Goal: Transaction & Acquisition: Purchase product/service

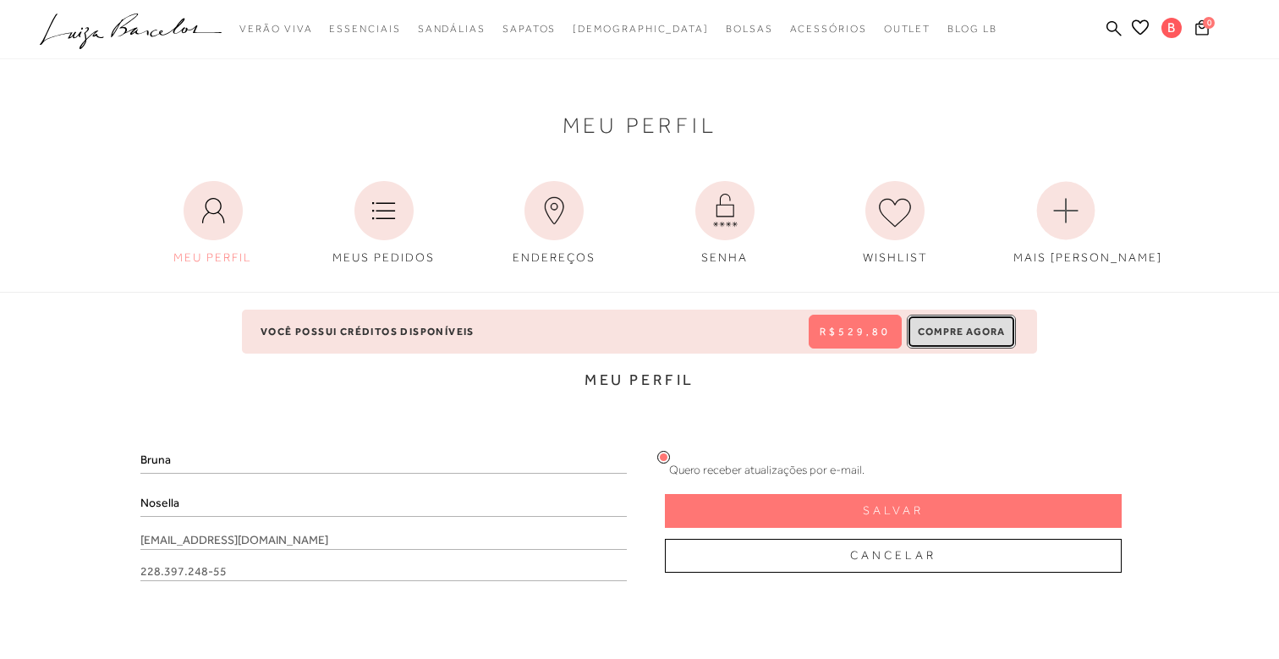
click at [959, 334] on button "Compre Agora" at bounding box center [961, 332] width 109 height 34
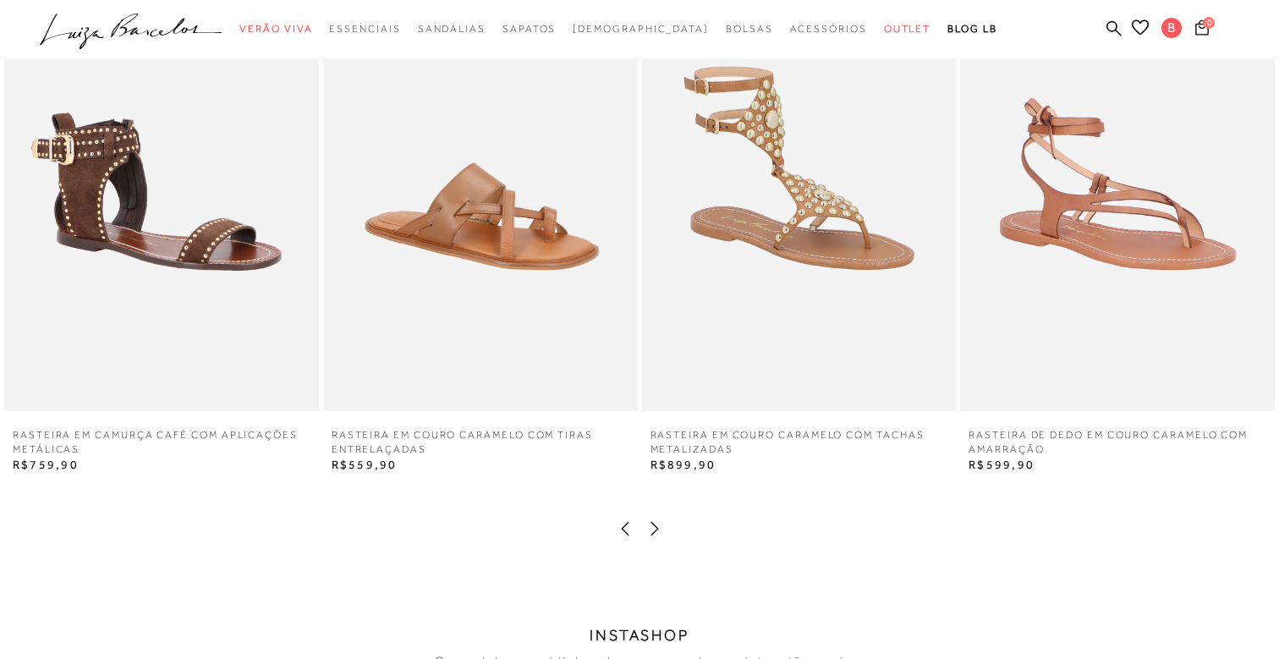
scroll to position [2800, 0]
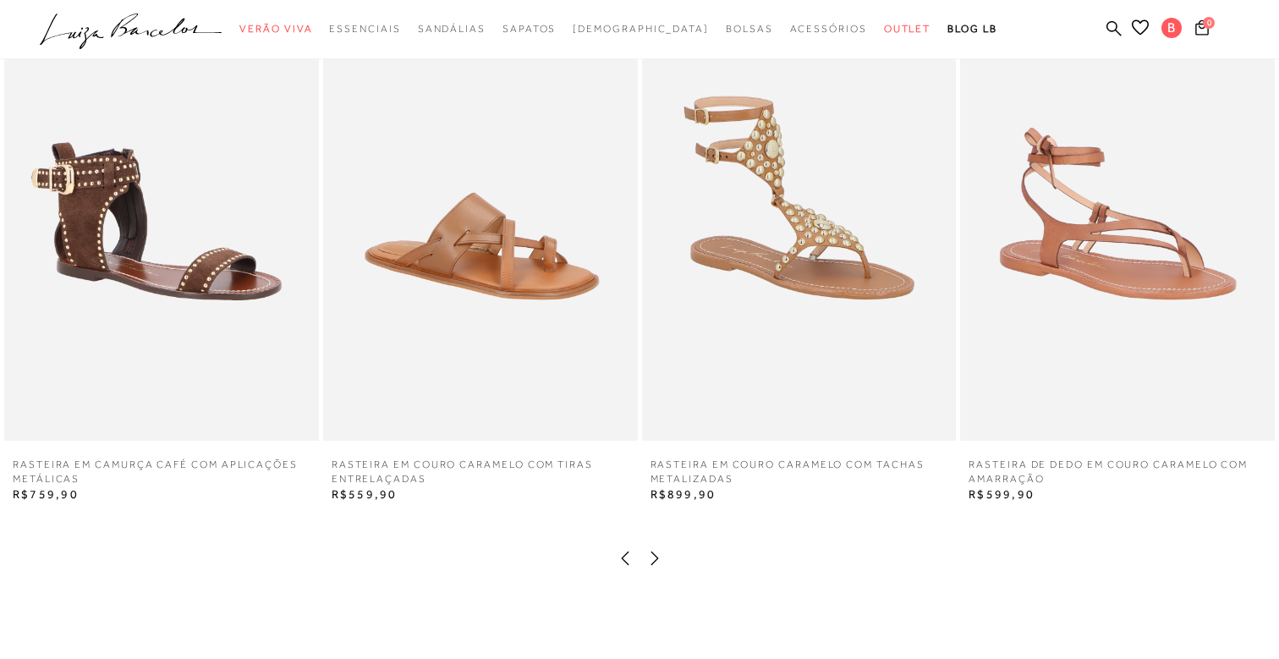
click at [658, 557] on icon at bounding box center [654, 558] width 17 height 17
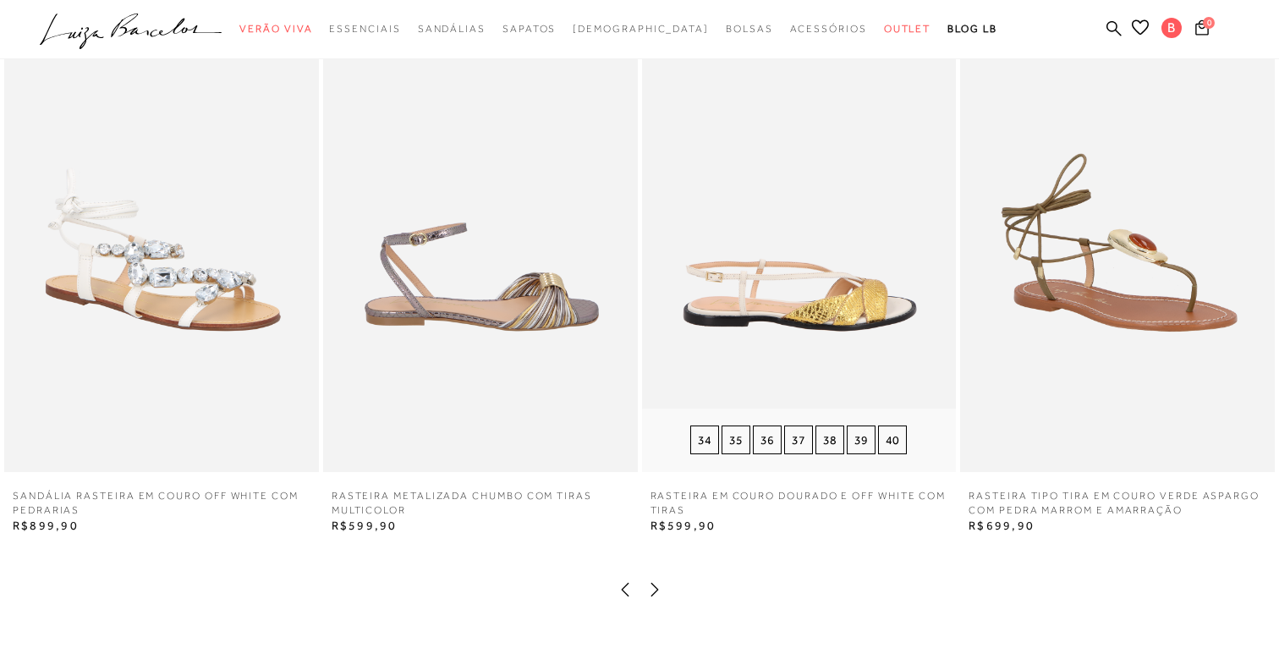
scroll to position [2750, 0]
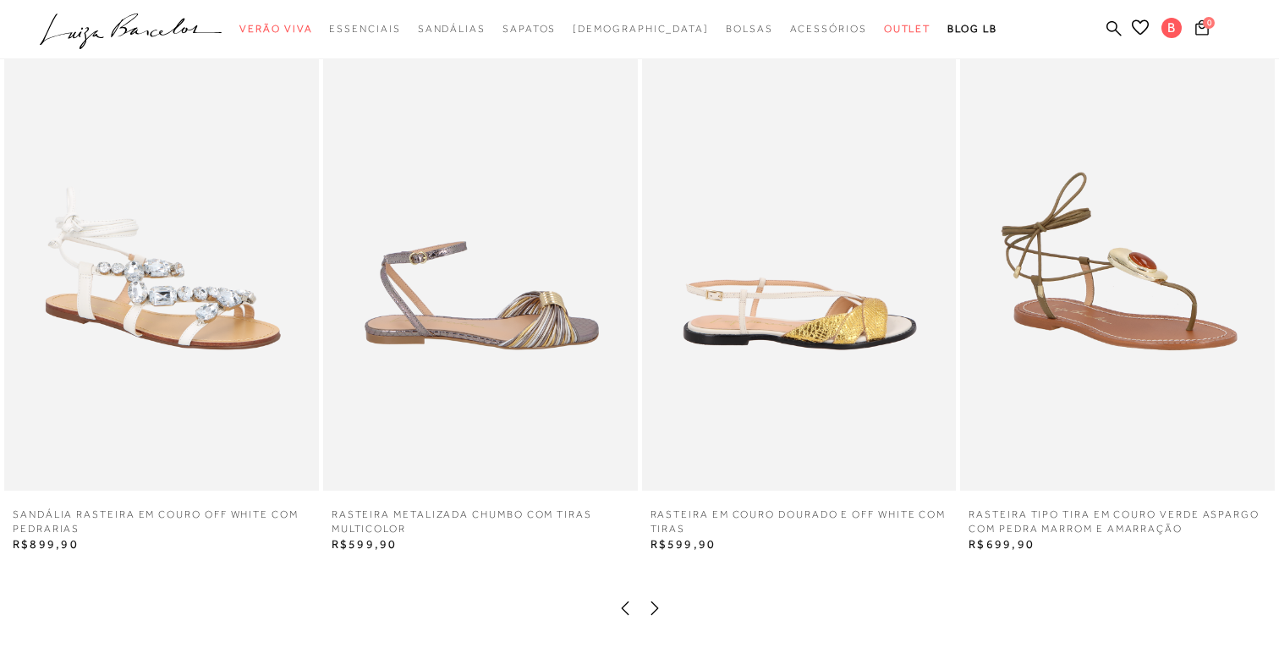
click at [657, 604] on icon at bounding box center [654, 608] width 17 height 17
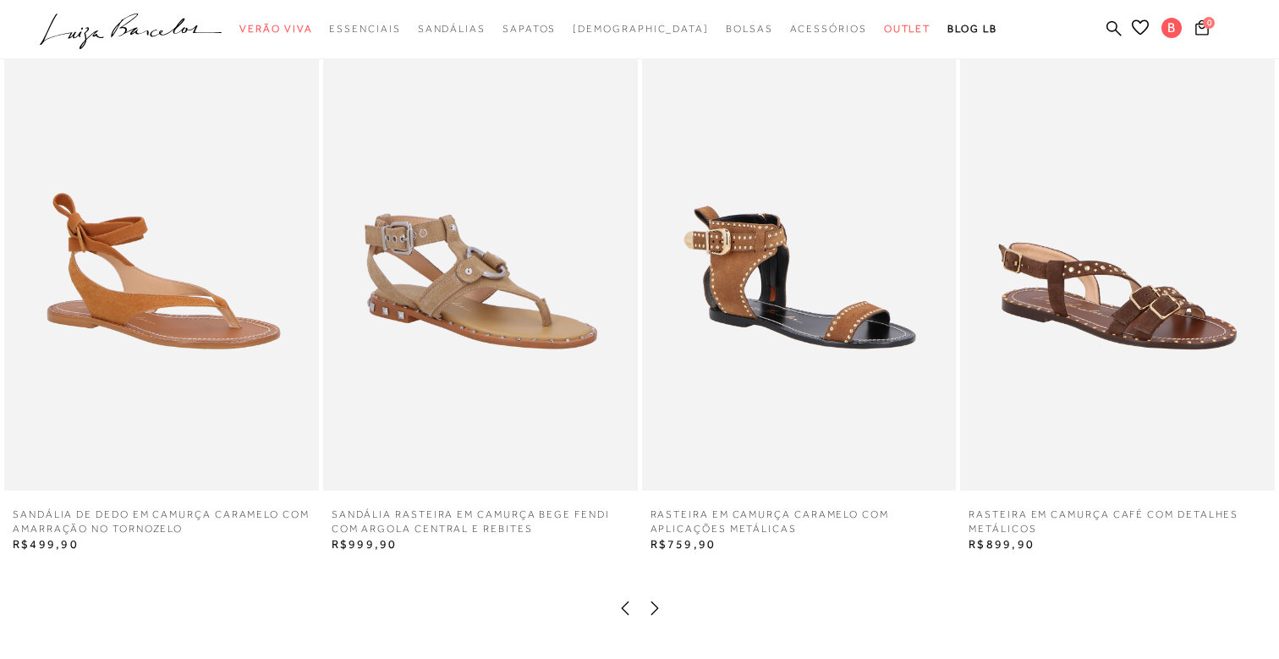
click at [659, 611] on icon at bounding box center [654, 608] width 17 height 17
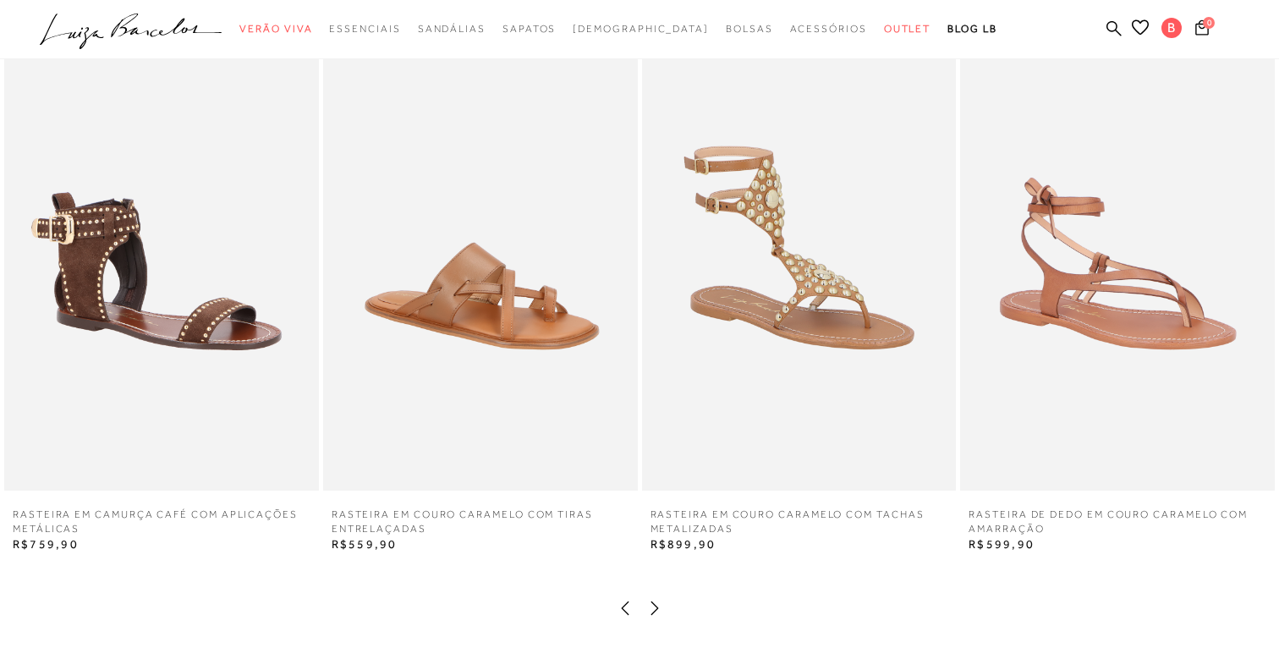
click at [659, 611] on icon at bounding box center [654, 608] width 17 height 17
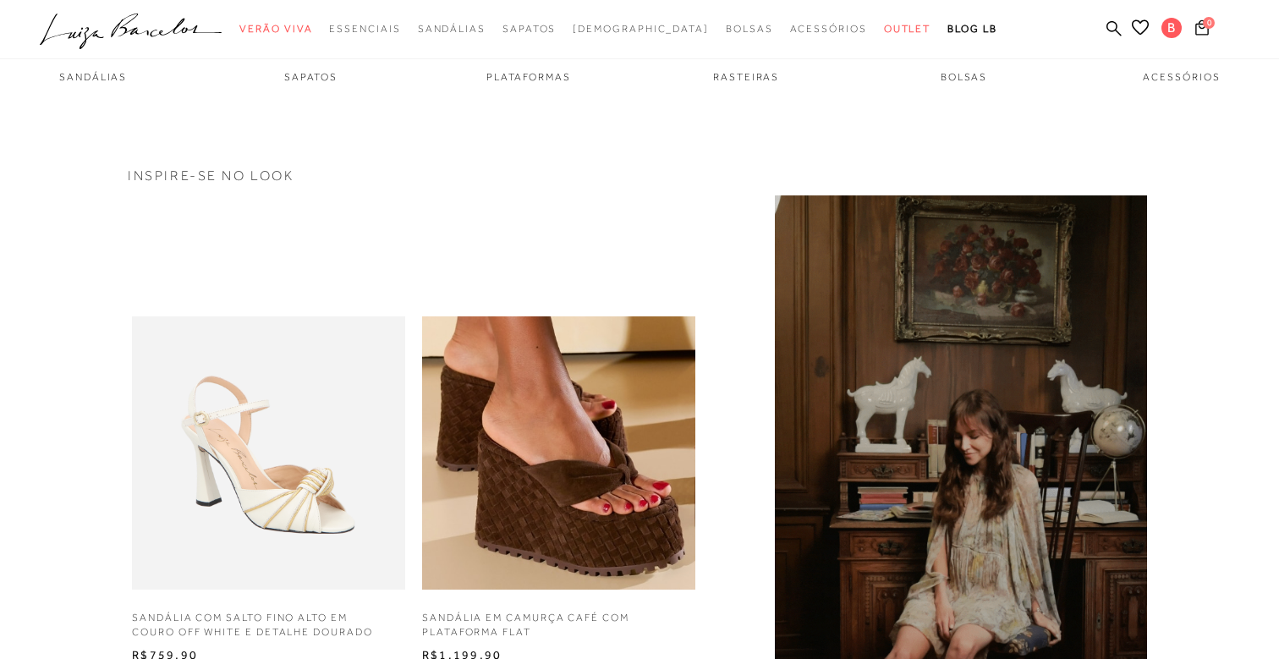
scroll to position [992, 0]
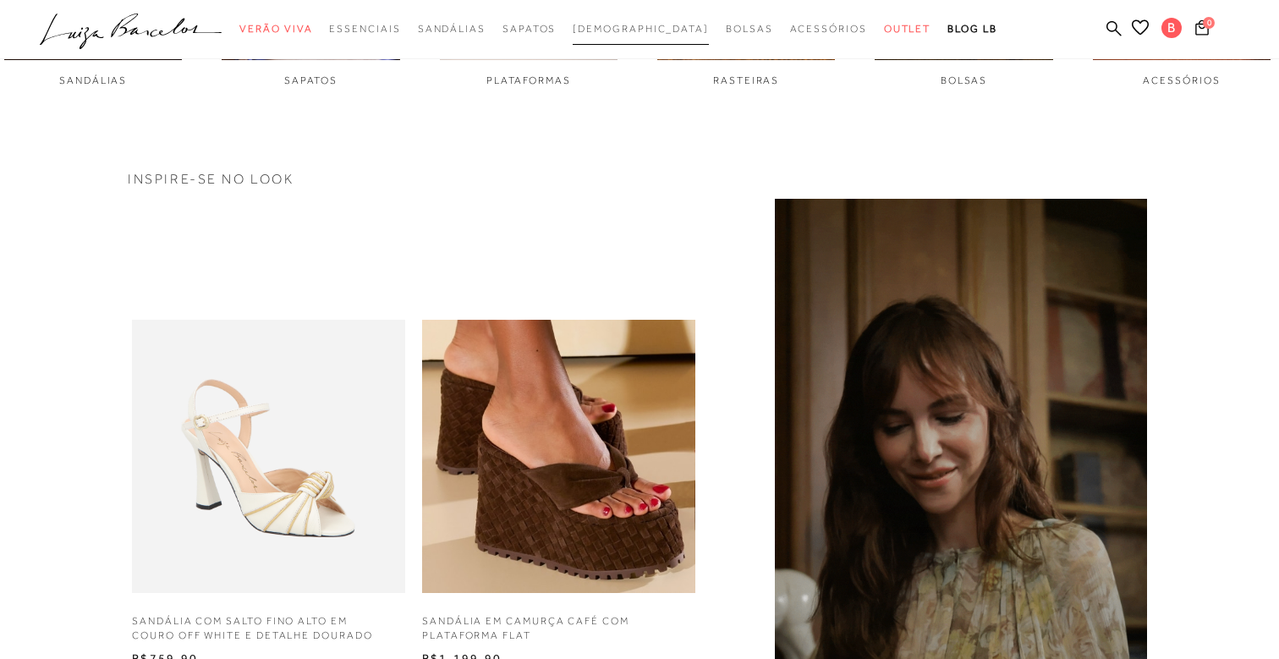
click at [636, 25] on span "[DEMOGRAPHIC_DATA]" at bounding box center [641, 29] width 136 height 12
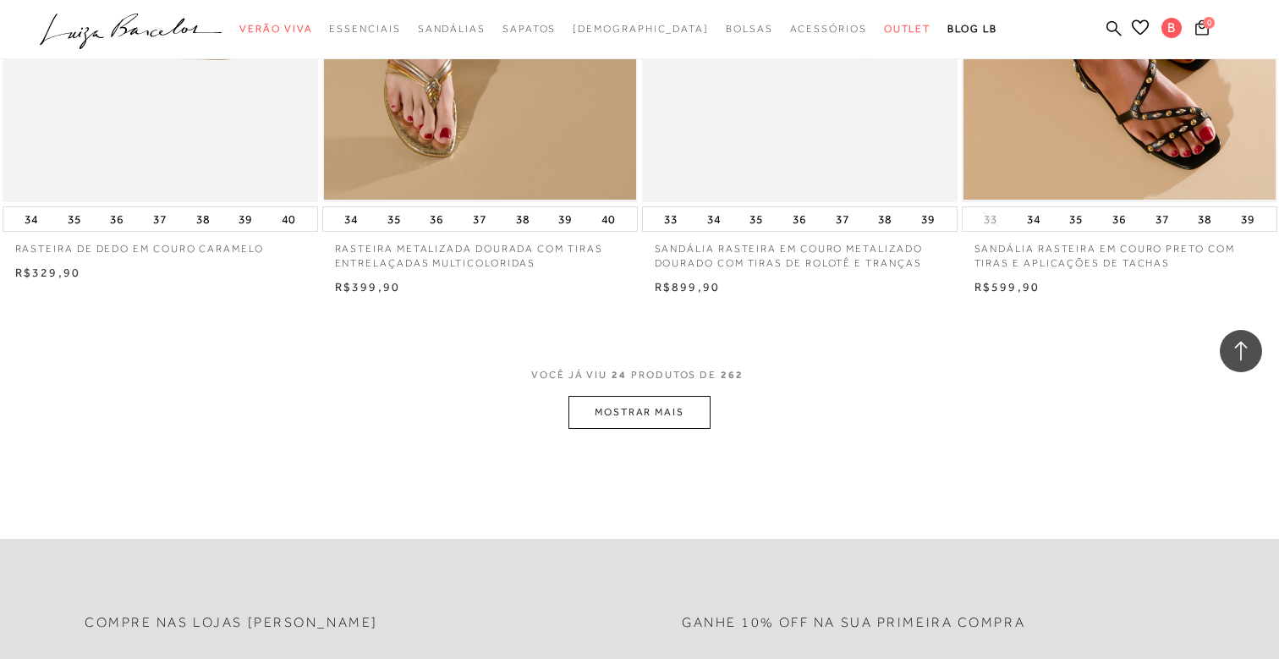
scroll to position [3338, 0]
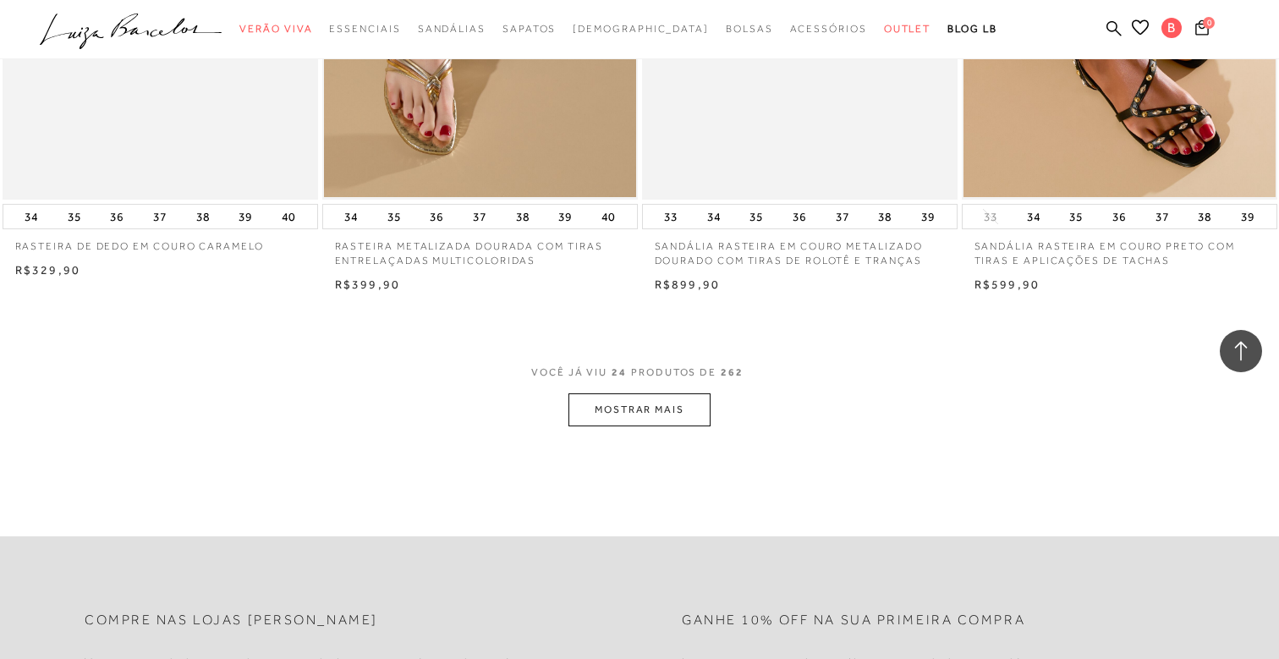
click at [662, 399] on button "MOSTRAR MAIS" at bounding box center [640, 409] width 142 height 33
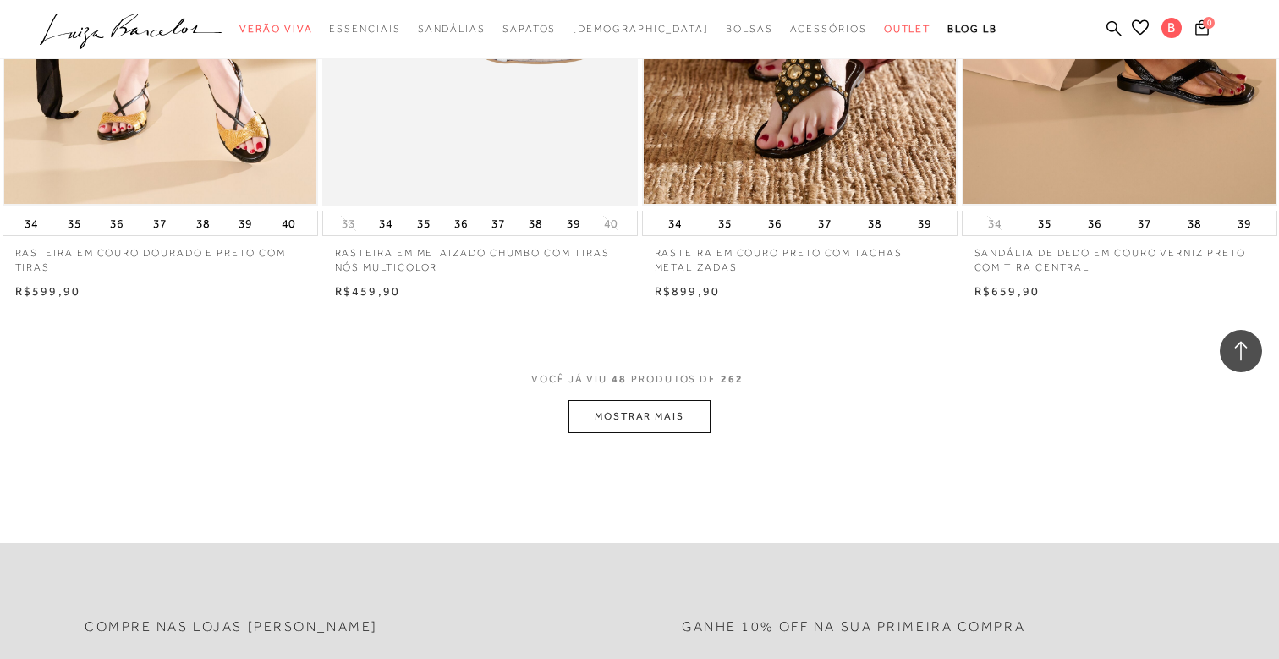
scroll to position [6835, 0]
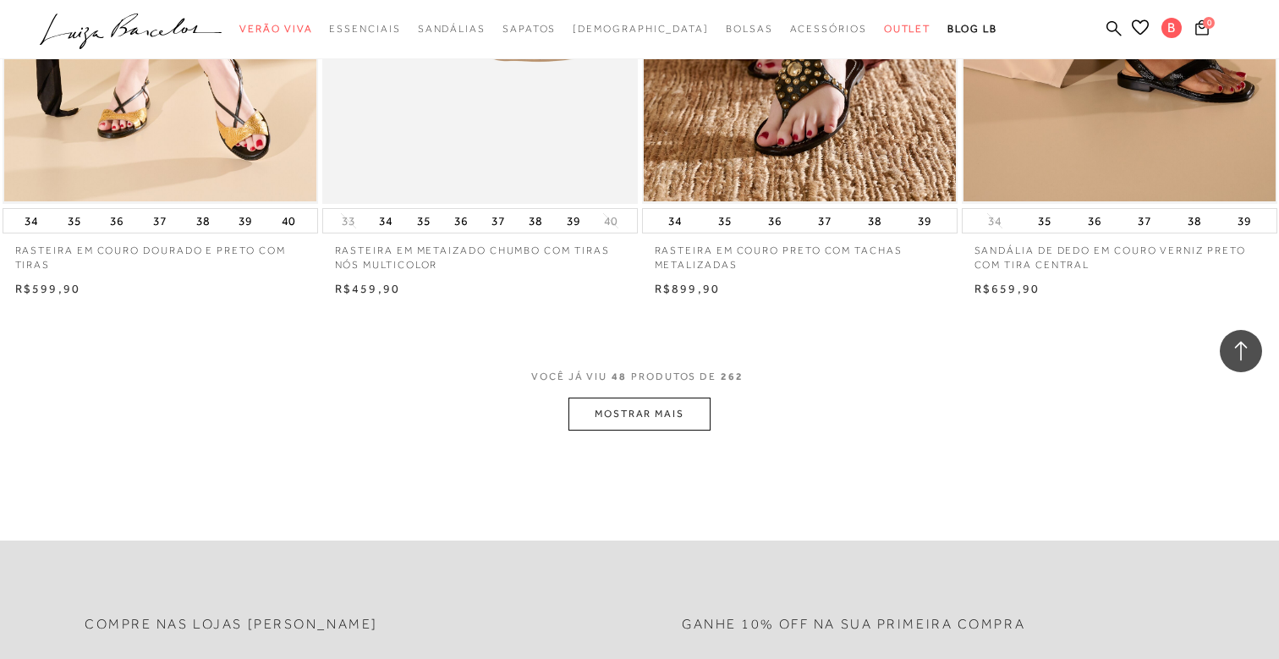
click at [684, 416] on button "MOSTRAR MAIS" at bounding box center [640, 414] width 142 height 33
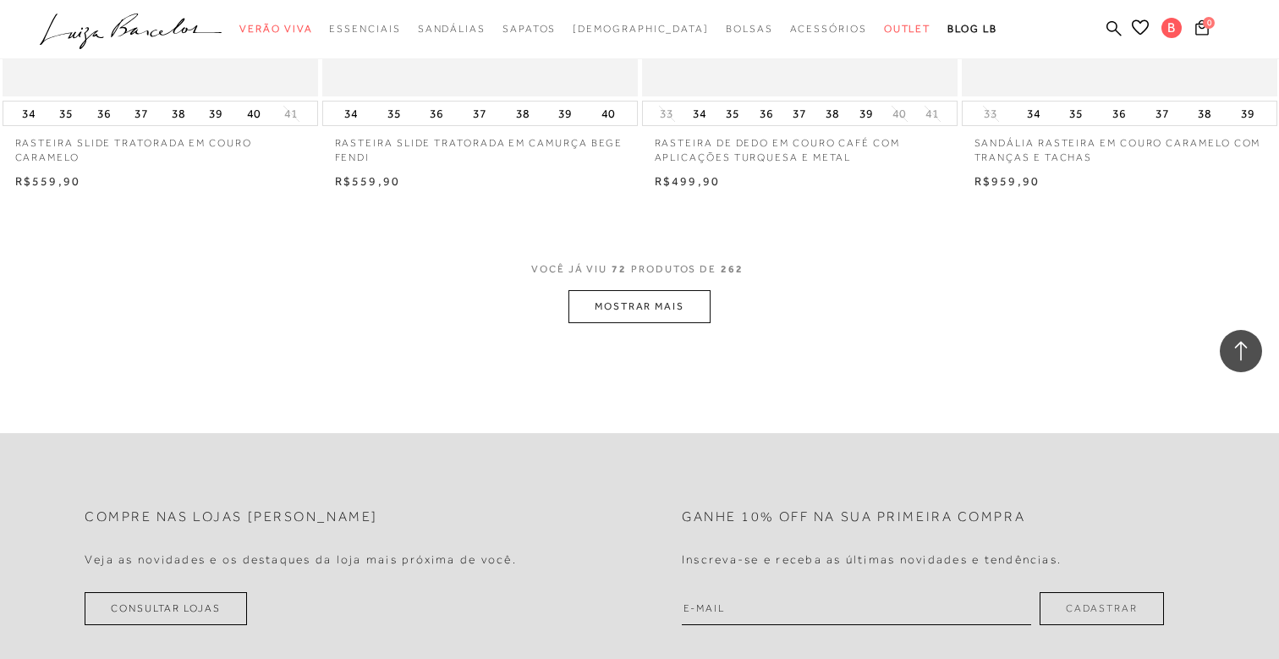
scroll to position [10449, 0]
click at [633, 311] on button "MOSTRAR MAIS" at bounding box center [640, 301] width 142 height 33
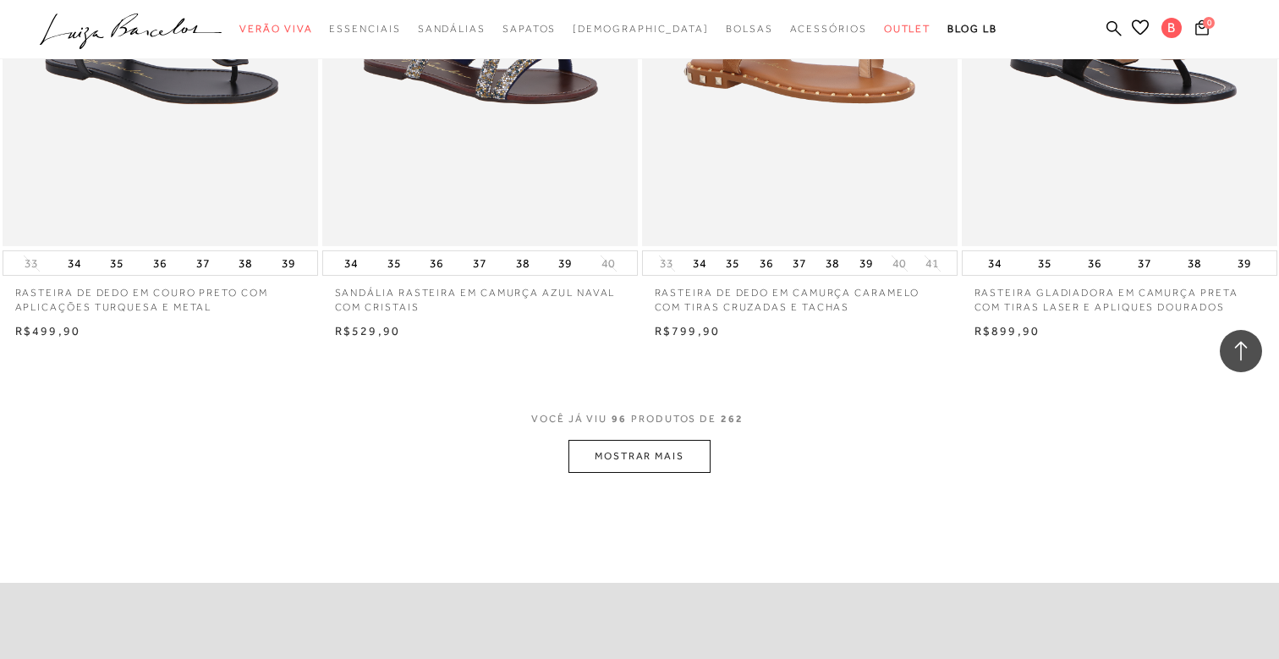
scroll to position [13819, 0]
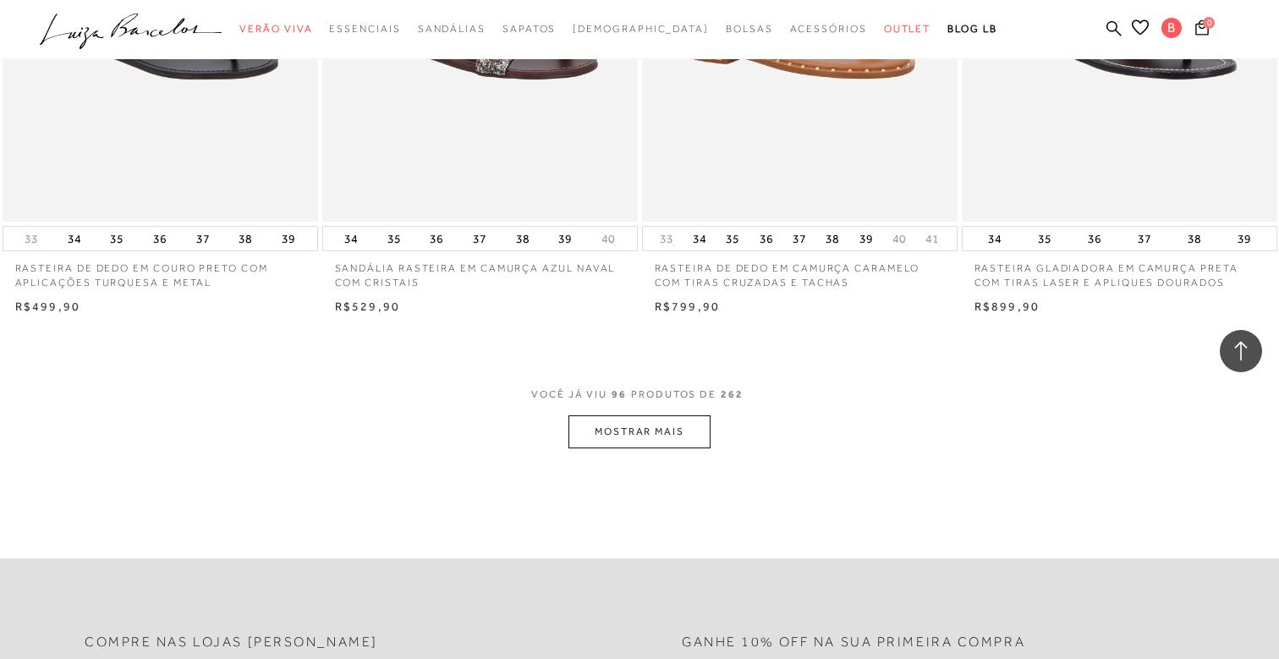
click at [662, 425] on button "MOSTRAR MAIS" at bounding box center [640, 431] width 142 height 33
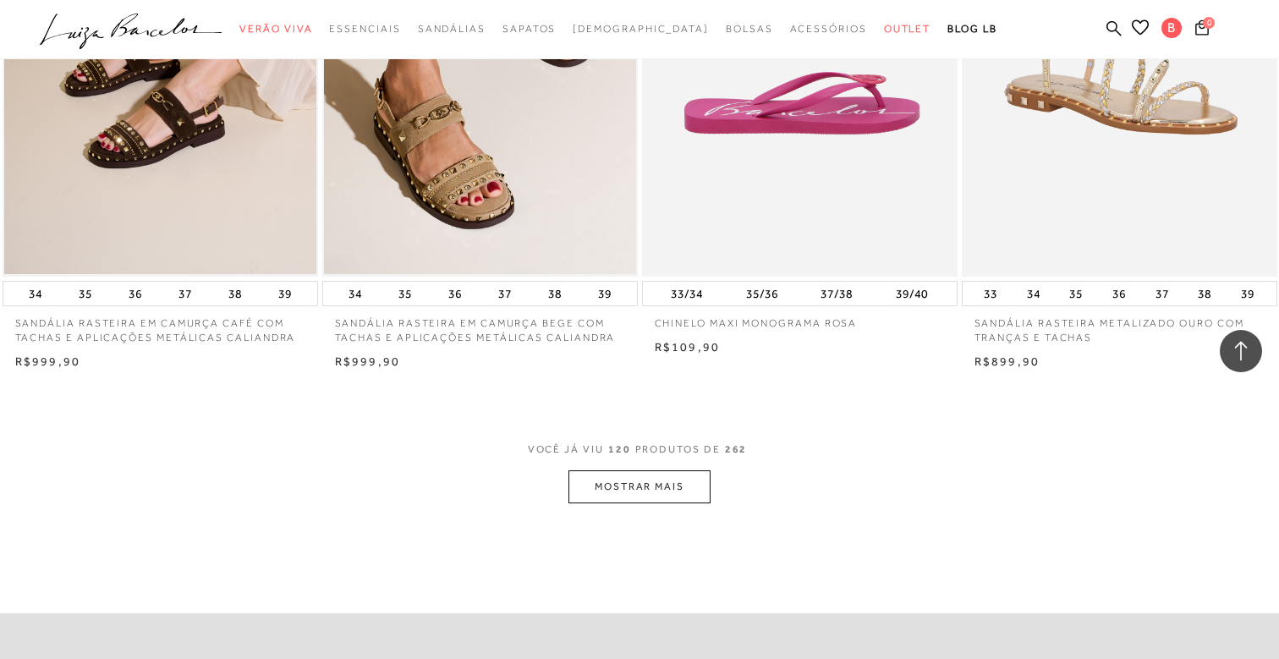
scroll to position [17306, 0]
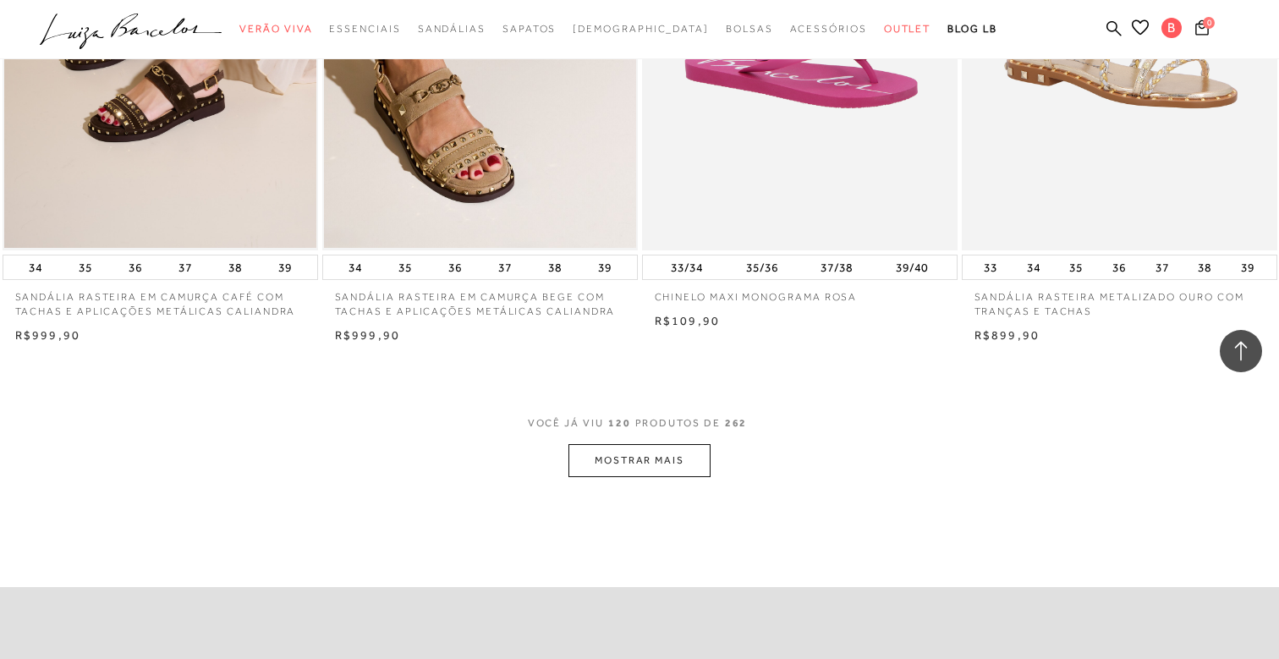
click at [654, 460] on button "MOSTRAR MAIS" at bounding box center [640, 460] width 142 height 33
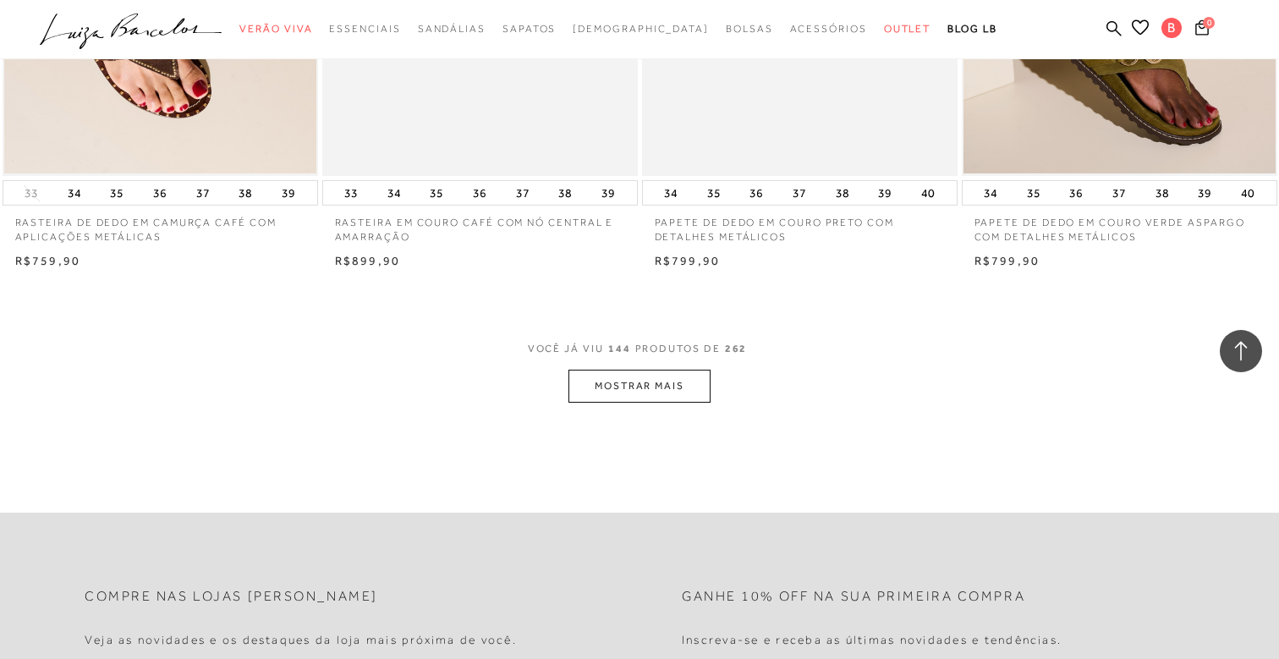
scroll to position [20891, 0]
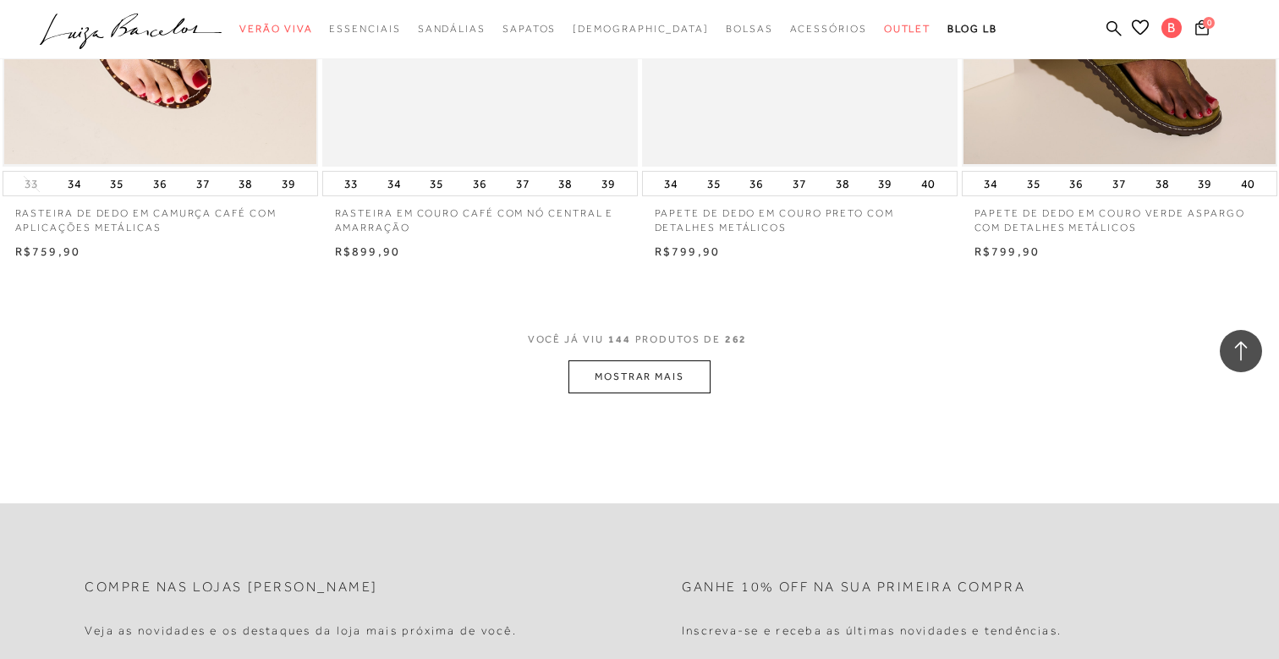
click at [642, 376] on button "MOSTRAR MAIS" at bounding box center [640, 376] width 142 height 33
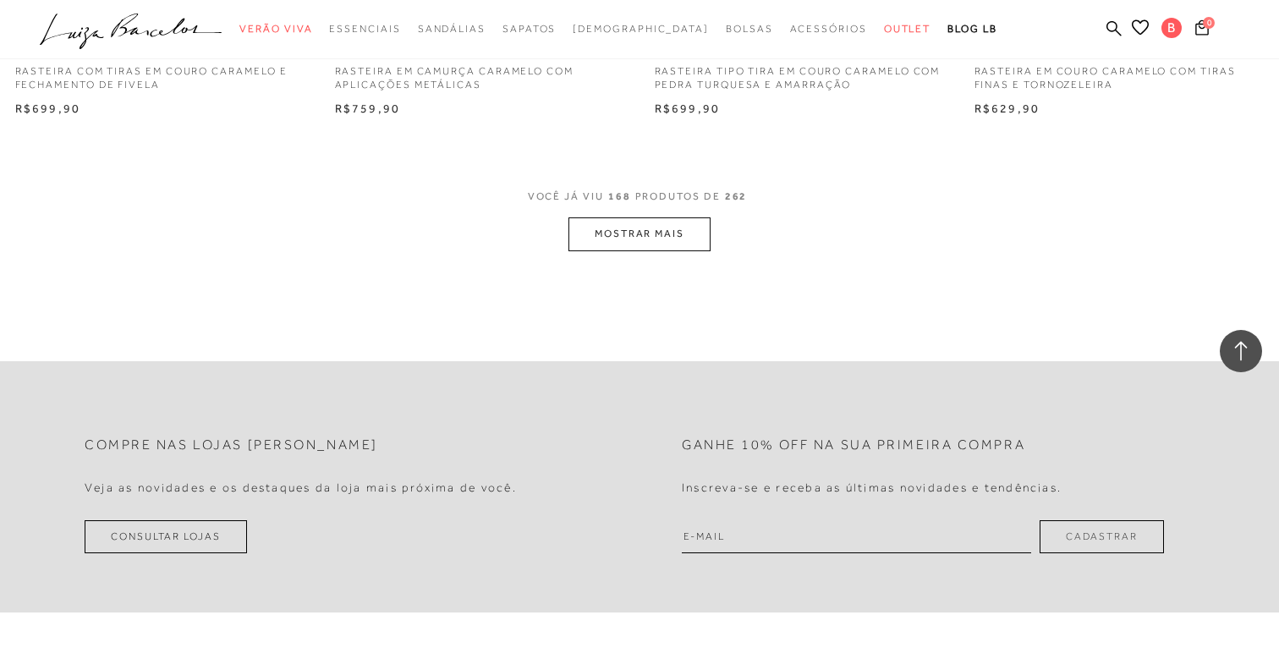
scroll to position [24537, 0]
click at [646, 224] on button "MOSTRAR MAIS" at bounding box center [640, 232] width 142 height 33
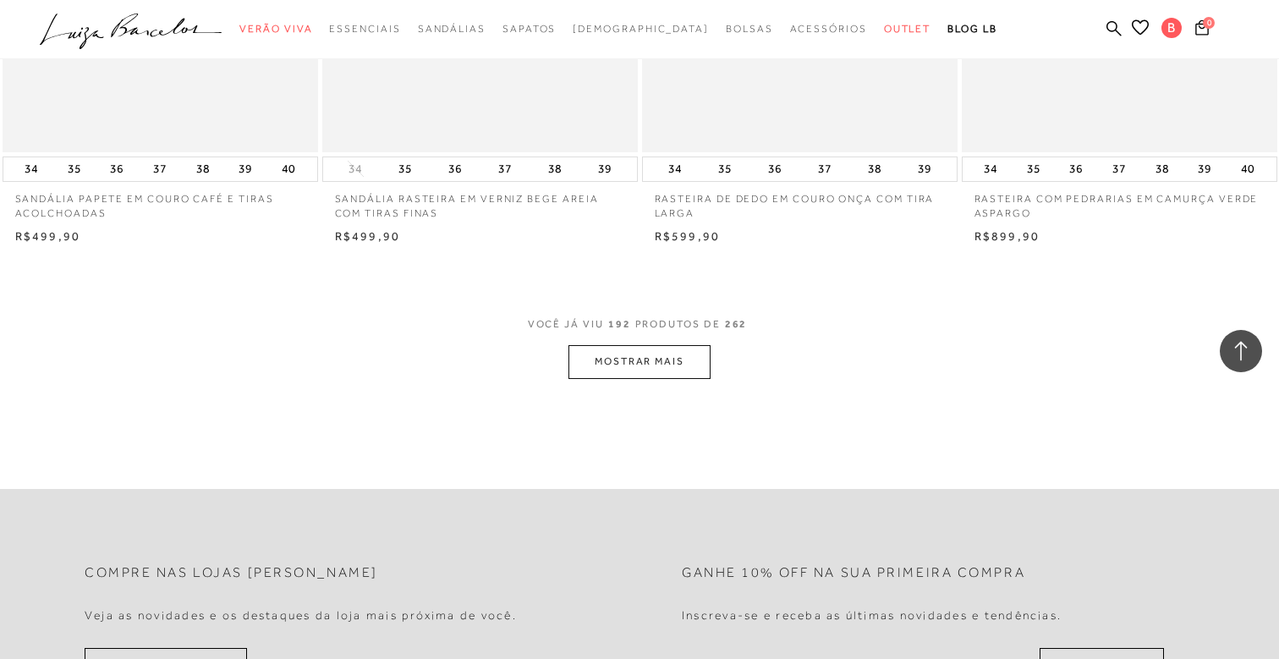
scroll to position [27911, 0]
click at [677, 359] on button "MOSTRAR MAIS" at bounding box center [640, 359] width 142 height 33
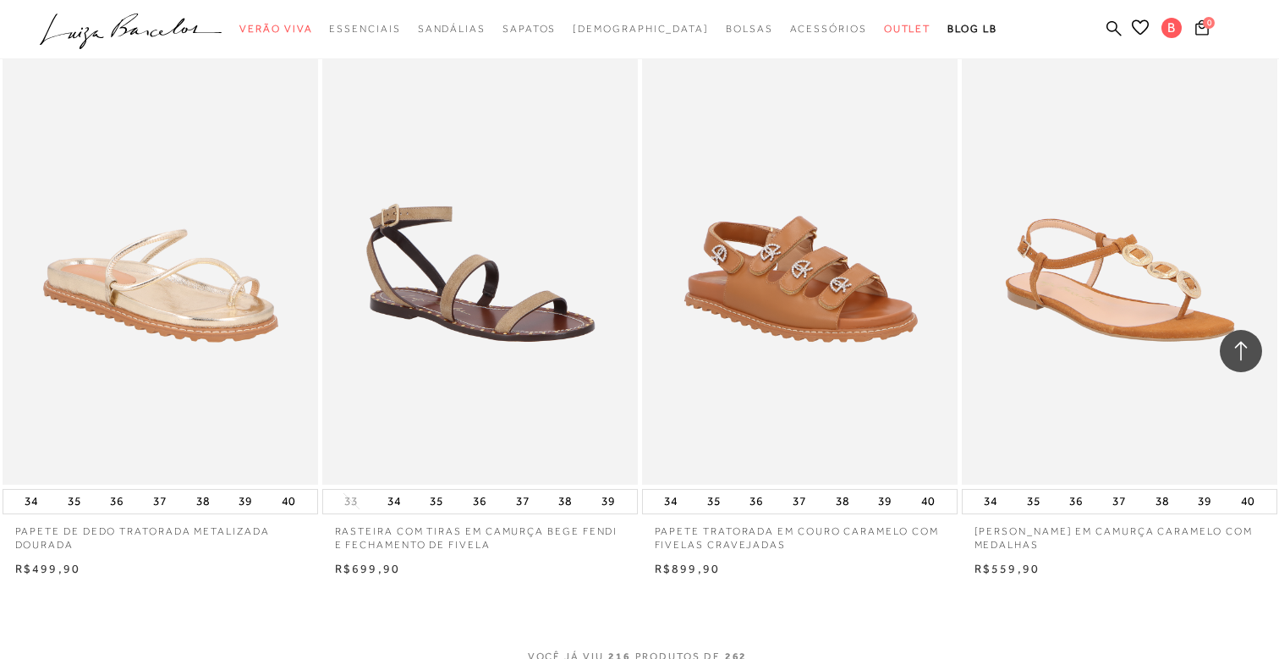
scroll to position [31033, 0]
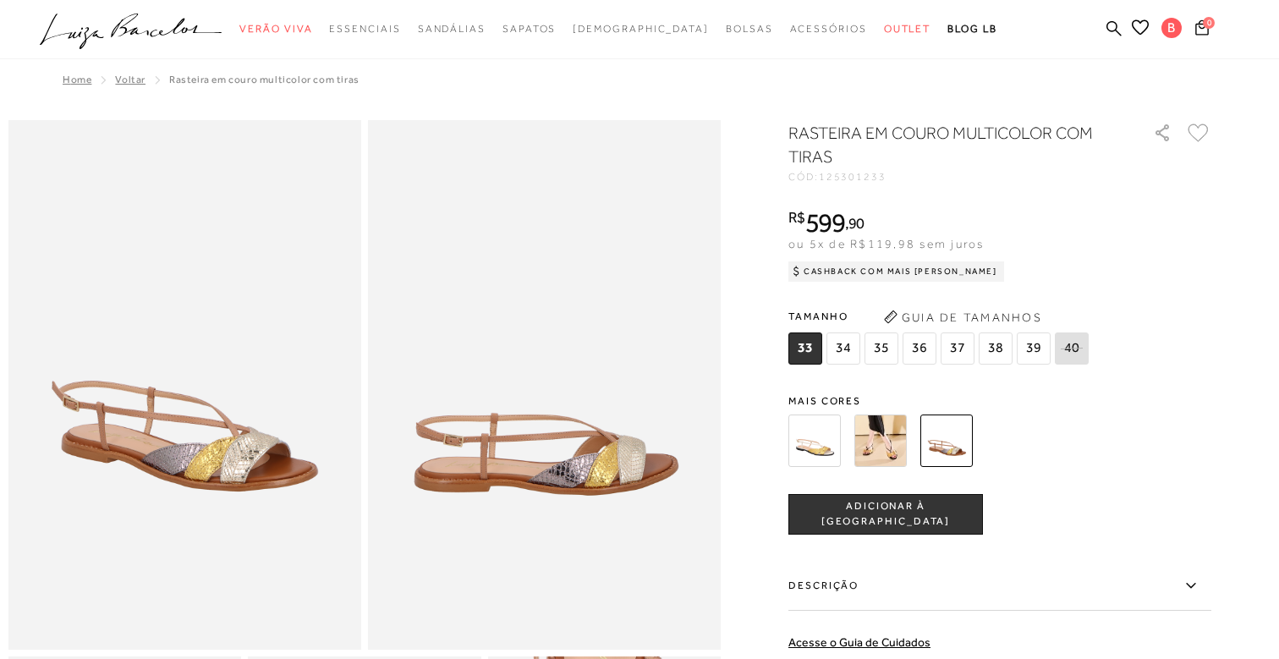
click at [868, 436] on img at bounding box center [881, 441] width 52 height 52
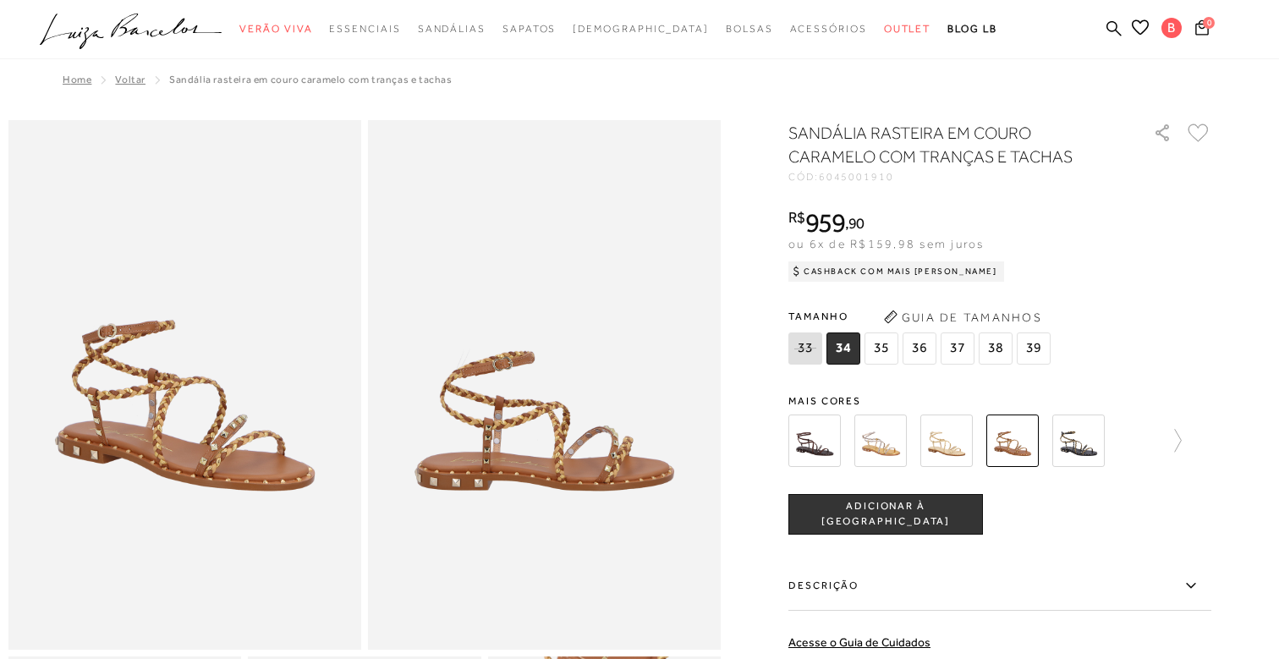
click at [888, 447] on img at bounding box center [881, 441] width 52 height 52
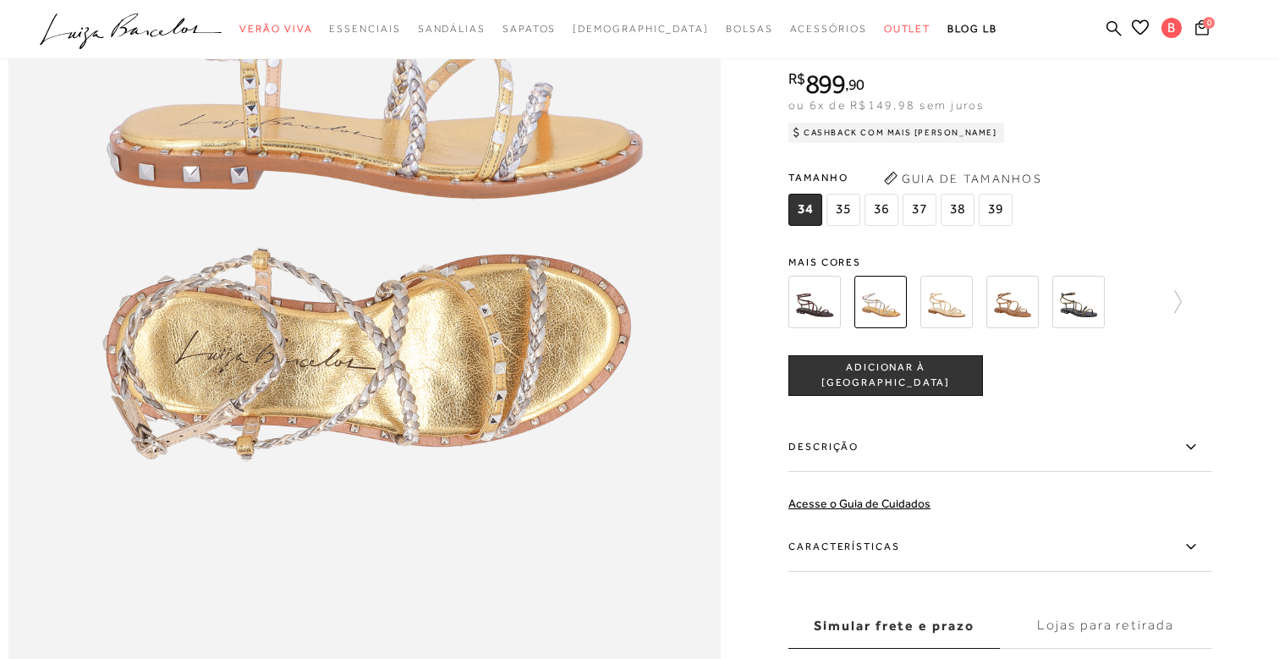
scroll to position [1340, 0]
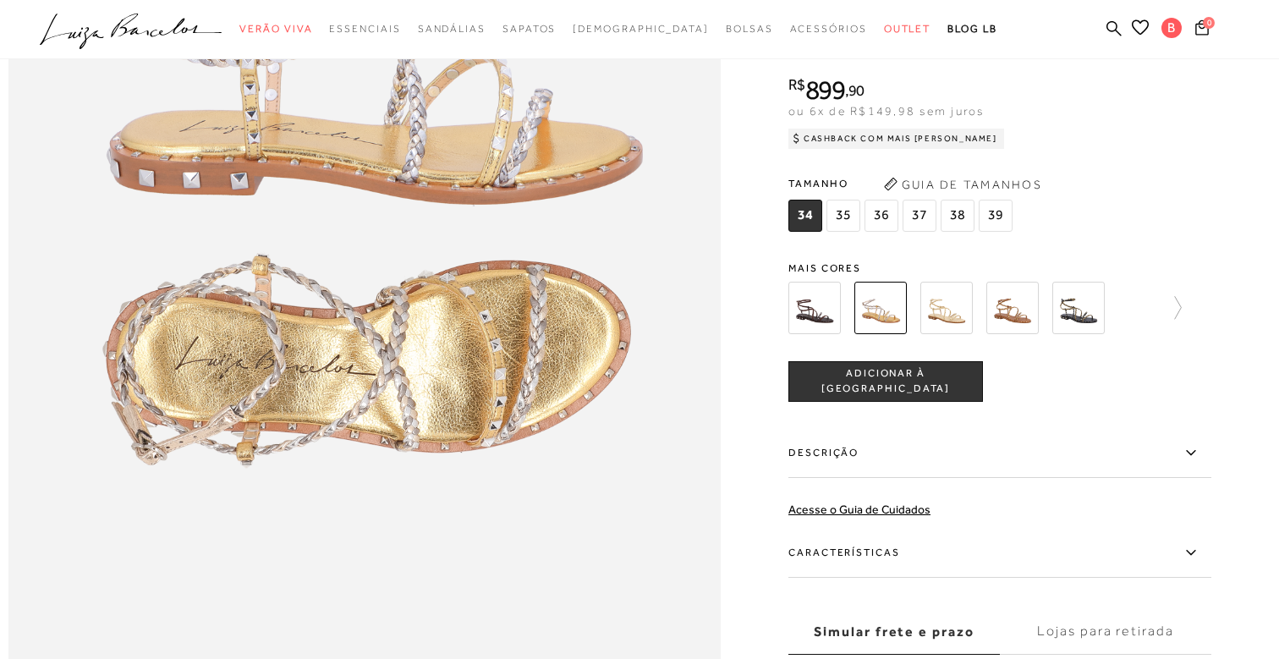
click at [821, 313] on img at bounding box center [815, 307] width 52 height 52
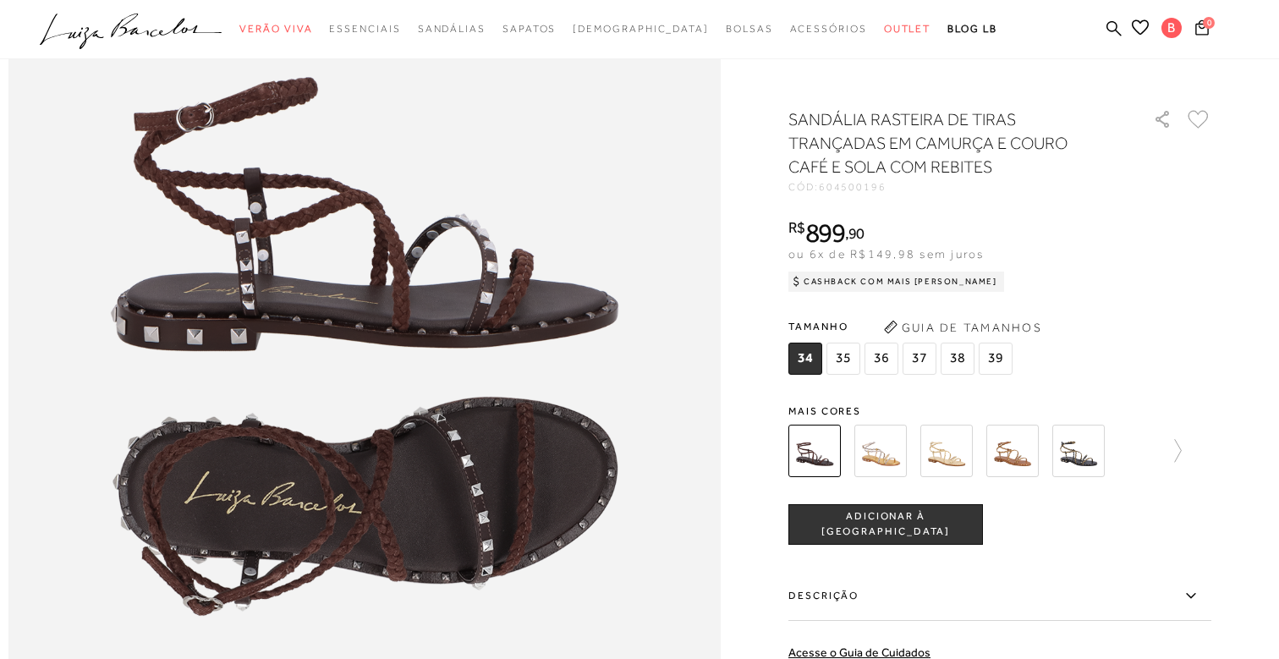
scroll to position [1166, 0]
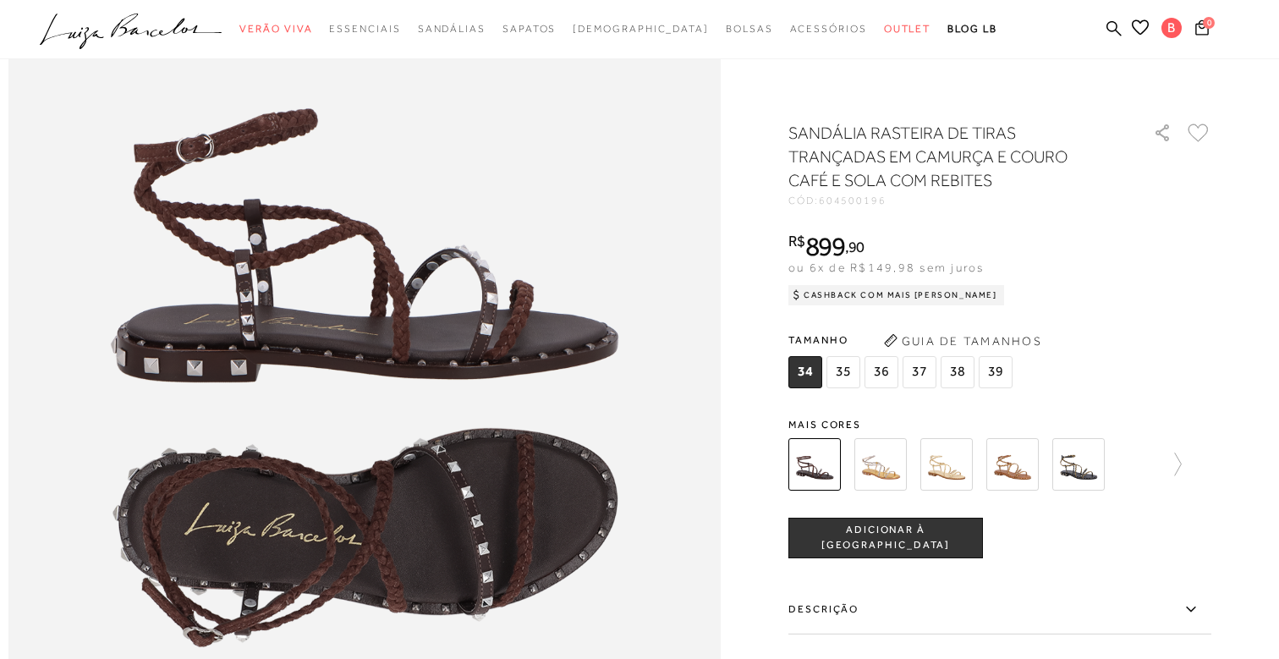
click at [885, 466] on img at bounding box center [881, 464] width 52 height 52
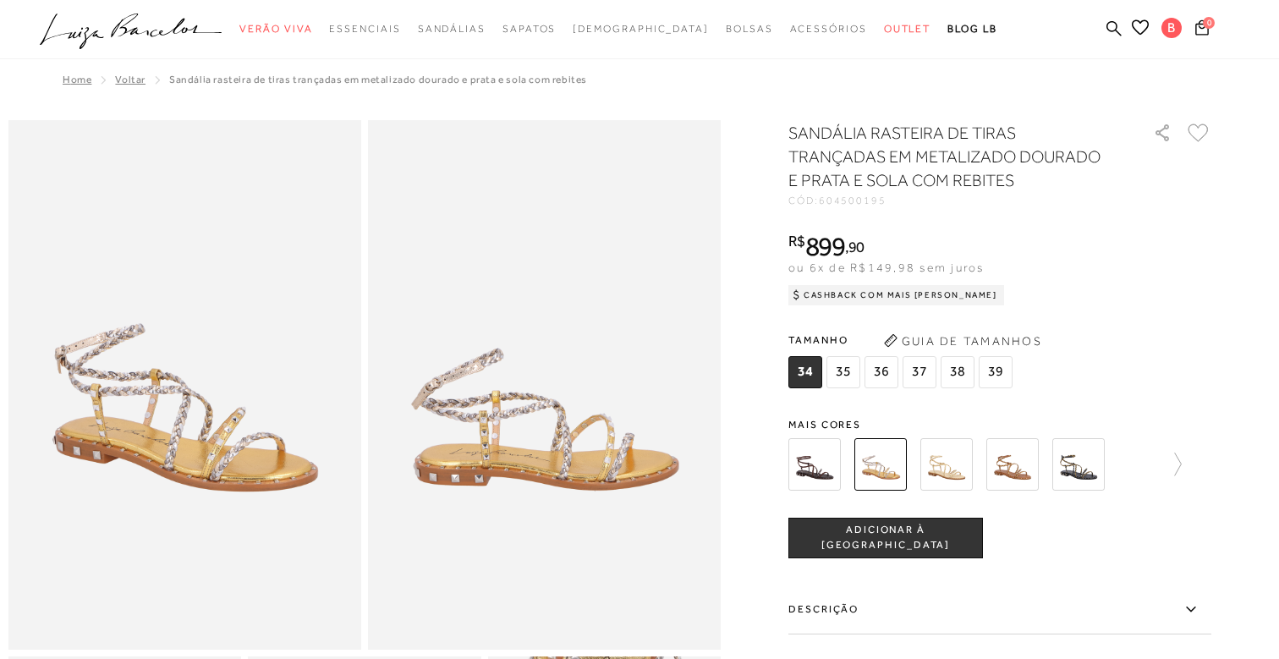
click at [946, 481] on img at bounding box center [947, 464] width 52 height 52
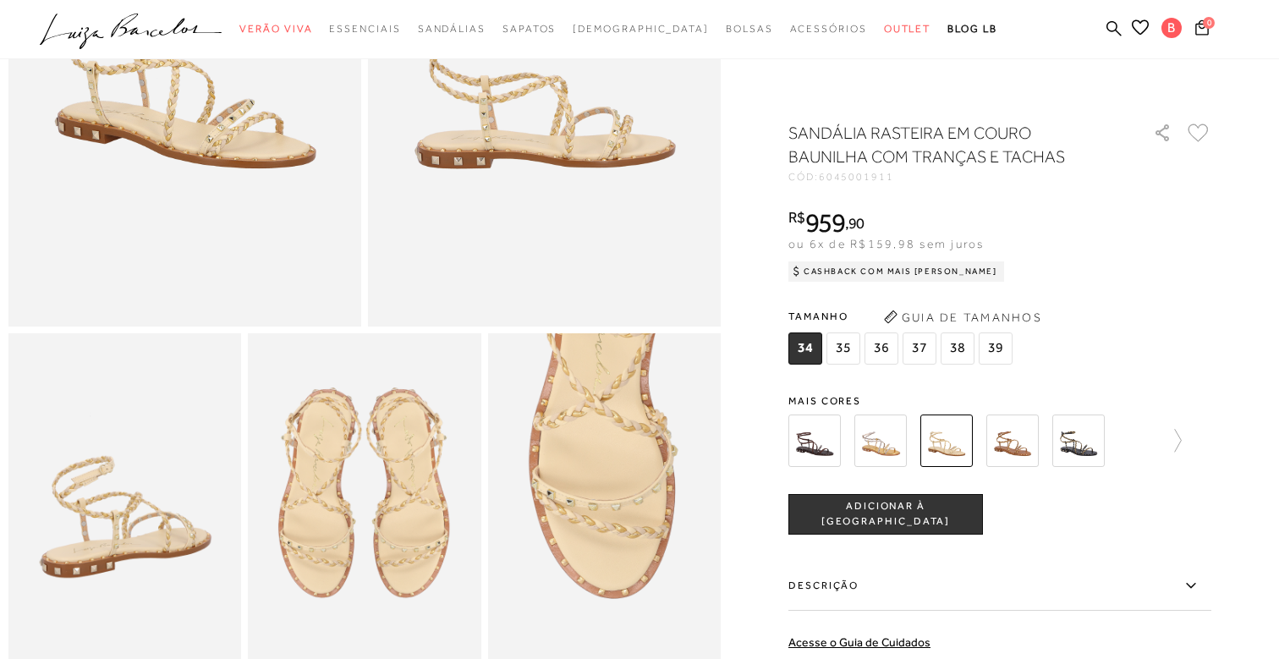
scroll to position [303, 0]
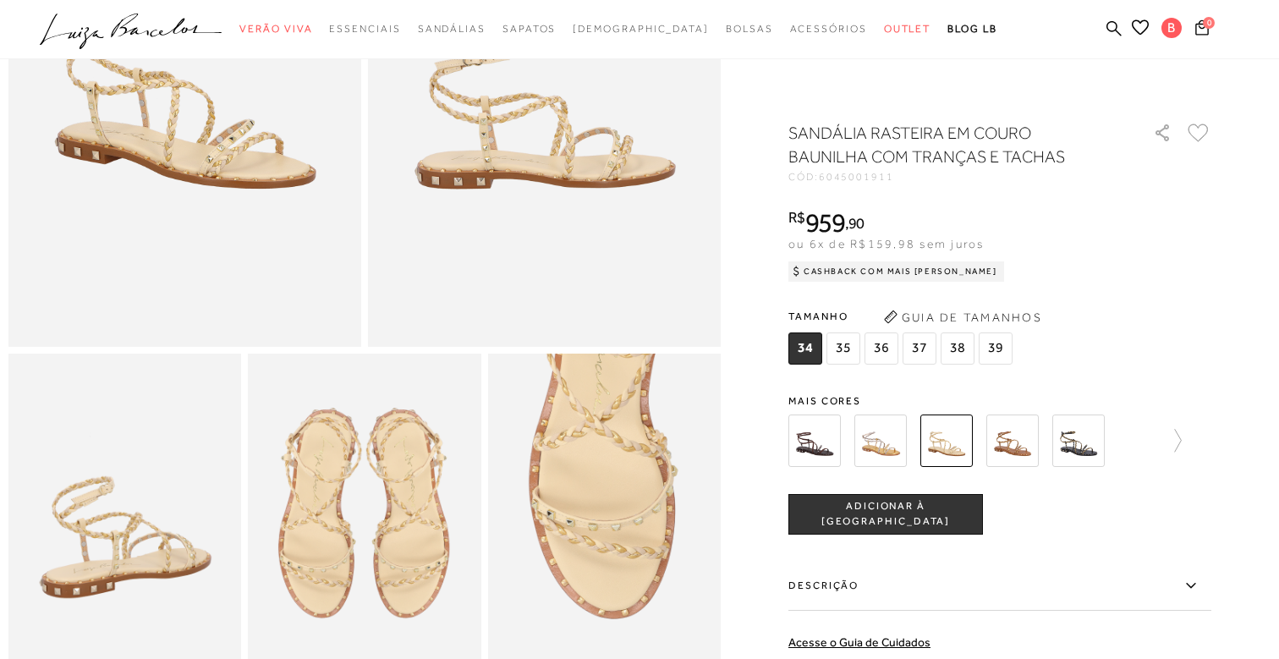
click at [1014, 449] on img at bounding box center [1013, 441] width 52 height 52
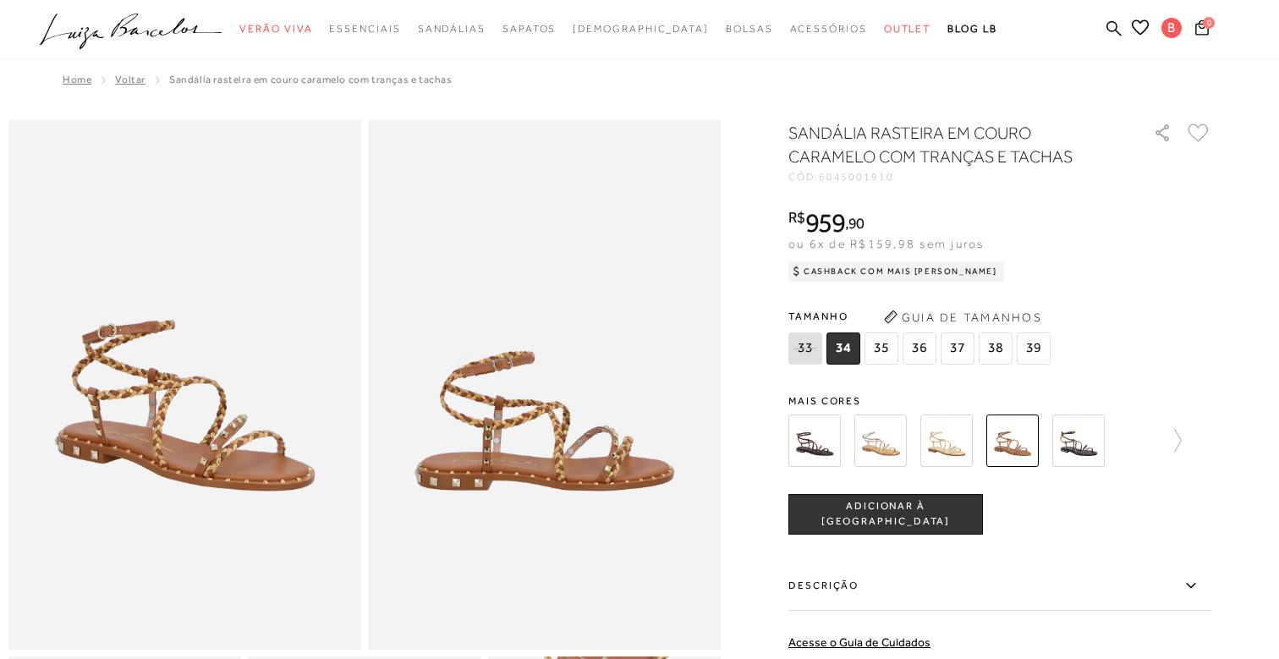
click at [1083, 448] on img at bounding box center [1079, 441] width 52 height 52
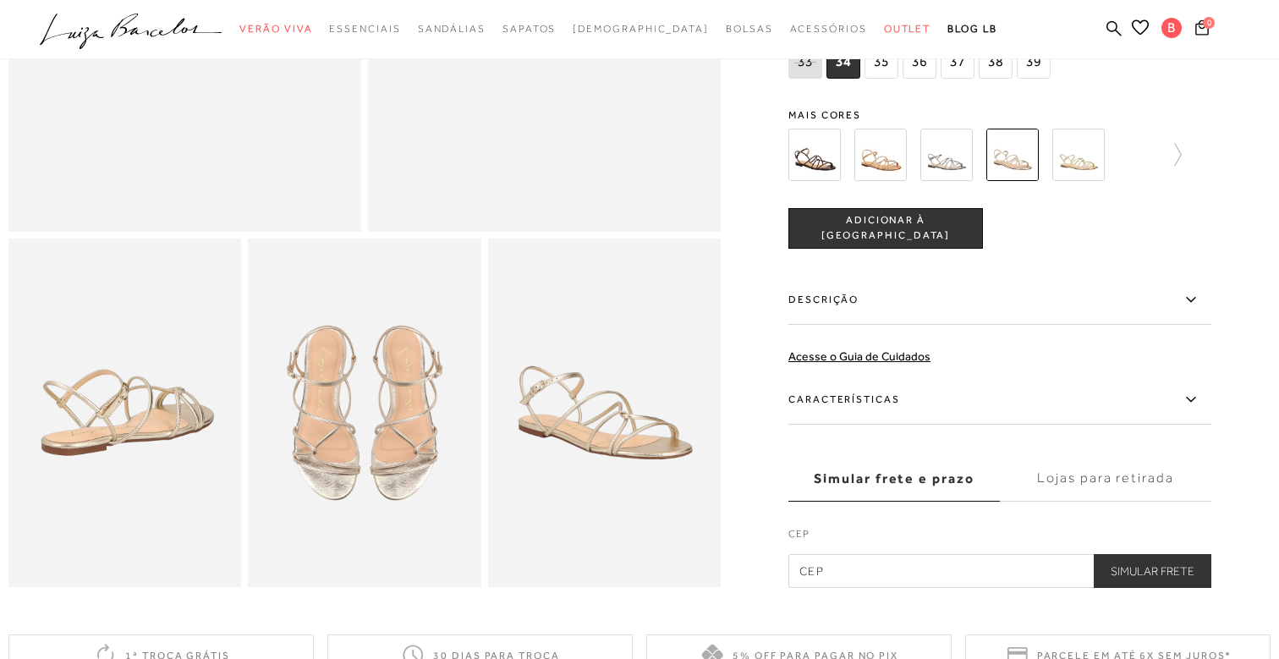
scroll to position [349, 0]
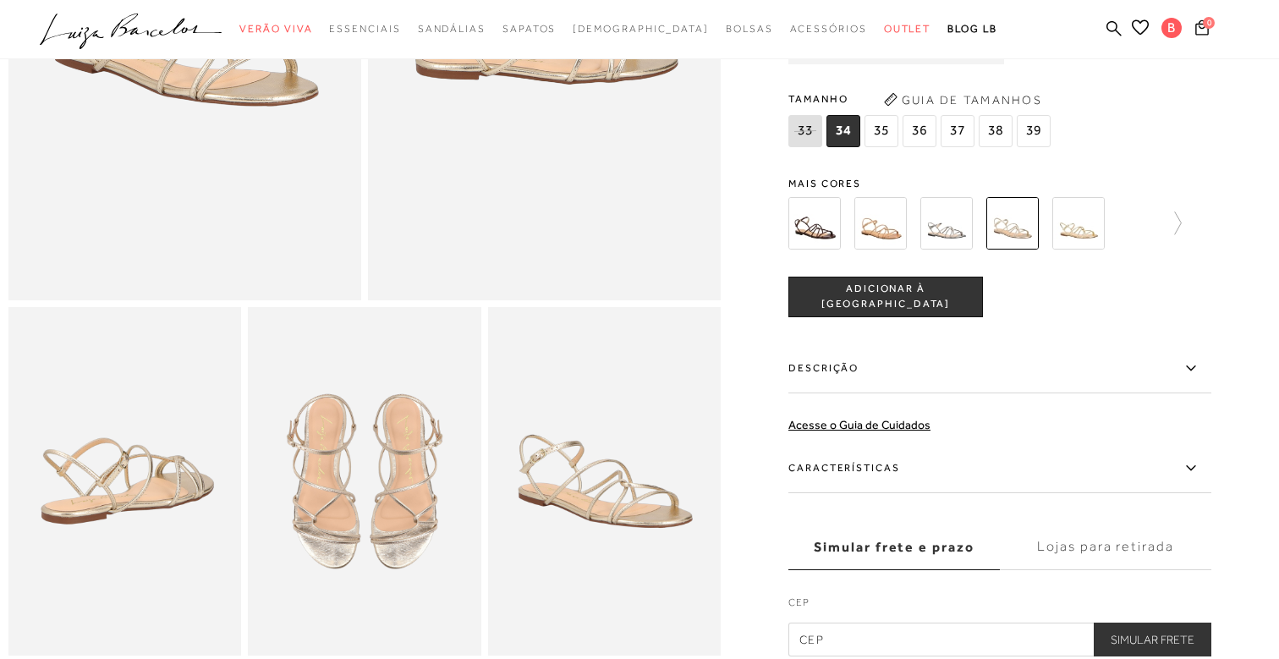
click at [813, 241] on img at bounding box center [815, 222] width 52 height 52
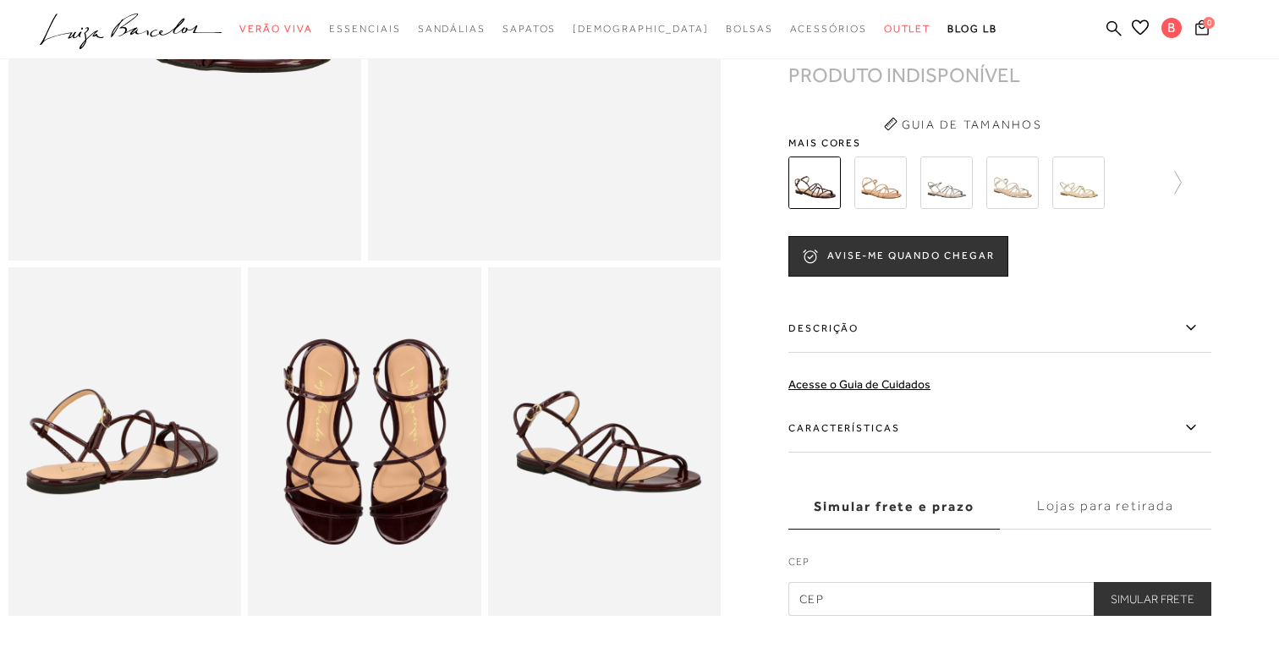
scroll to position [388, 0]
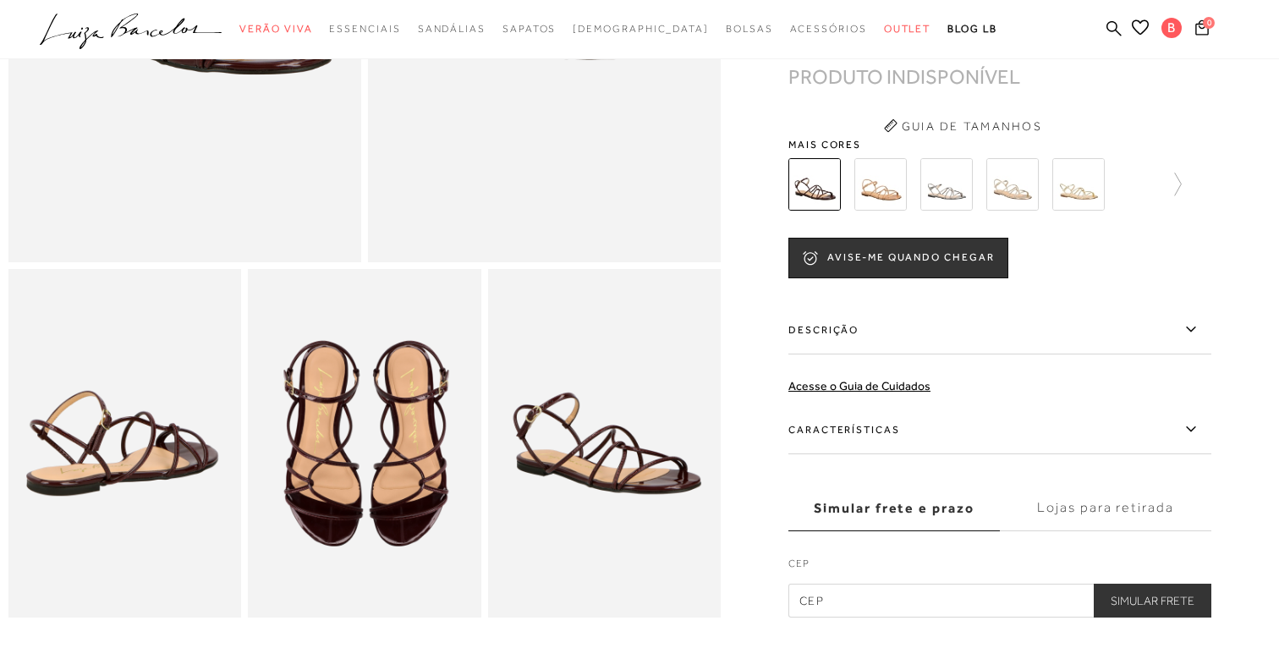
click at [884, 174] on img at bounding box center [881, 184] width 52 height 52
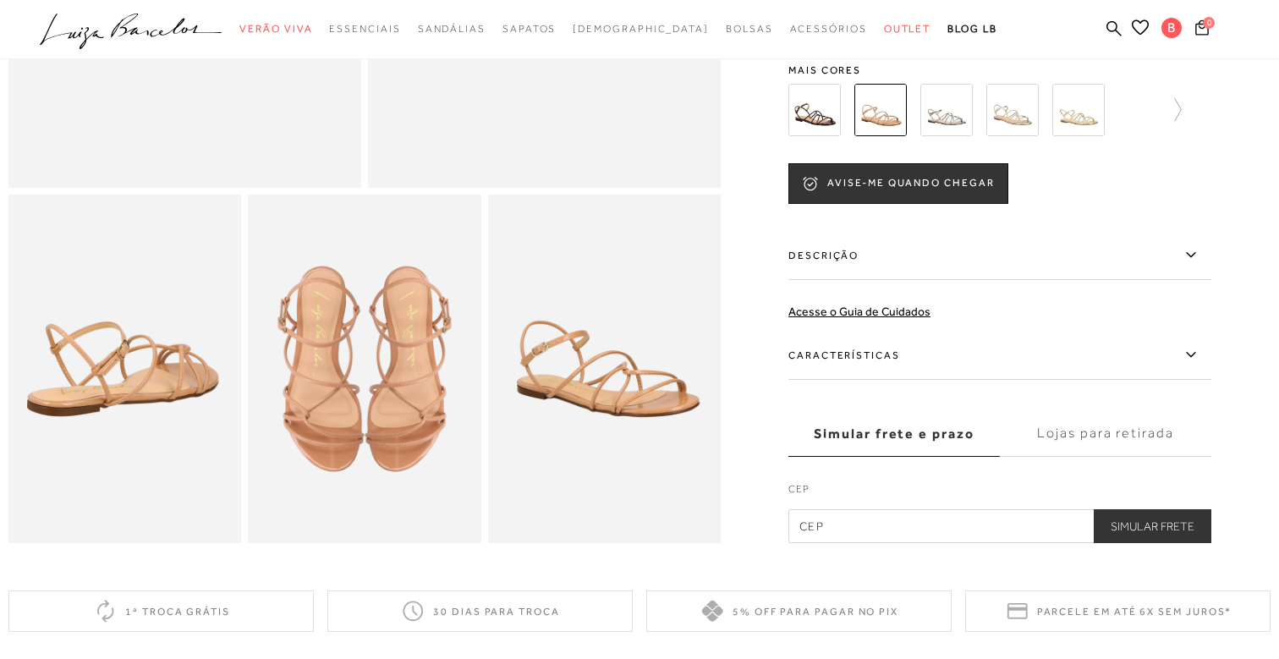
scroll to position [473, 0]
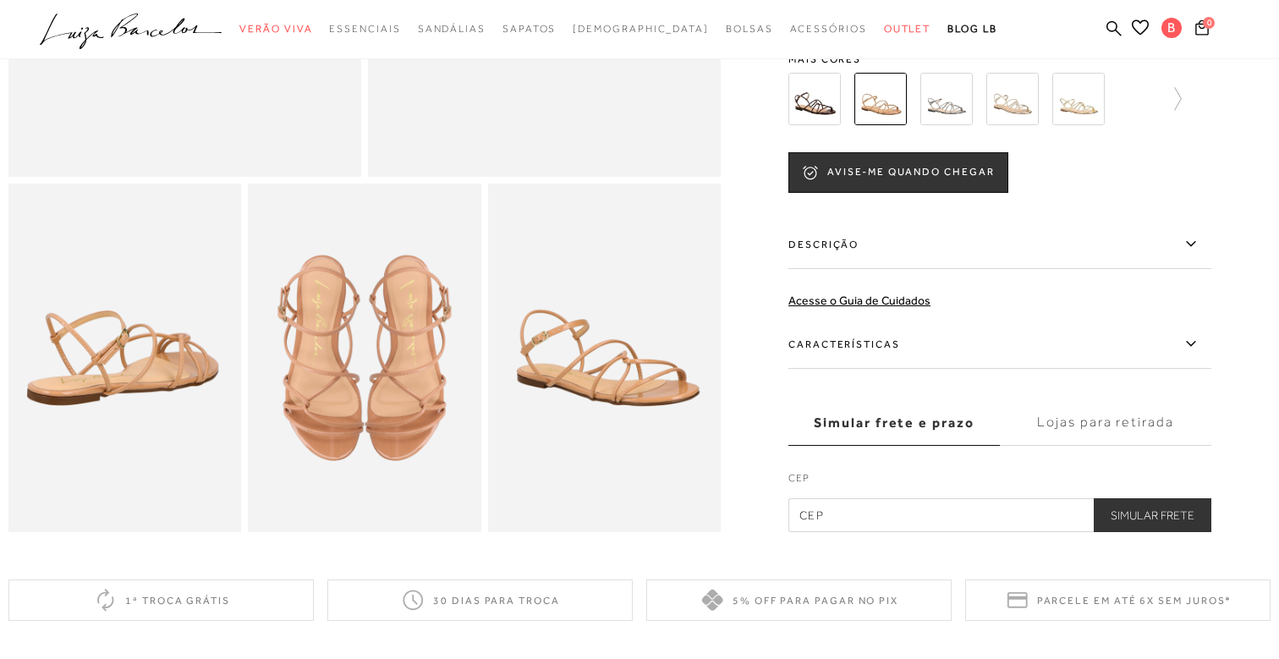
click at [932, 107] on img at bounding box center [947, 99] width 52 height 52
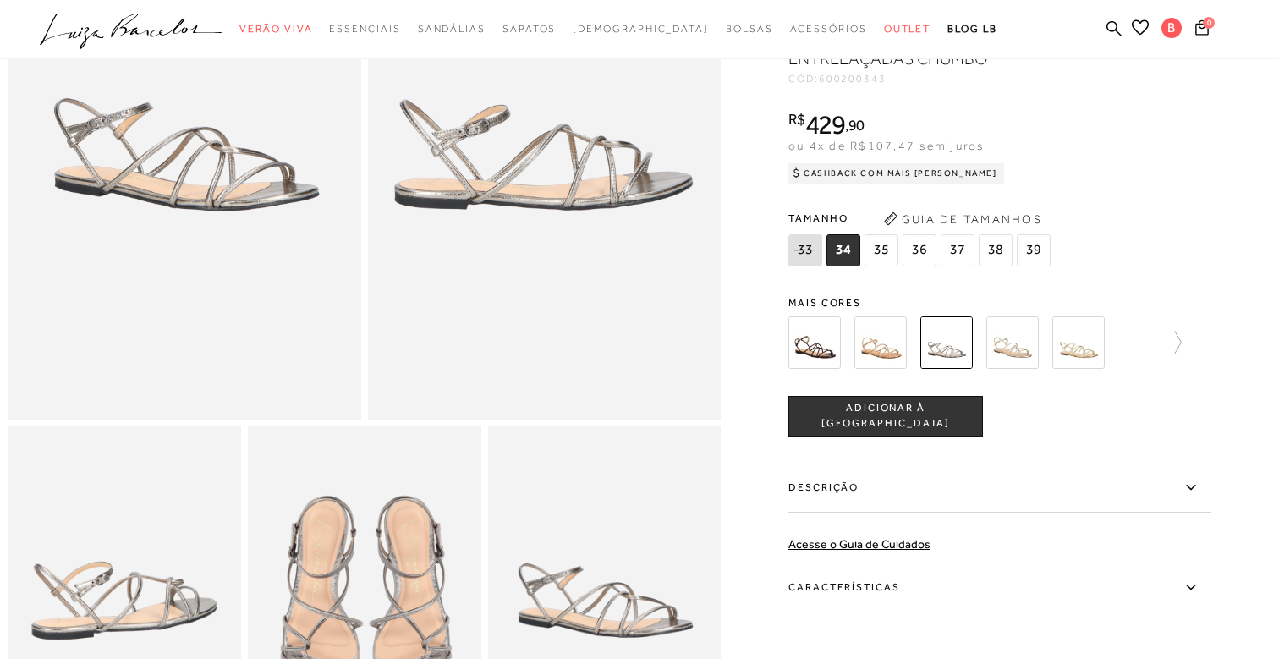
scroll to position [228, 0]
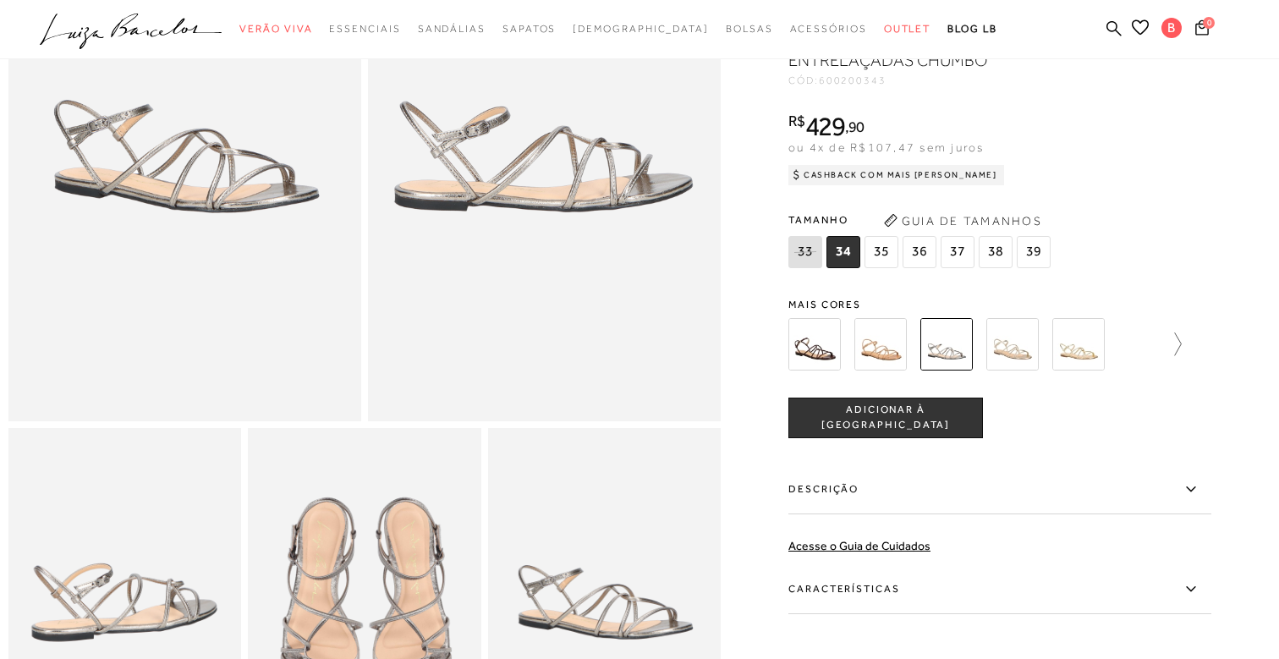
click at [1176, 344] on icon at bounding box center [1170, 344] width 24 height 24
click at [792, 339] on icon at bounding box center [792, 344] width 7 height 23
click at [998, 354] on img at bounding box center [1013, 343] width 52 height 52
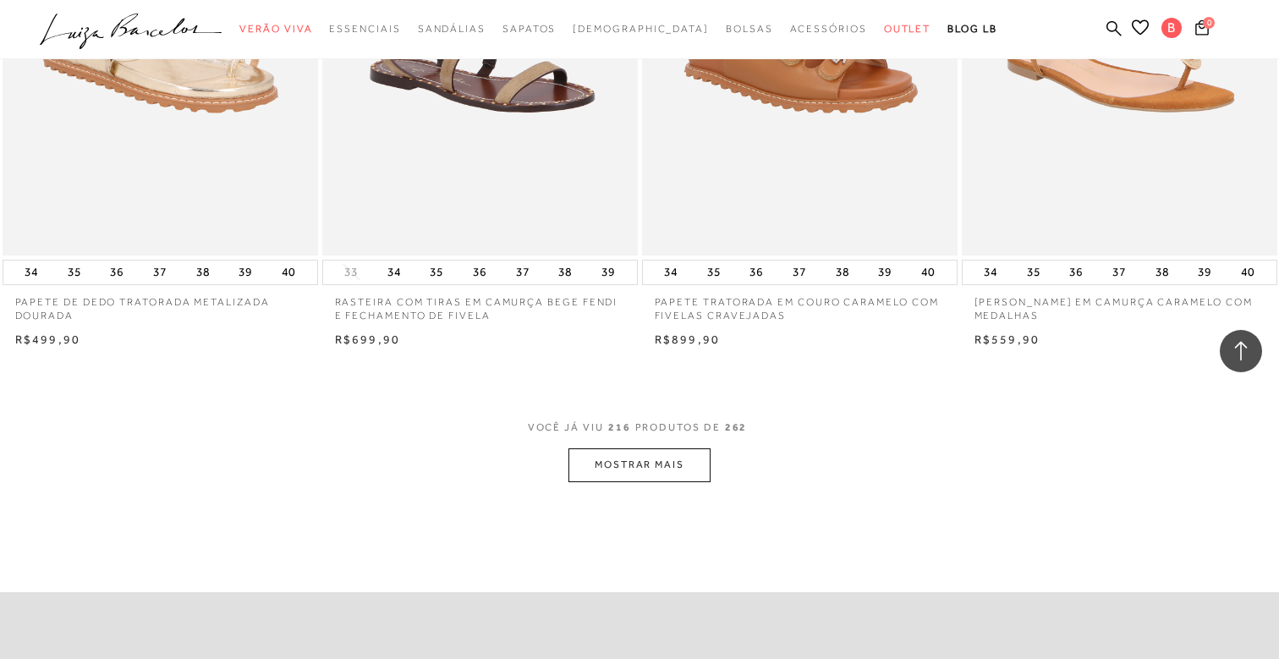
click at [684, 448] on button "MOSTRAR MAIS" at bounding box center [640, 464] width 142 height 33
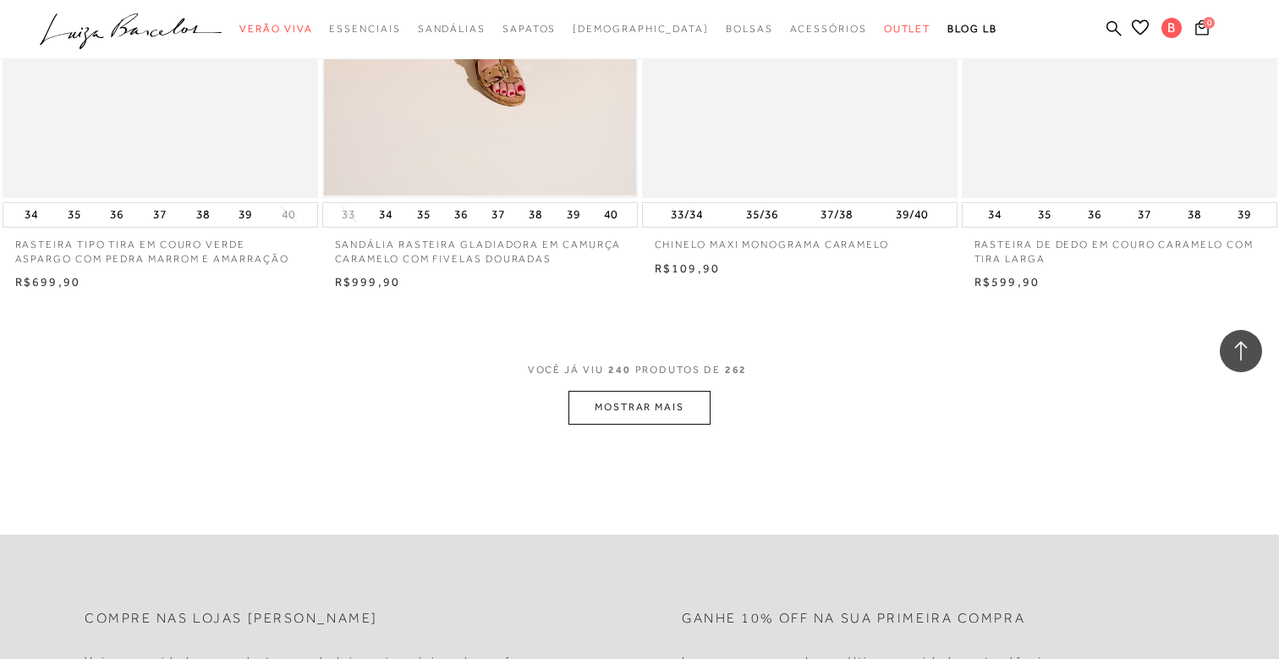
scroll to position [34882, 0]
click at [650, 406] on button "MOSTRAR MAIS" at bounding box center [640, 404] width 142 height 33
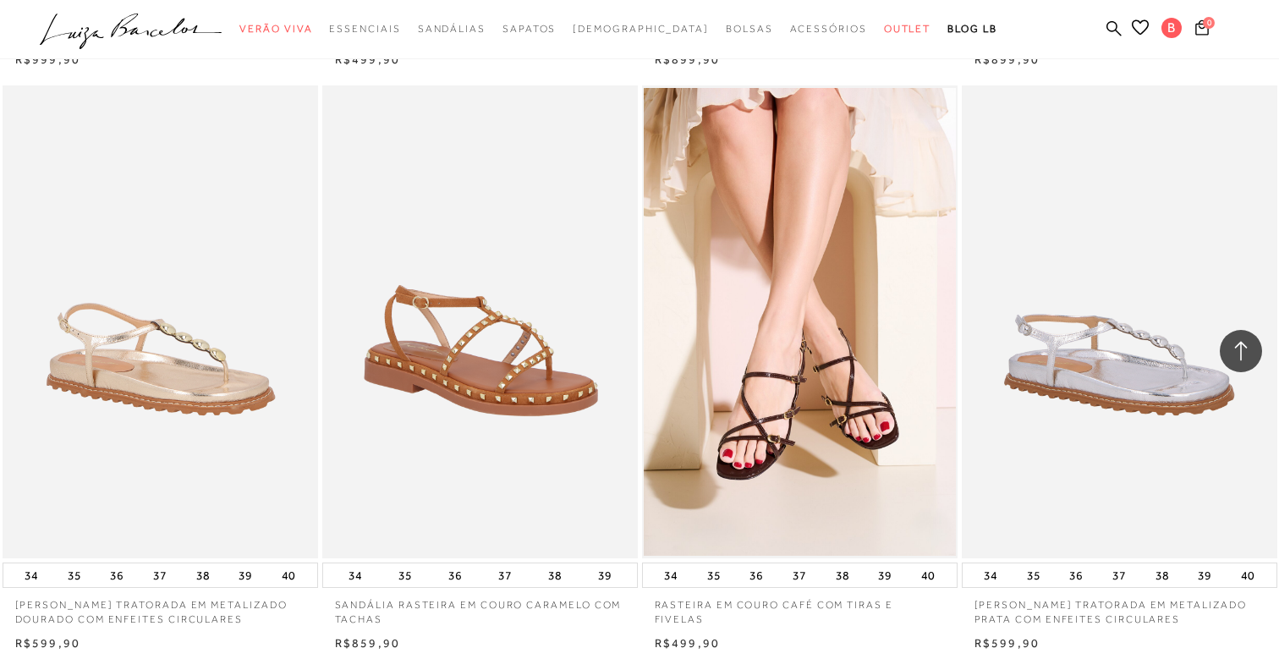
scroll to position [32065, 0]
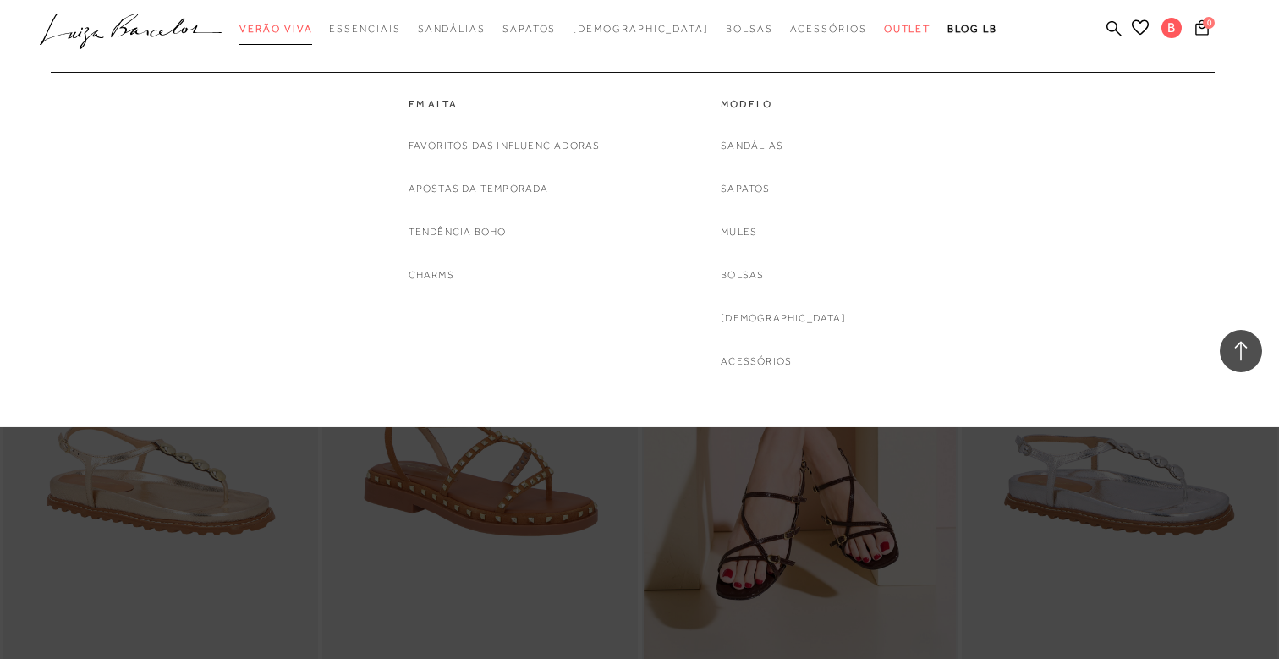
click at [309, 40] on link "Verão Viva" at bounding box center [275, 29] width 73 height 31
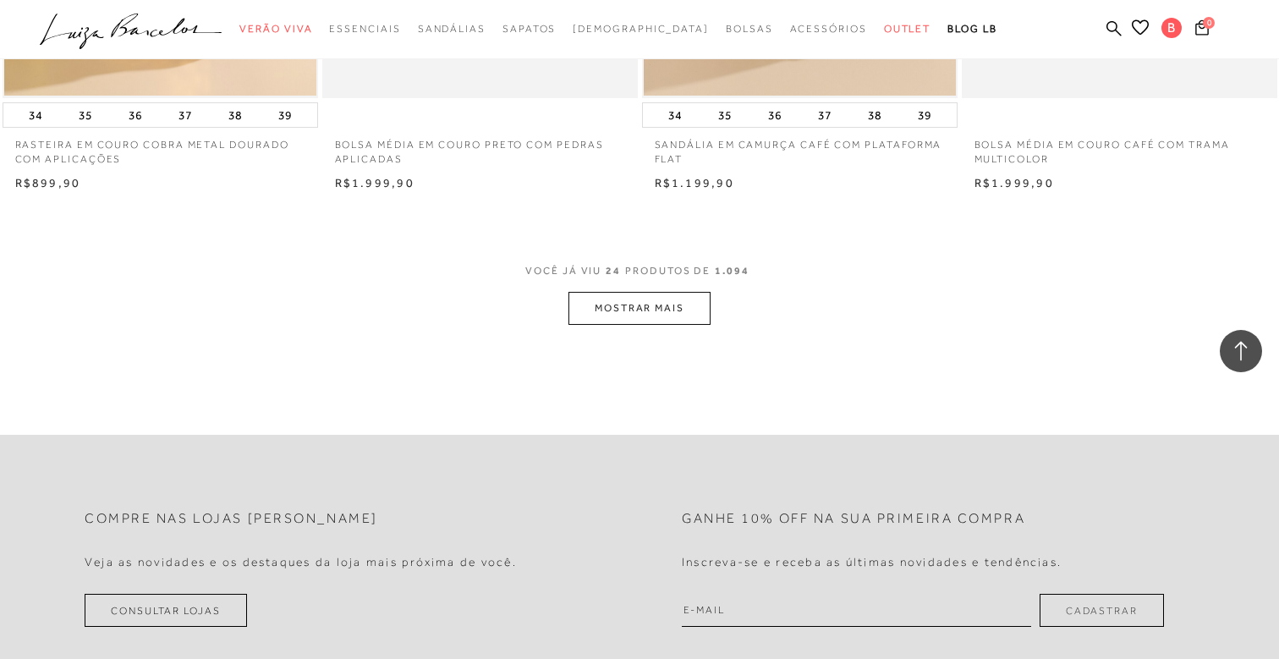
scroll to position [3411, 0]
click at [685, 314] on button "MOSTRAR MAIS" at bounding box center [640, 307] width 142 height 33
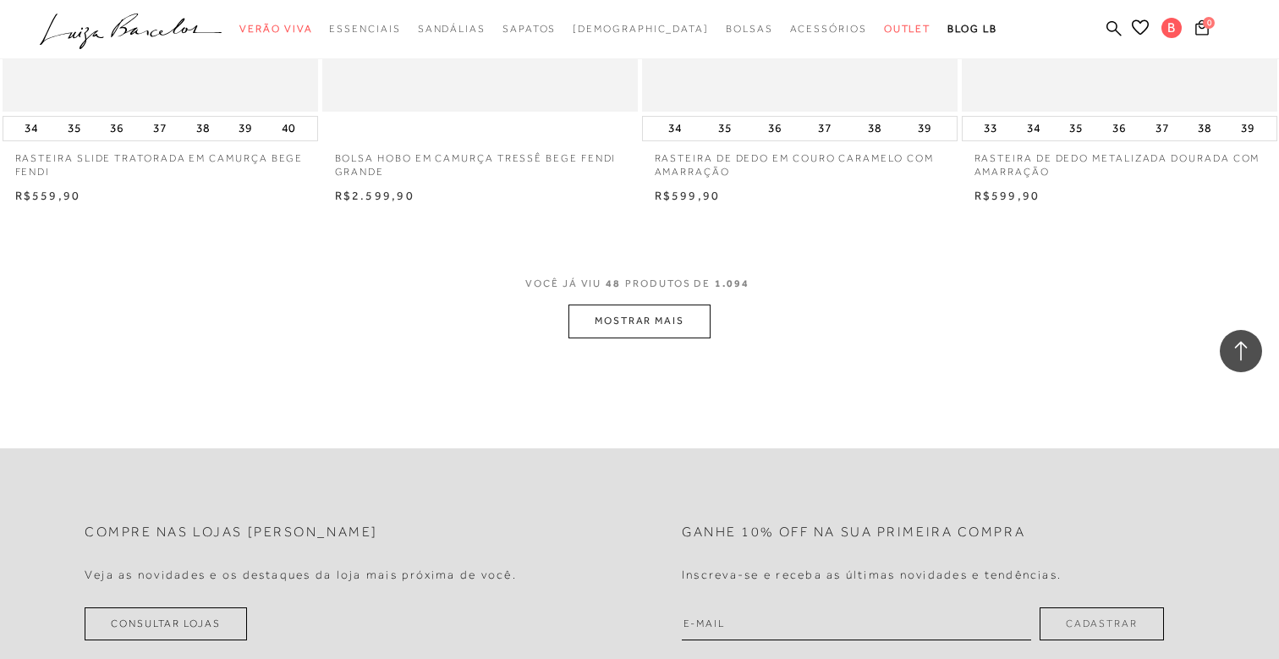
scroll to position [6901, 0]
click at [684, 319] on button "MOSTRAR MAIS" at bounding box center [640, 319] width 142 height 33
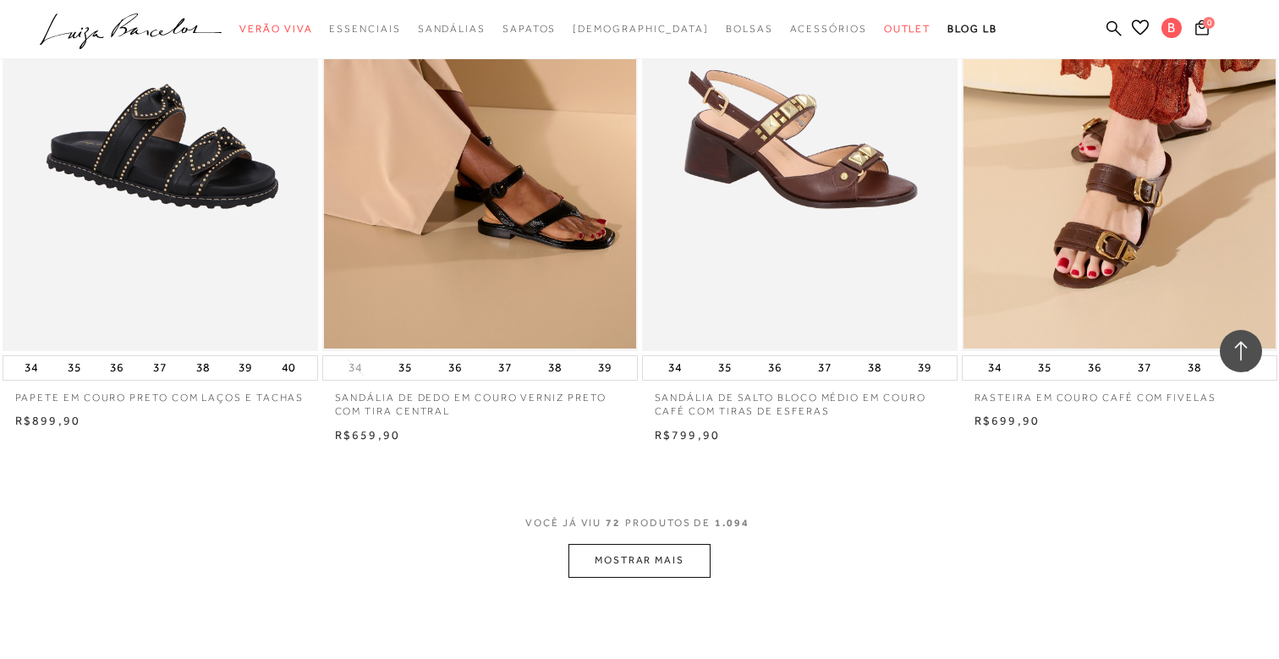
scroll to position [10186, 0]
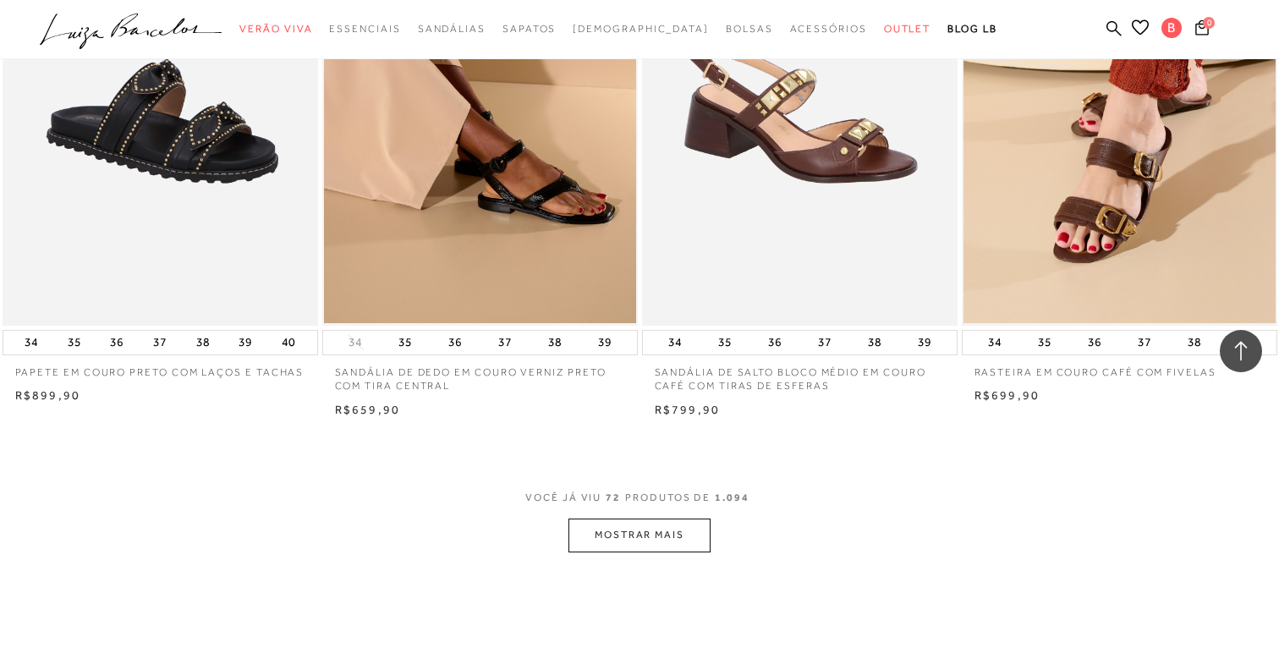
click at [645, 546] on button "MOSTRAR MAIS" at bounding box center [640, 535] width 142 height 33
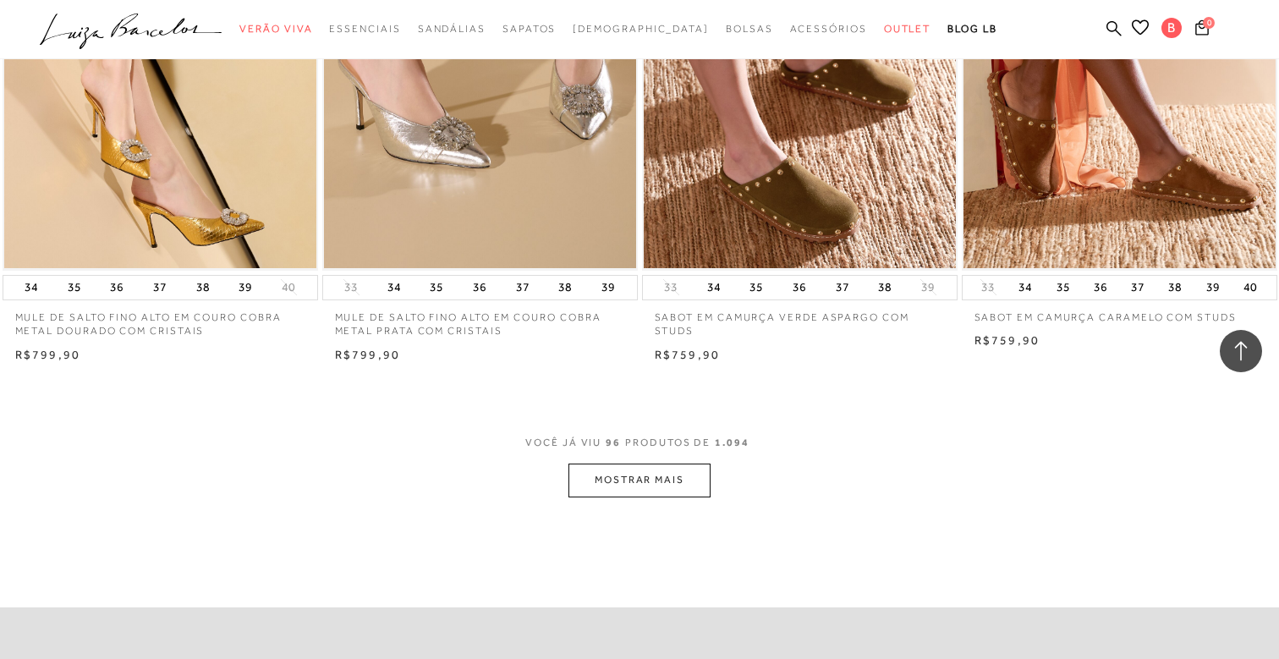
scroll to position [13758, 0]
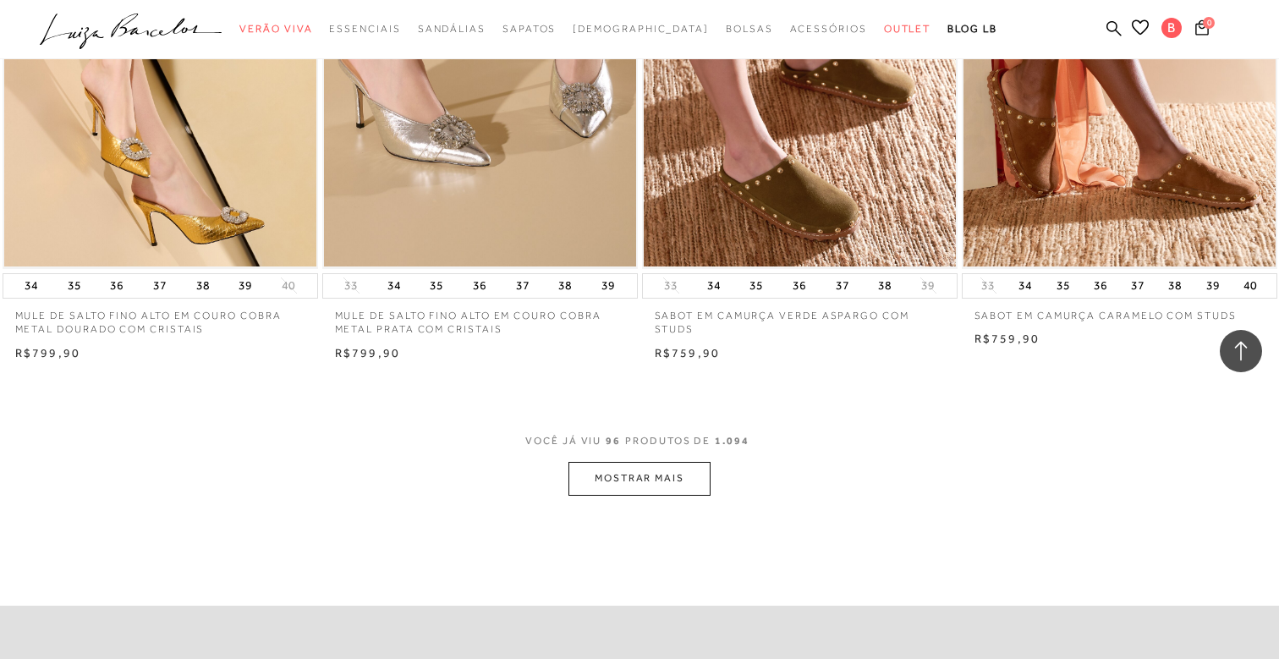
click at [680, 478] on button "MOSTRAR MAIS" at bounding box center [640, 478] width 142 height 33
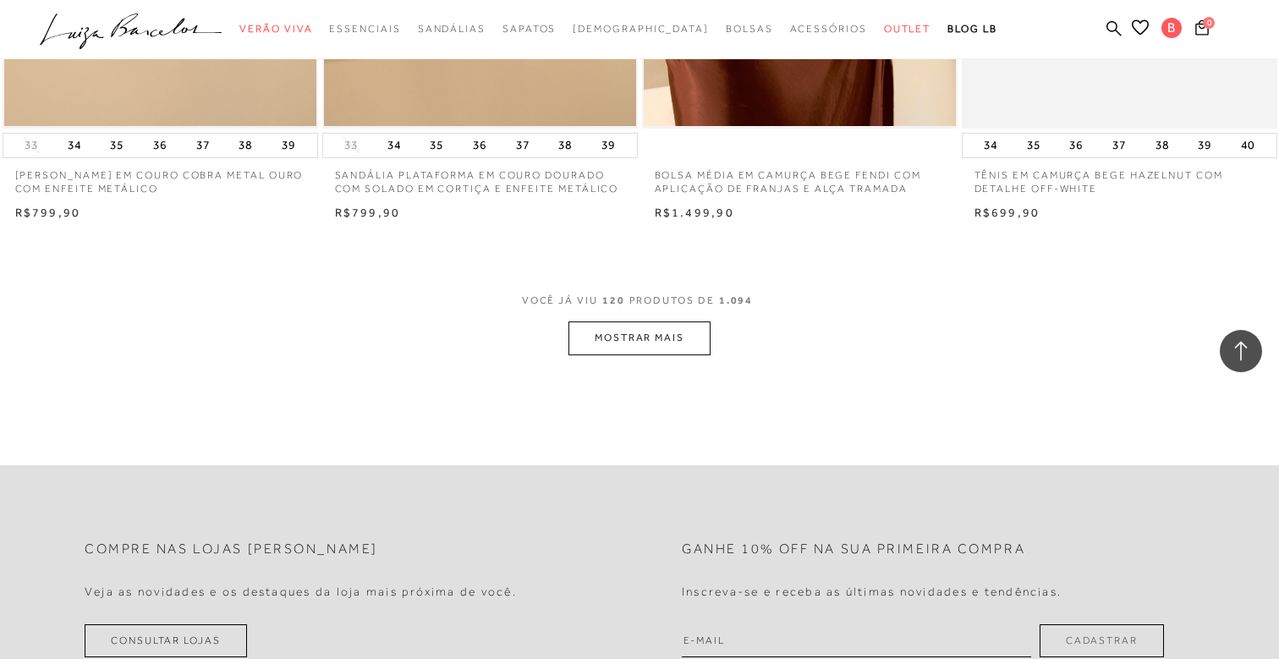
scroll to position [17433, 0]
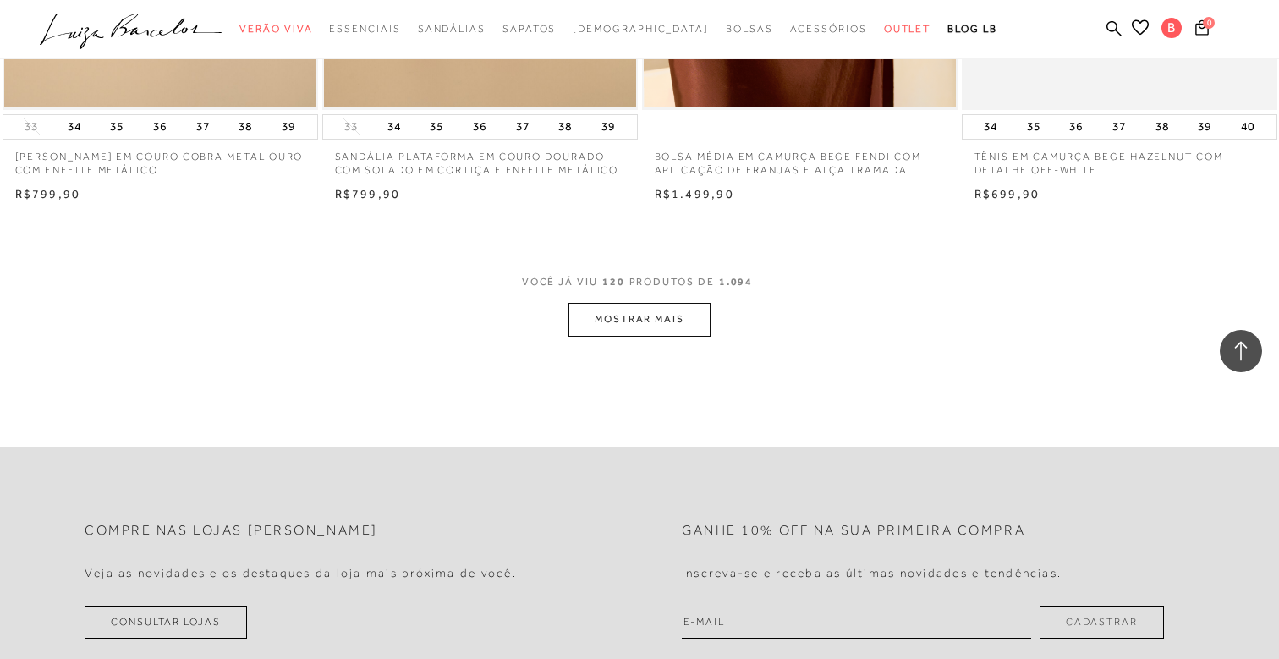
click at [692, 317] on button "MOSTRAR MAIS" at bounding box center [640, 319] width 142 height 33
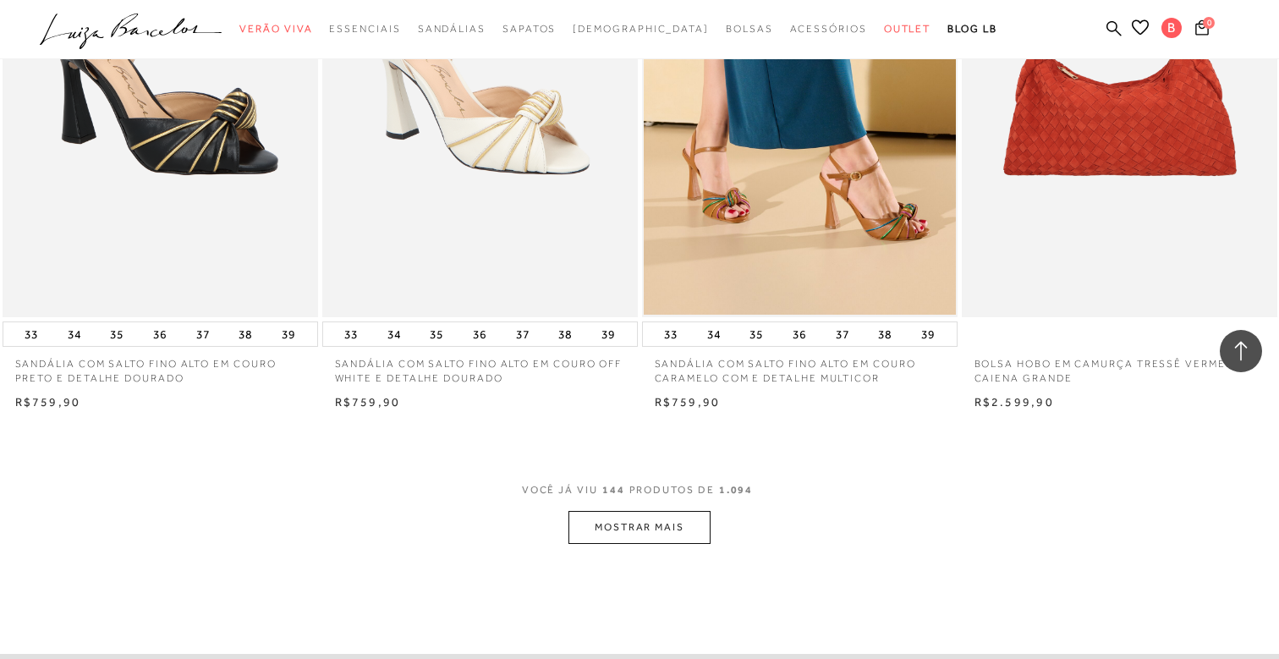
scroll to position [20745, 0]
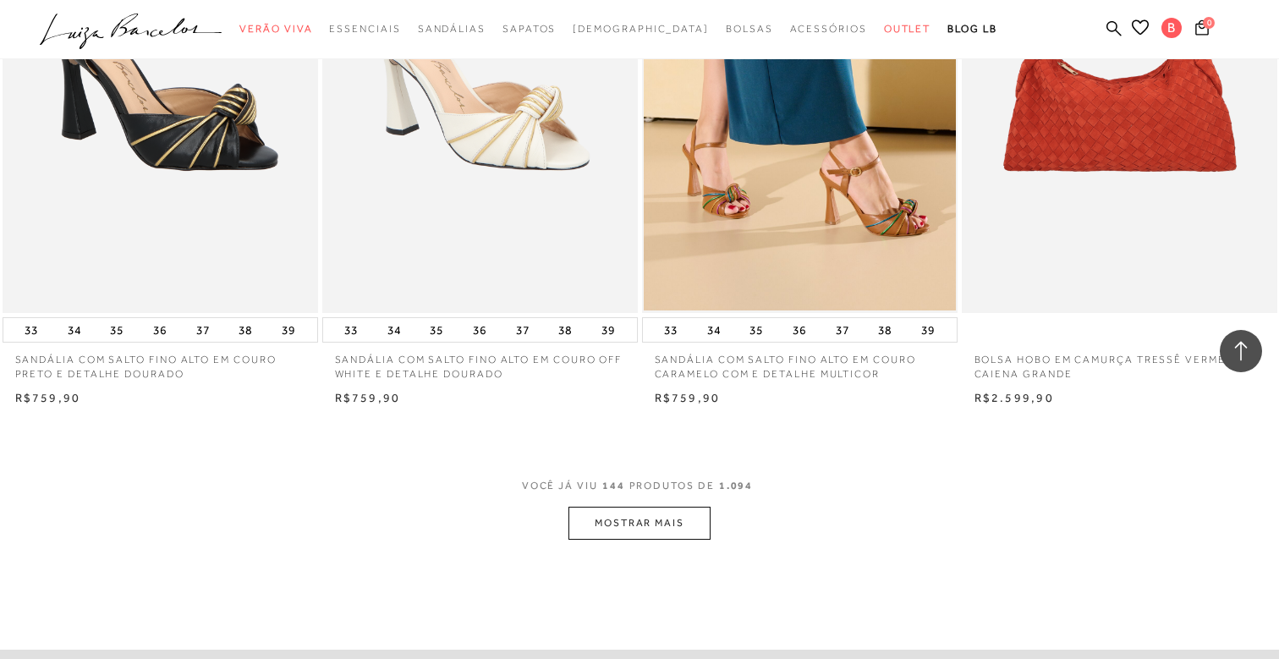
click at [690, 514] on button "MOSTRAR MAIS" at bounding box center [640, 523] width 142 height 33
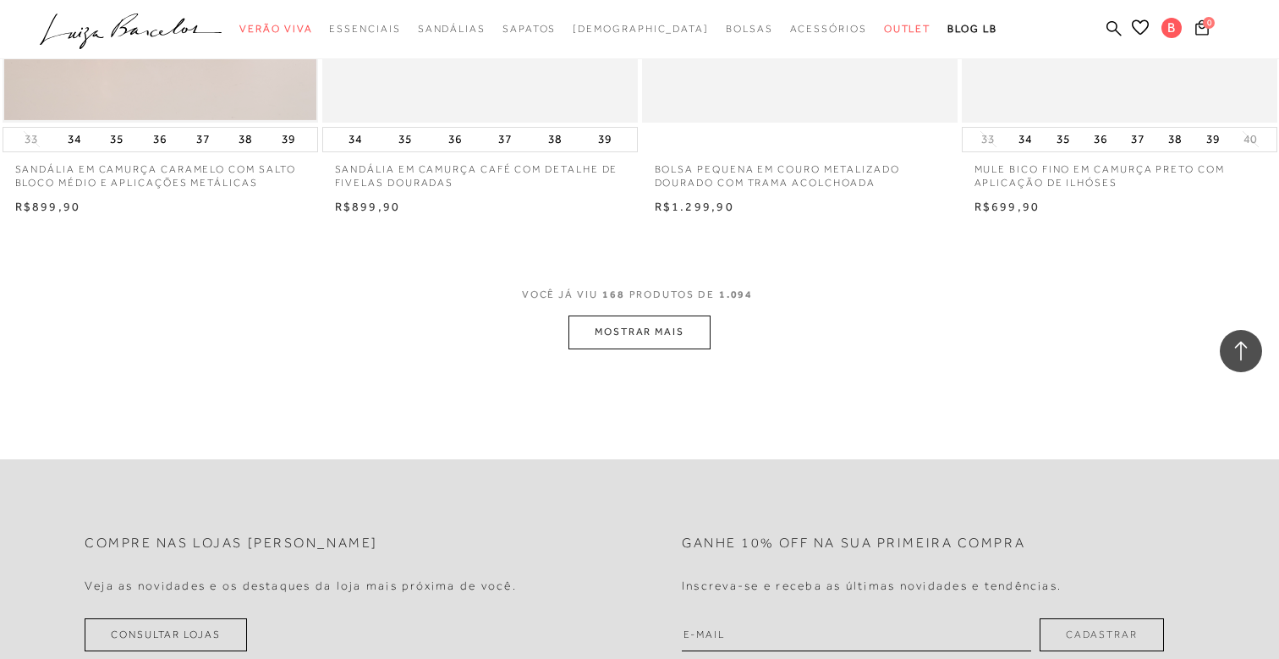
scroll to position [24448, 0]
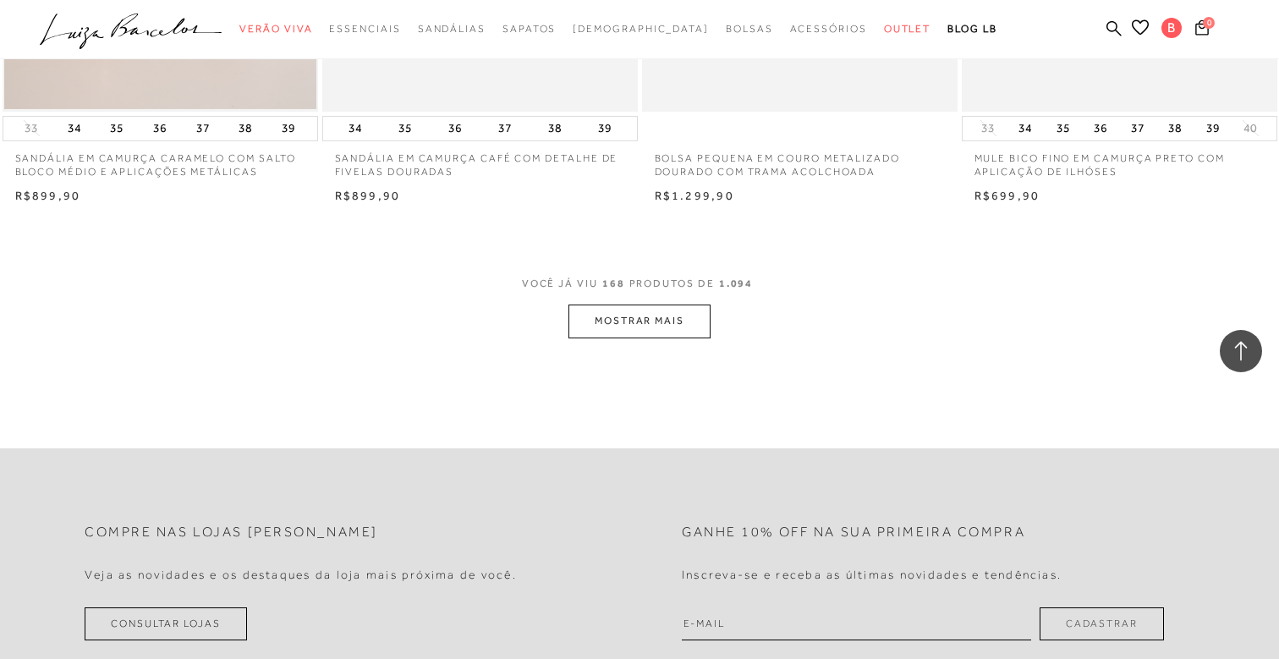
click at [676, 313] on button "MOSTRAR MAIS" at bounding box center [640, 321] width 142 height 33
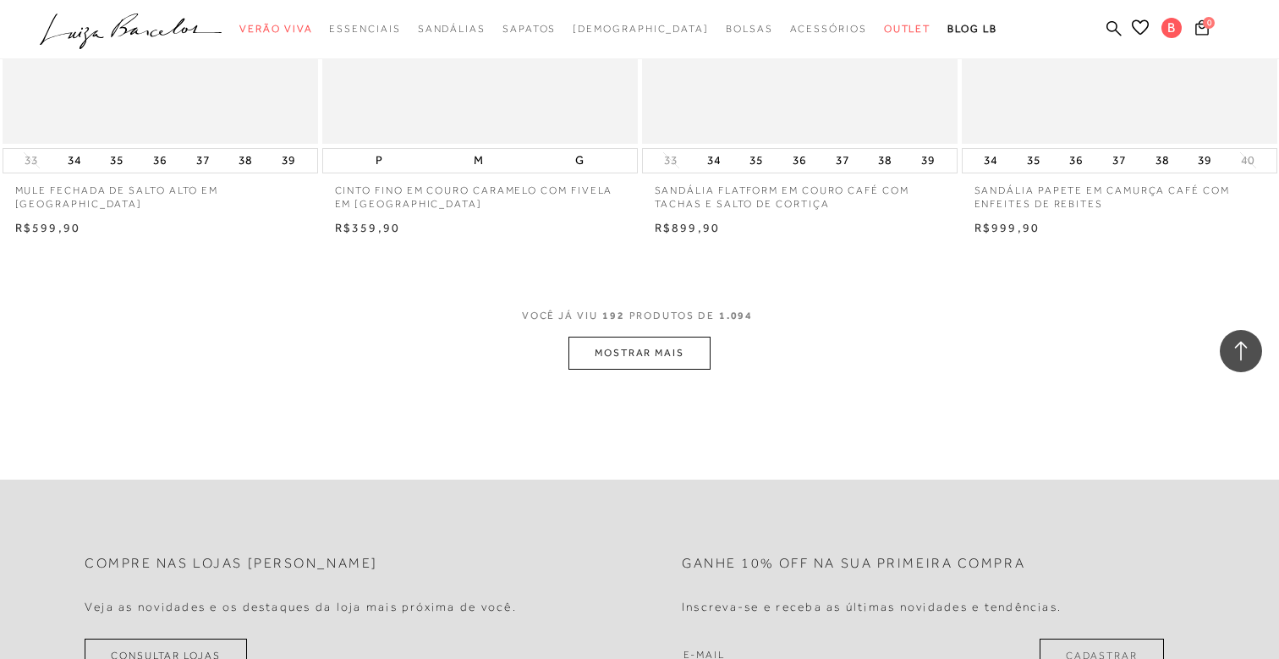
scroll to position [27934, 0]
click at [656, 359] on button "MOSTRAR MAIS" at bounding box center [640, 350] width 142 height 33
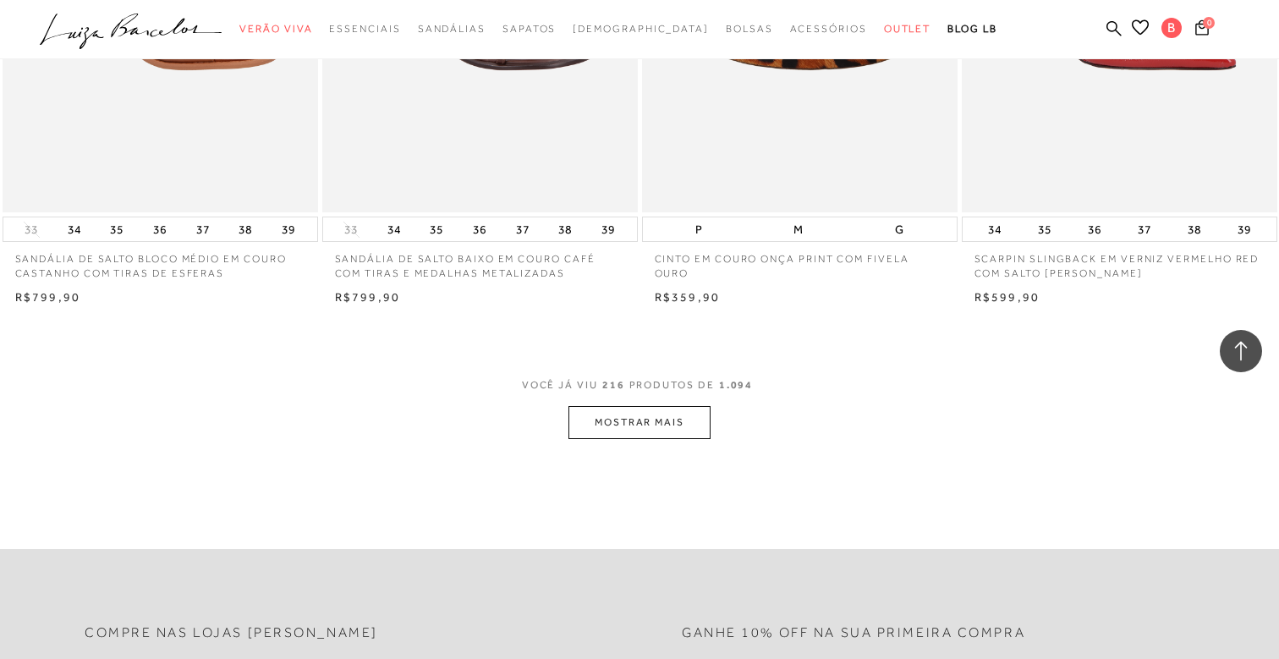
scroll to position [31410, 0]
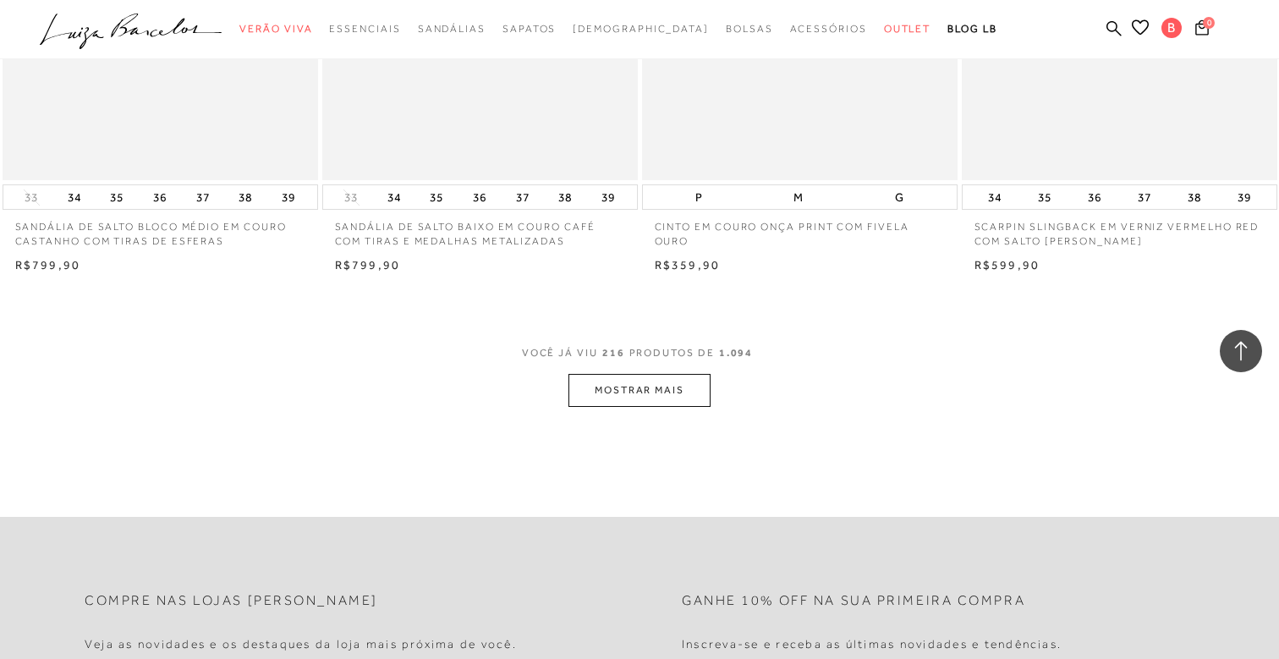
click at [658, 374] on button "MOSTRAR MAIS" at bounding box center [640, 390] width 142 height 33
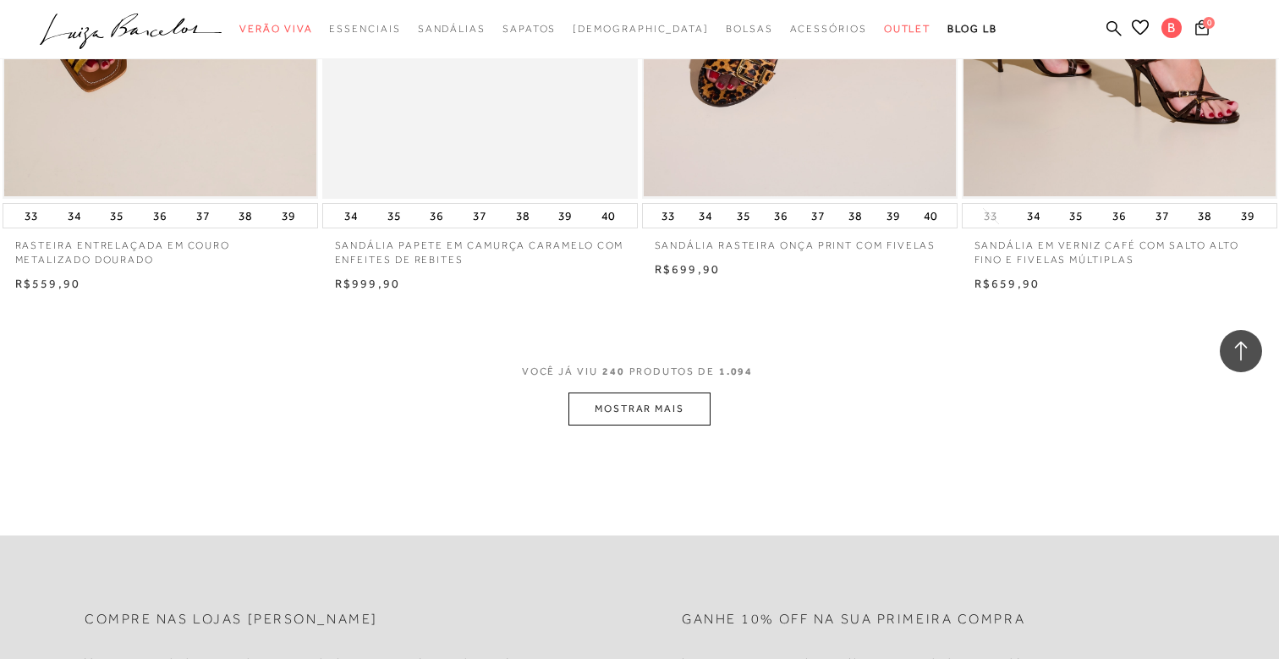
scroll to position [34914, 0]
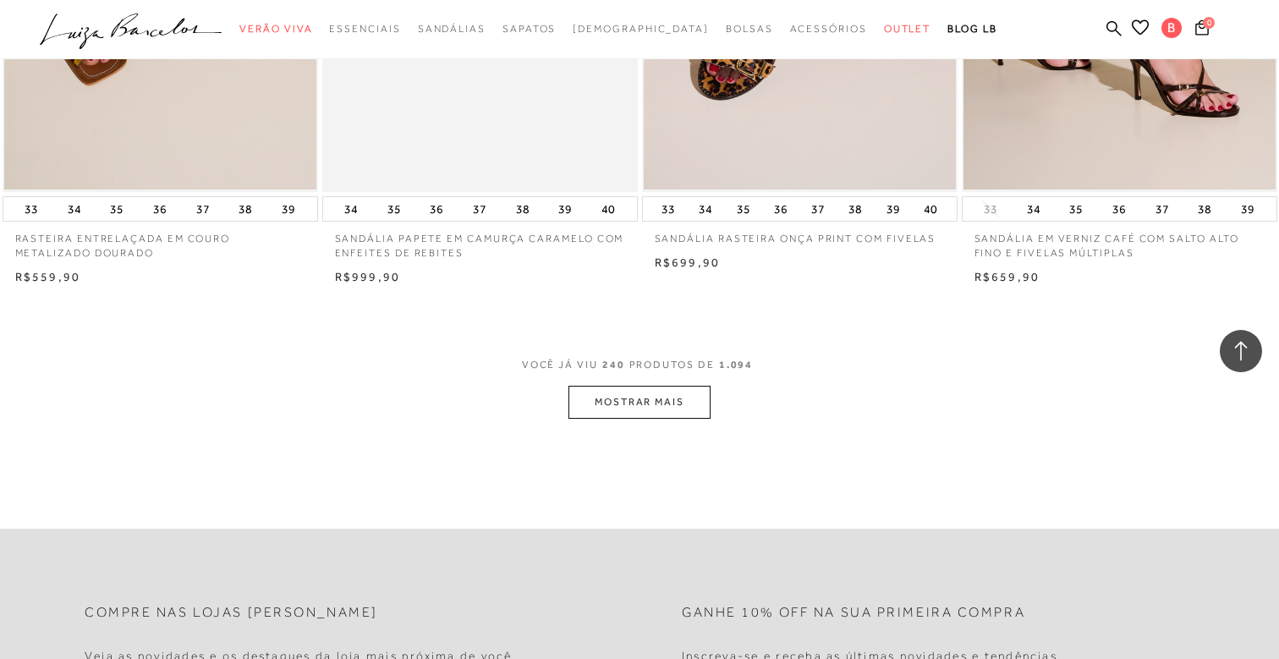
click at [692, 388] on button "MOSTRAR MAIS" at bounding box center [640, 402] width 142 height 33
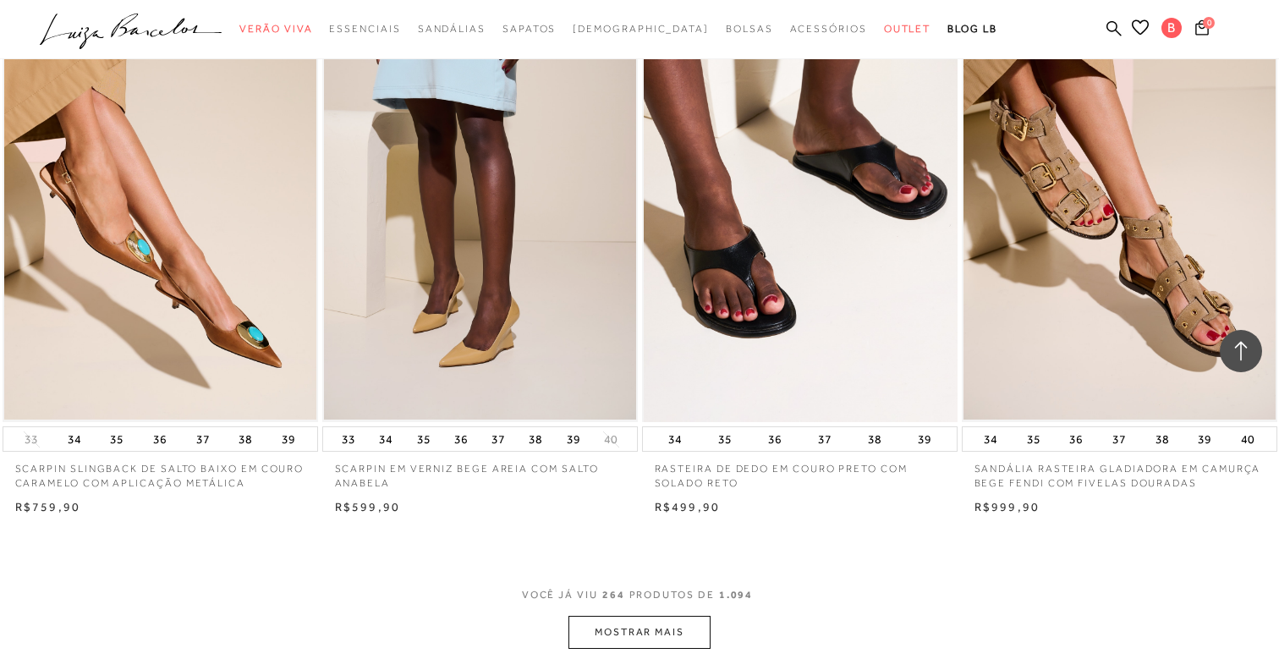
scroll to position [38185, 0]
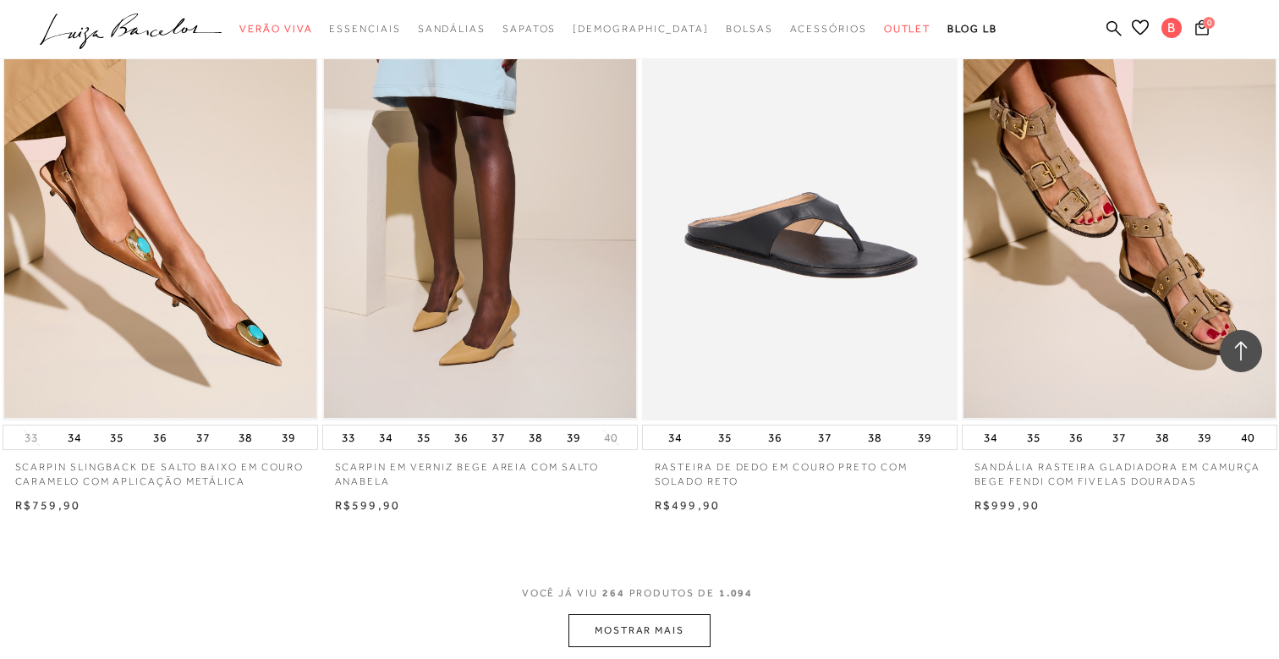
click at [661, 615] on button "MOSTRAR MAIS" at bounding box center [640, 630] width 142 height 33
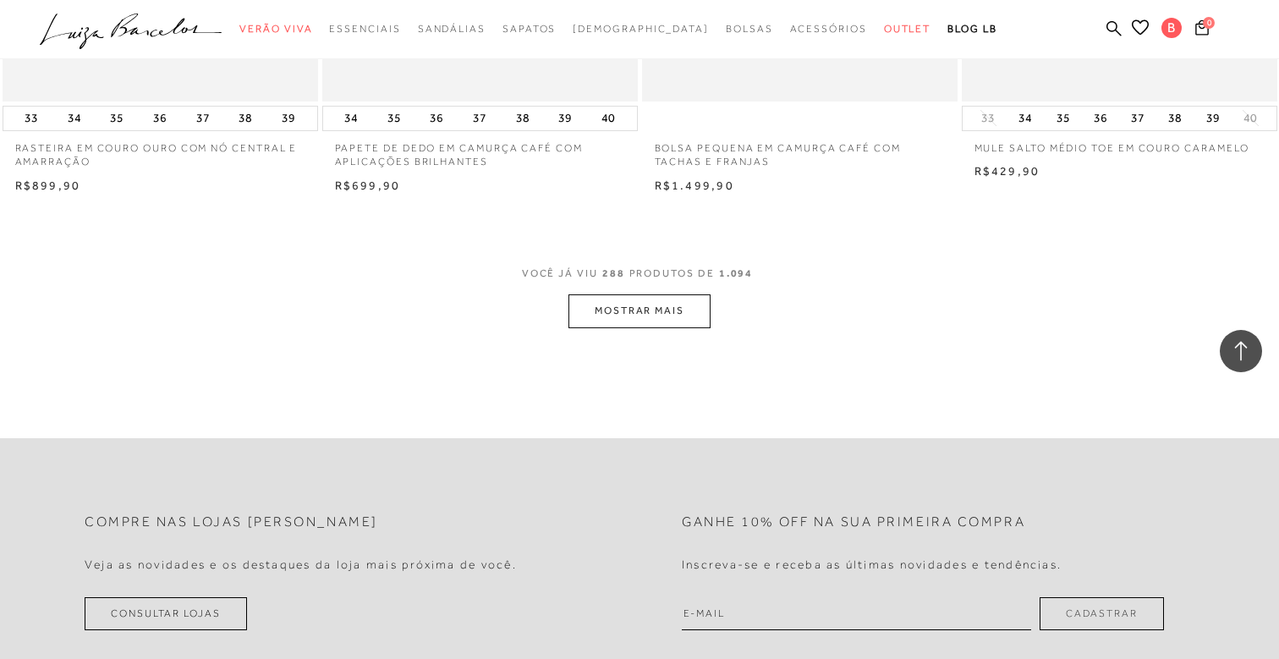
scroll to position [42094, 0]
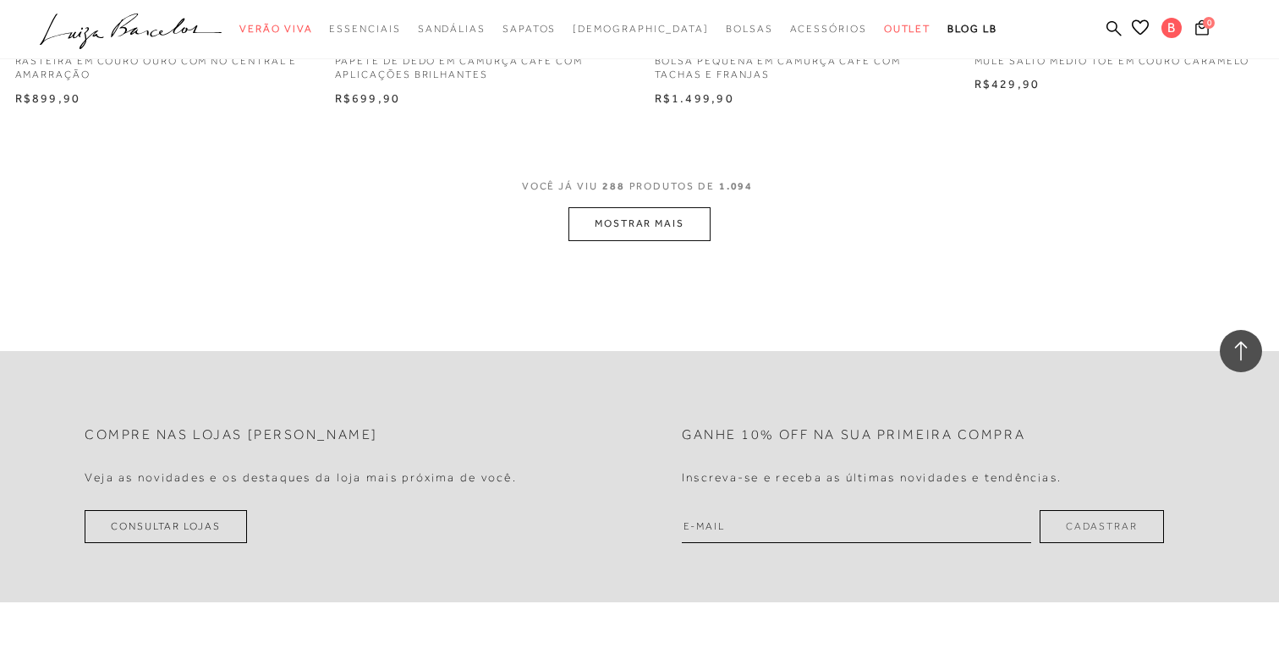
click at [652, 215] on button "MOSTRAR MAIS" at bounding box center [640, 223] width 142 height 33
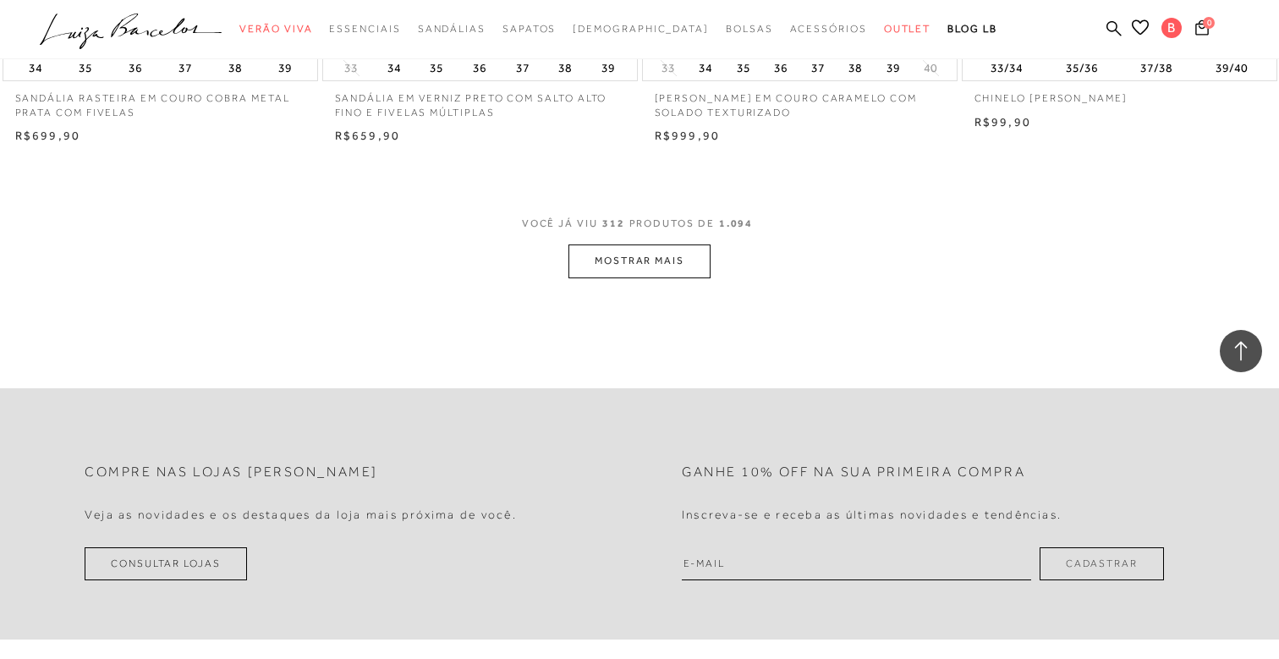
scroll to position [45583, 0]
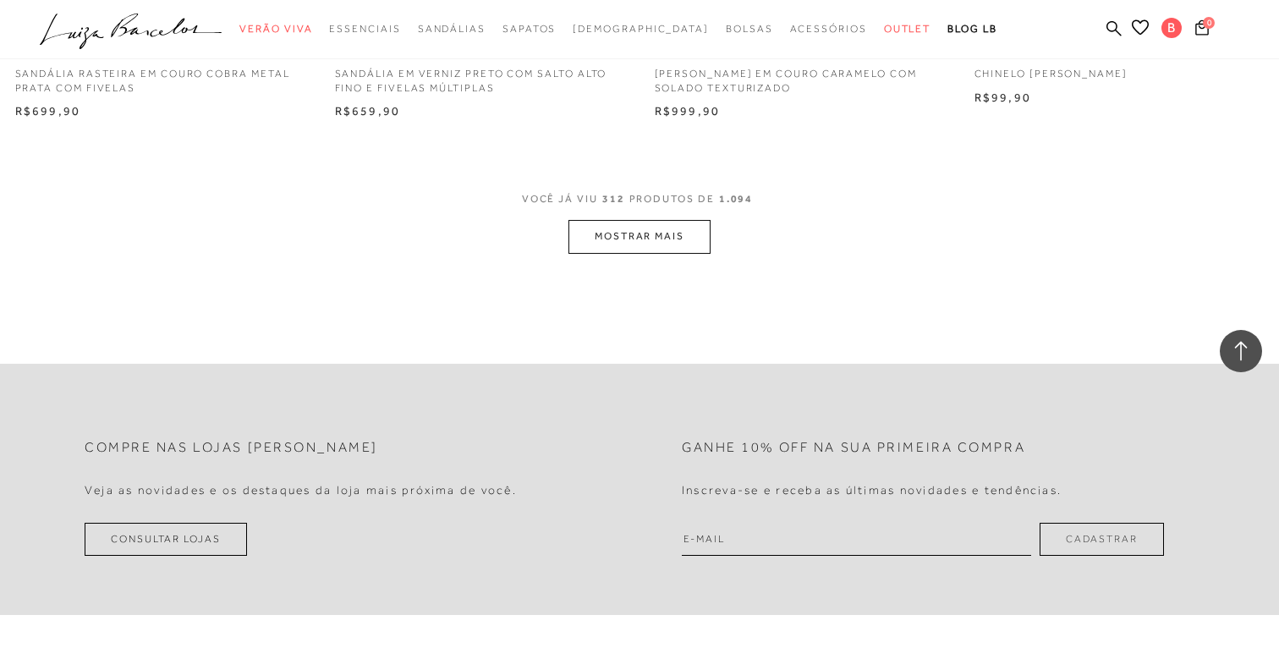
click at [686, 223] on button "MOSTRAR MAIS" at bounding box center [640, 236] width 142 height 33
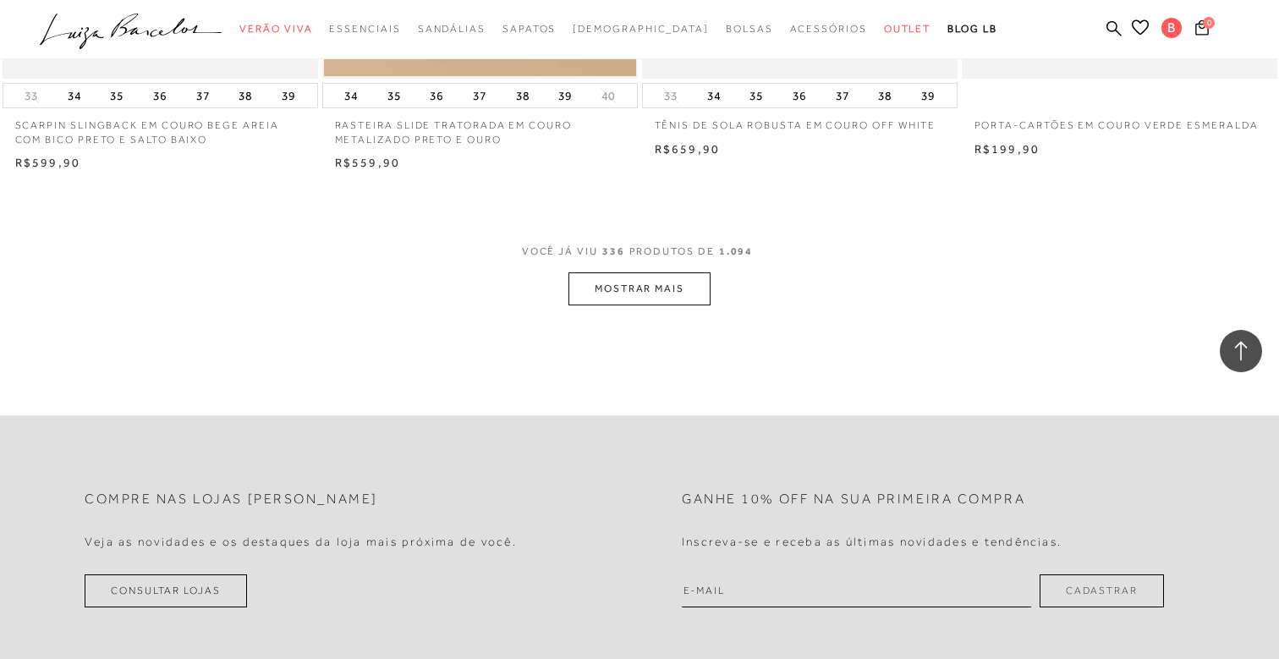
scroll to position [49036, 0]
click at [646, 269] on button "MOSTRAR MAIS" at bounding box center [640, 285] width 142 height 33
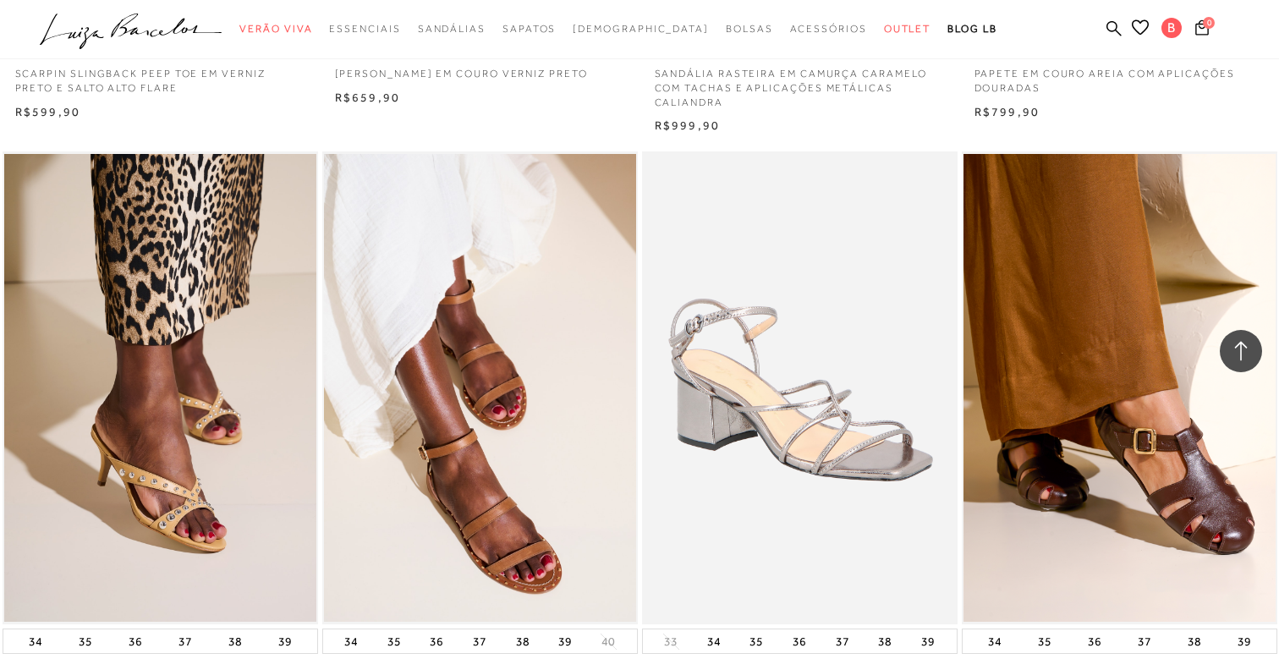
scroll to position [50899, 0]
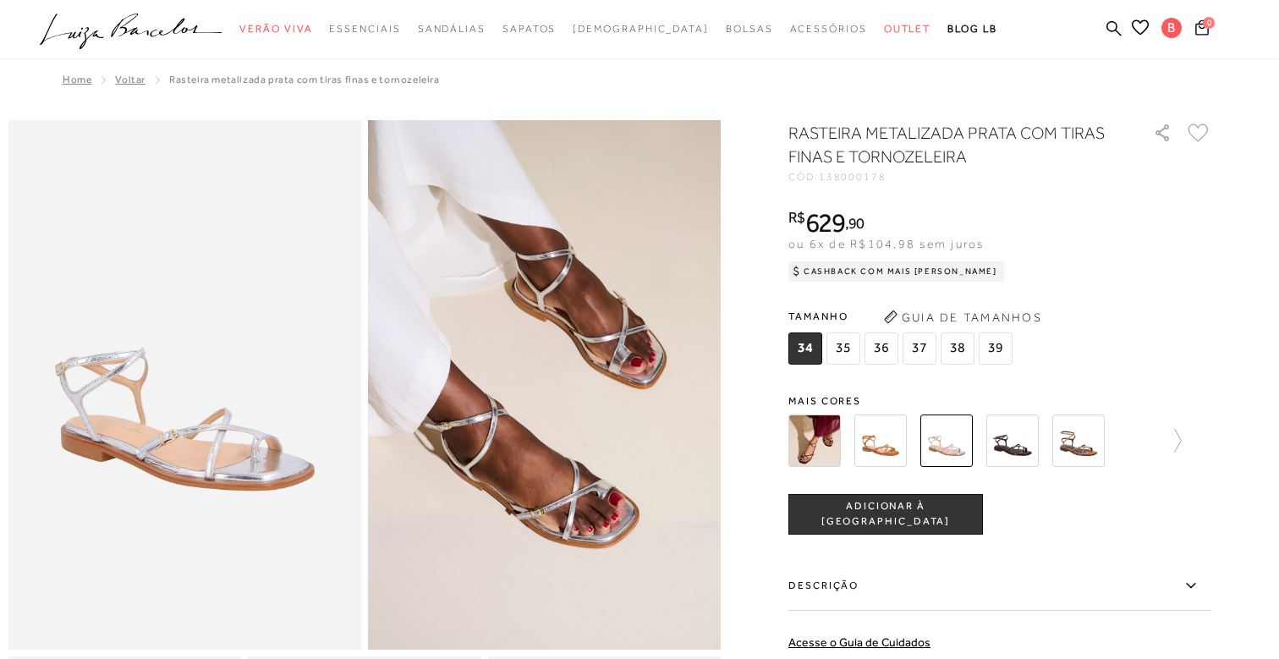
click at [820, 431] on img at bounding box center [815, 441] width 52 height 52
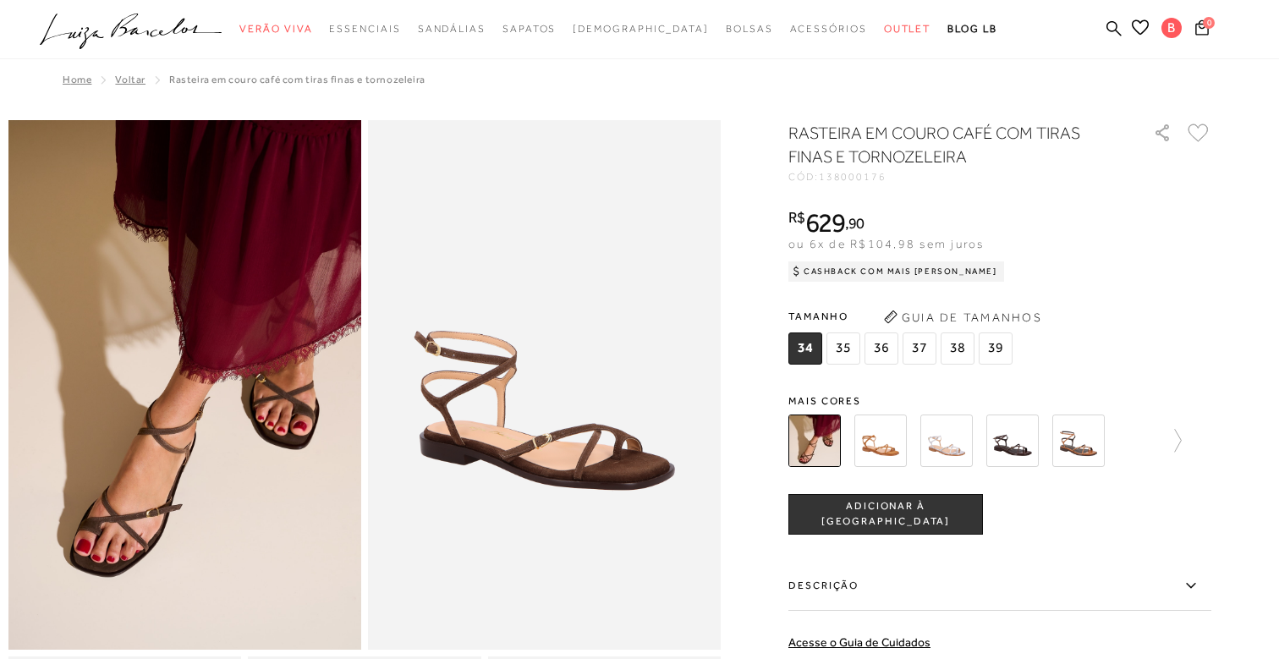
click at [890, 446] on img at bounding box center [881, 441] width 52 height 52
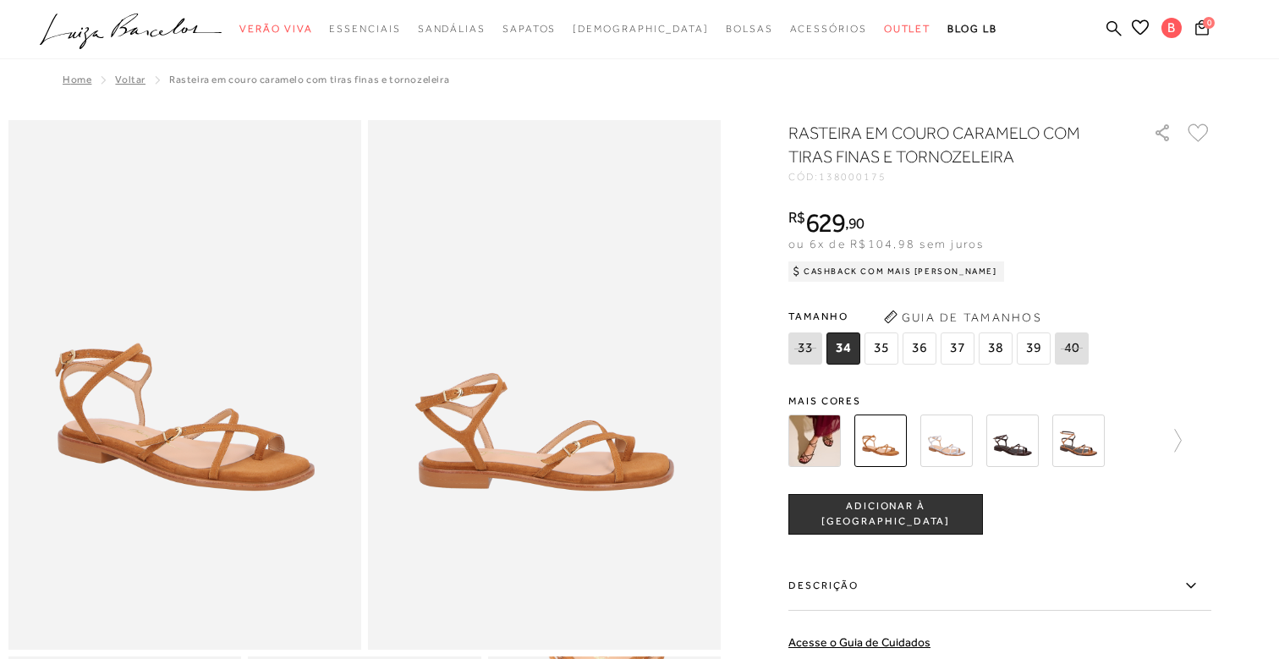
click at [950, 443] on img at bounding box center [947, 441] width 52 height 52
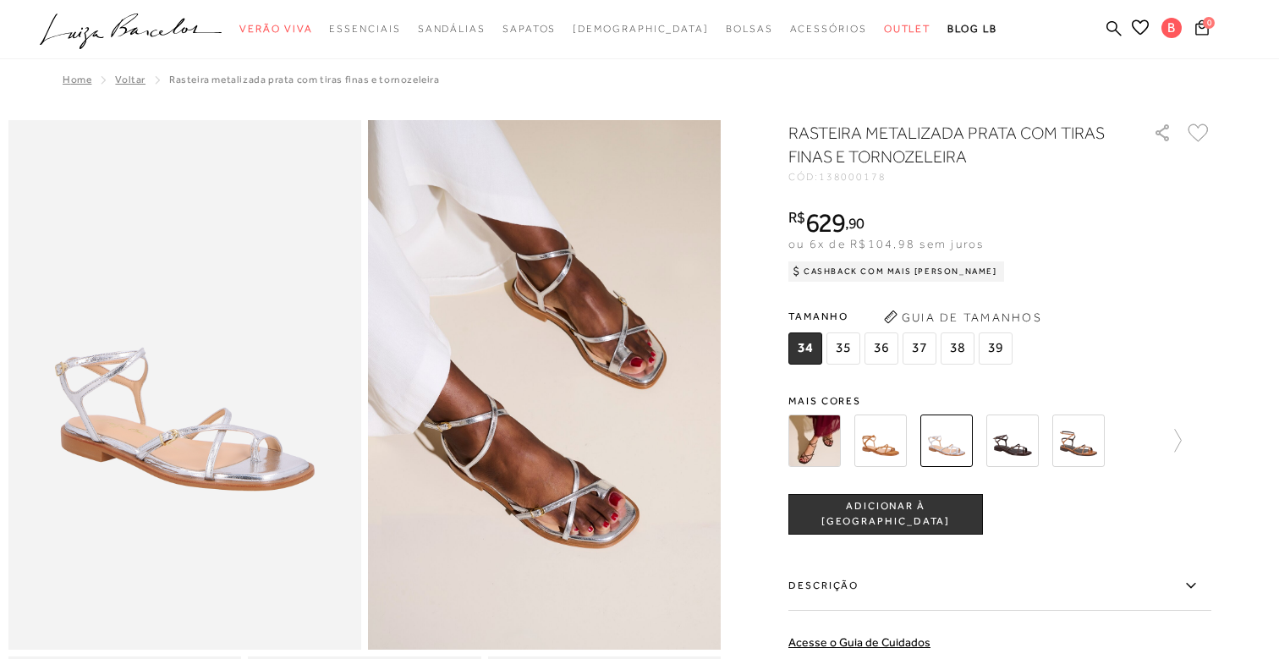
click at [849, 352] on span "35" at bounding box center [844, 349] width 34 height 32
click at [1017, 448] on img at bounding box center [1013, 441] width 52 height 52
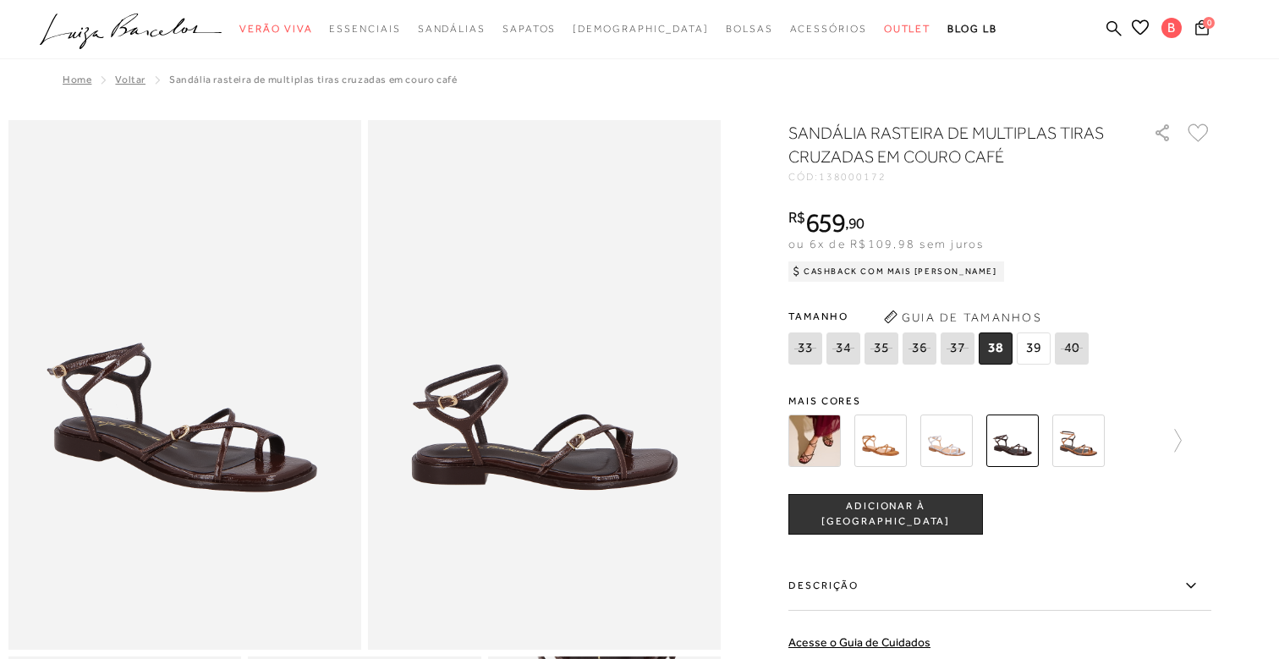
click at [1080, 443] on img at bounding box center [1079, 441] width 52 height 52
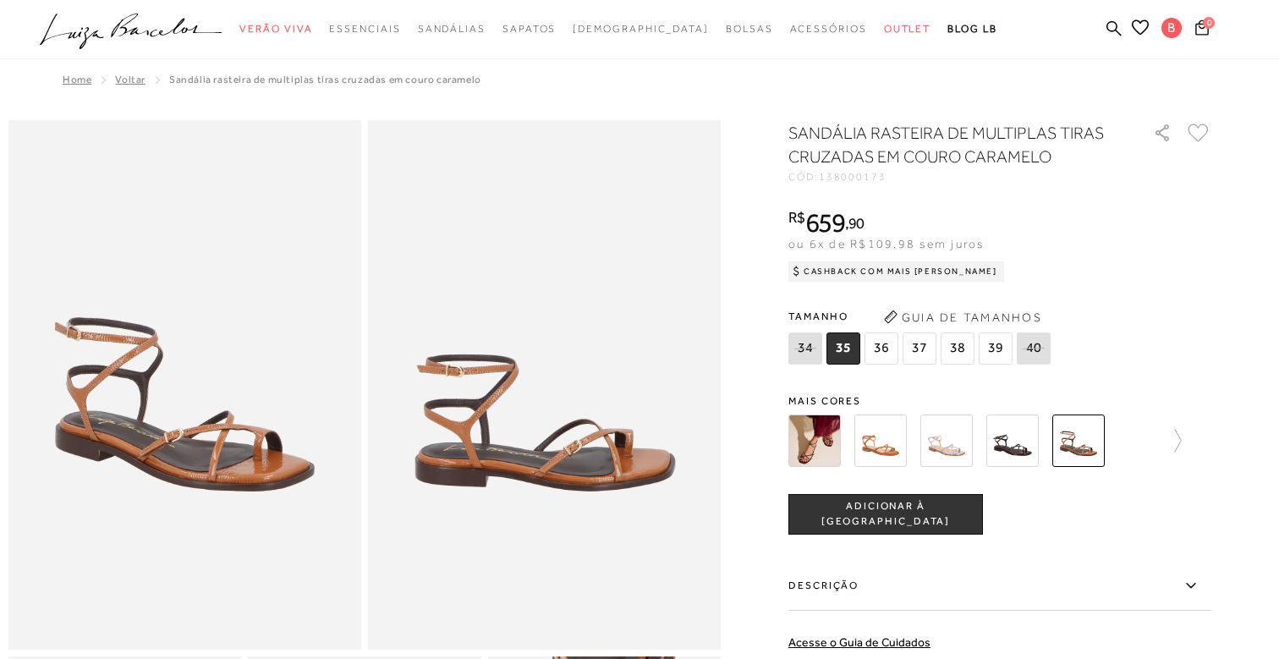
click at [1183, 432] on div at bounding box center [1000, 441] width 423 height 63
click at [1179, 433] on icon at bounding box center [1170, 441] width 24 height 24
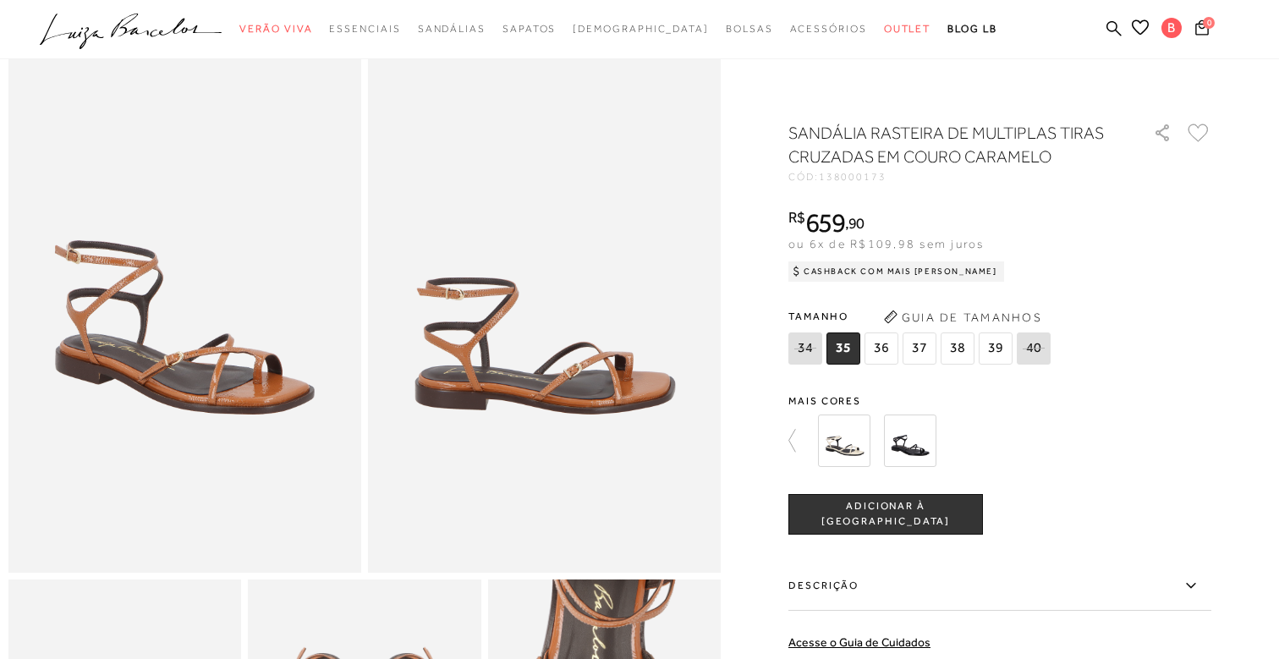
scroll to position [98, 0]
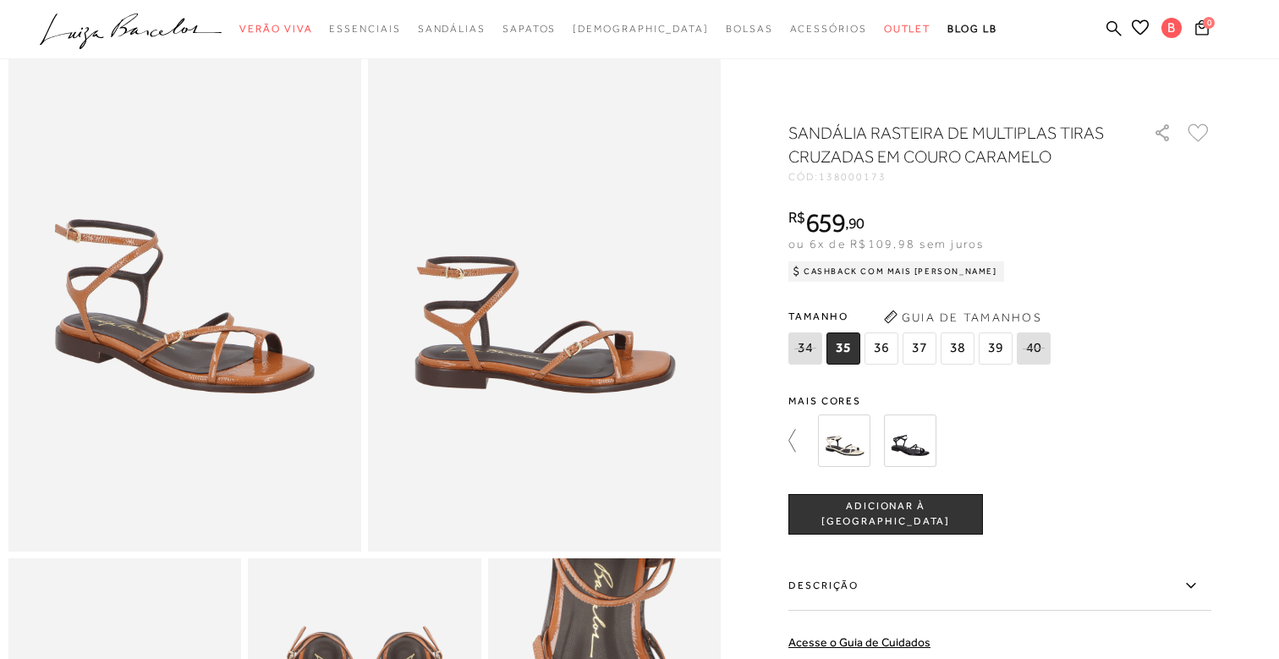
click at [792, 438] on icon at bounding box center [801, 441] width 24 height 24
click at [827, 437] on img at bounding box center [815, 441] width 52 height 52
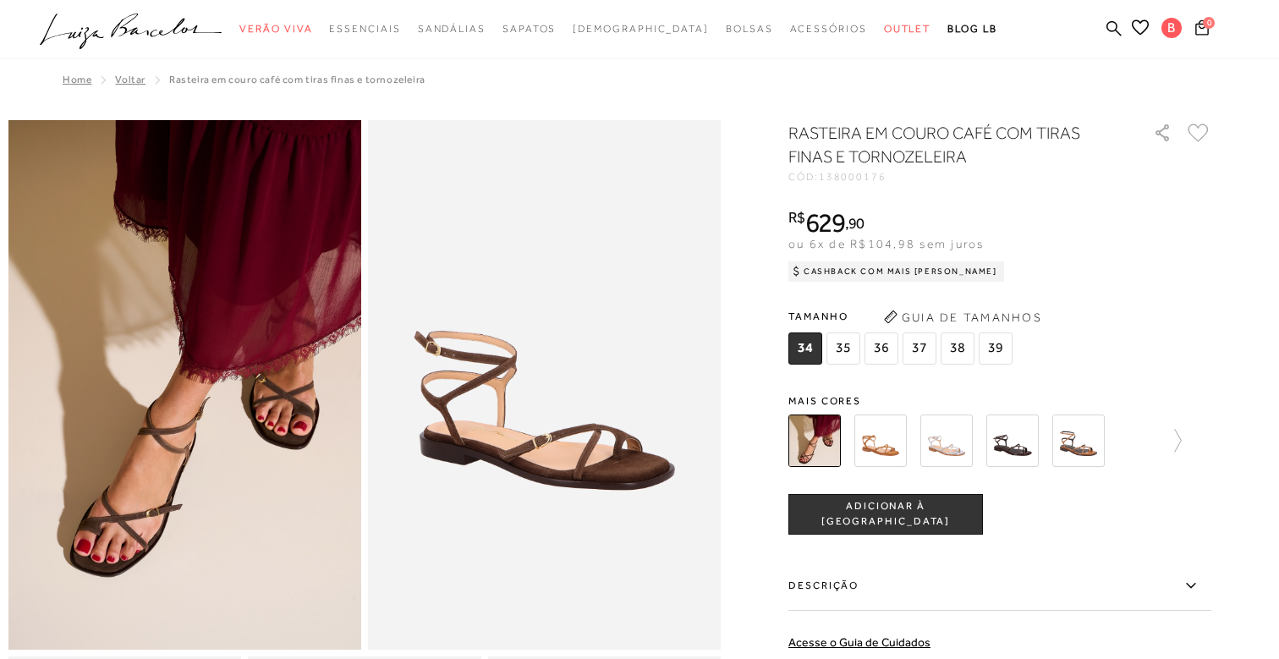
click at [850, 347] on span "35" at bounding box center [844, 349] width 34 height 32
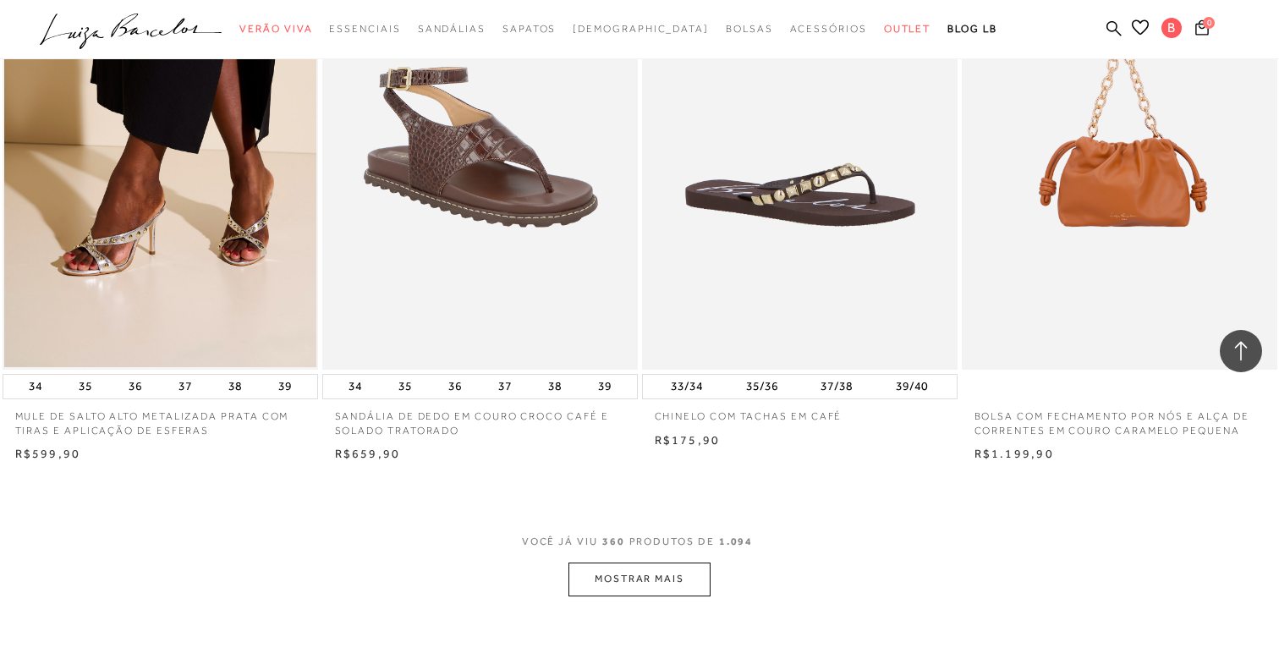
scroll to position [52264, 0]
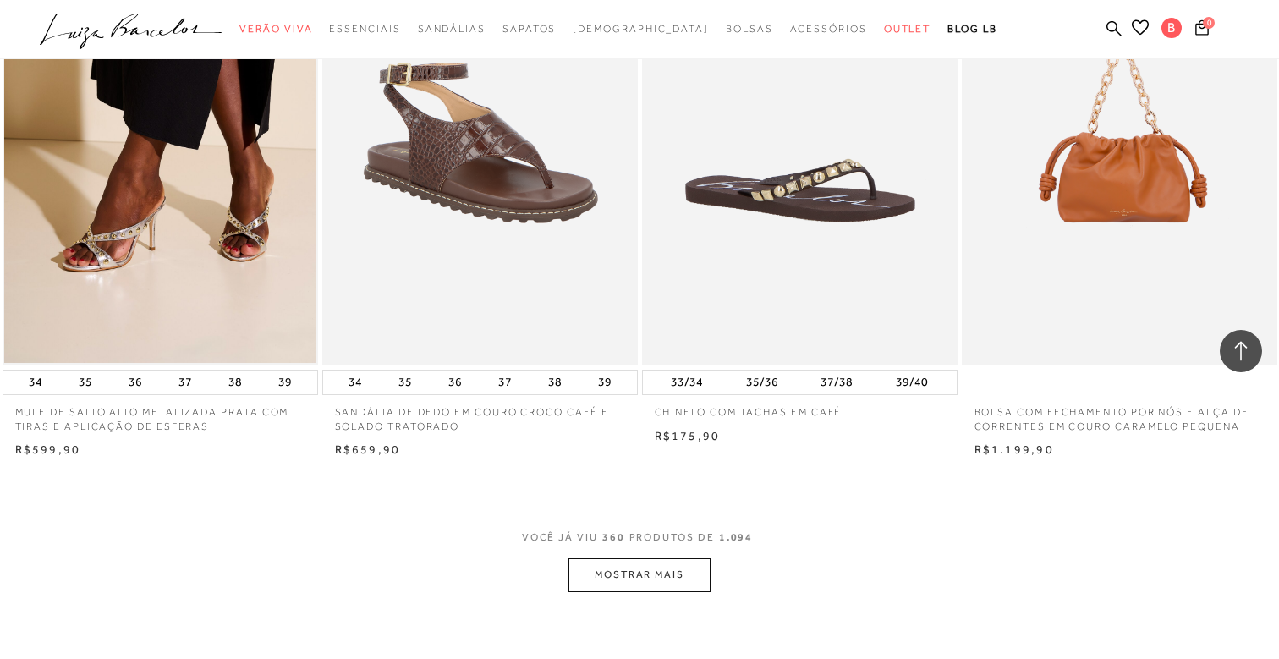
click at [641, 558] on button "MOSTRAR MAIS" at bounding box center [640, 574] width 142 height 33
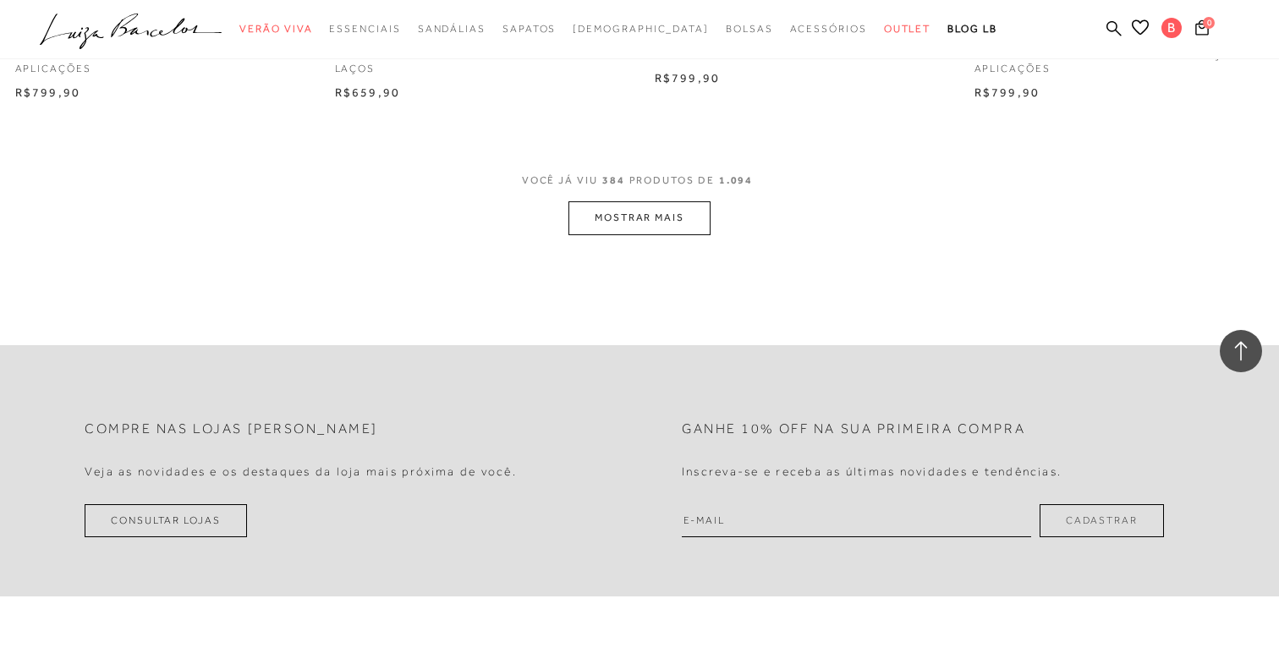
scroll to position [56139, 0]
click at [676, 202] on button "MOSTRAR MAIS" at bounding box center [640, 215] width 142 height 33
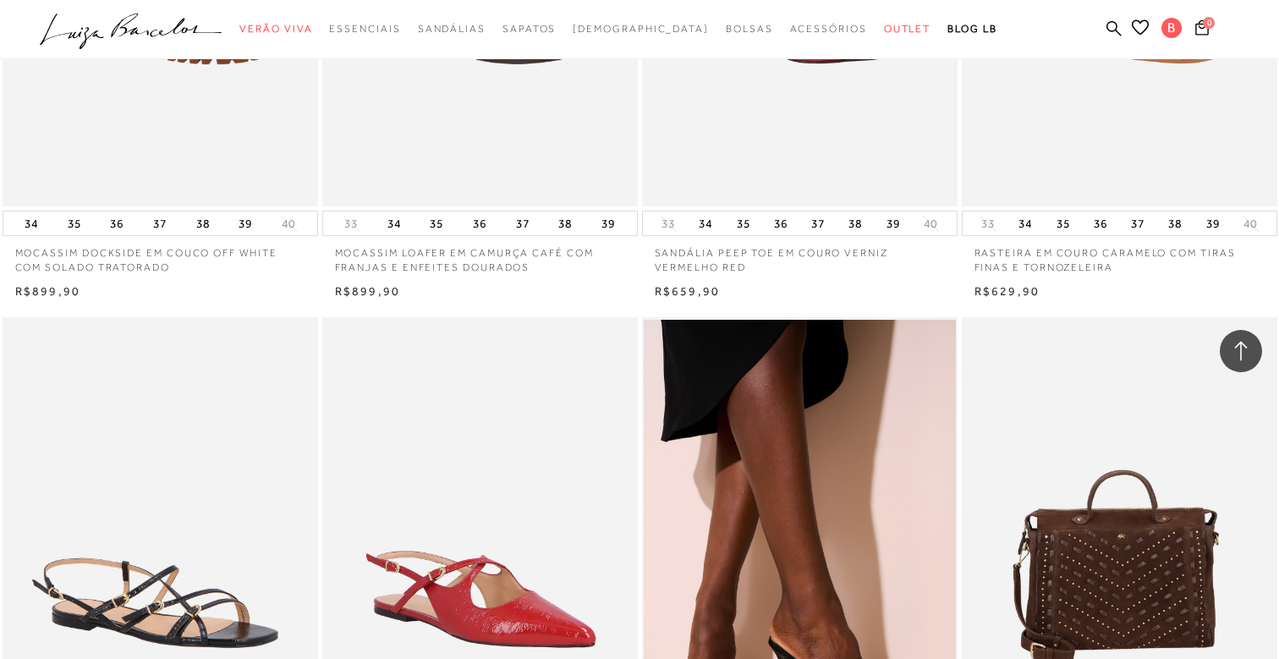
scroll to position [54754, 0]
